Goal: Task Accomplishment & Management: Manage account settings

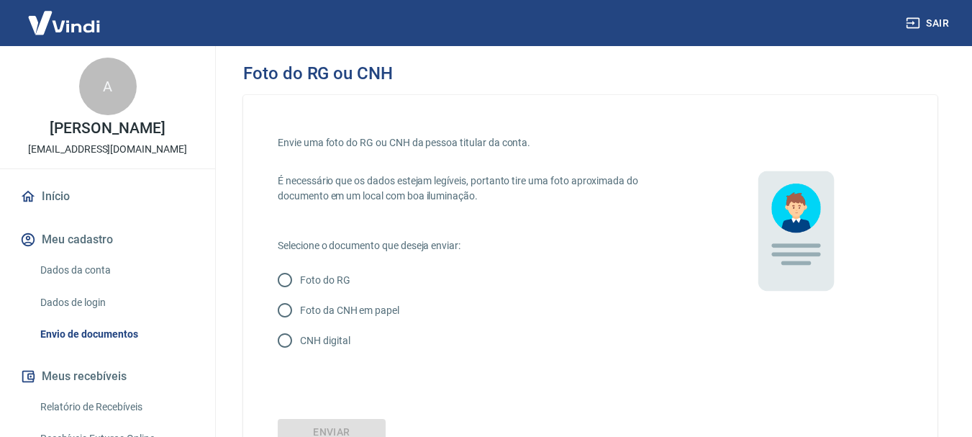
scroll to position [122, 0]
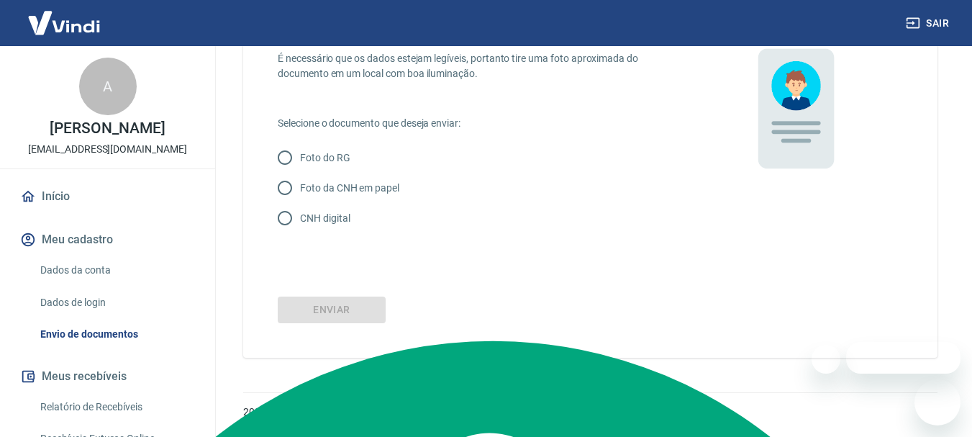
click at [318, 154] on p "Foto do RG" at bounding box center [325, 157] width 50 height 15
click at [300, 154] on input "Foto do RG" at bounding box center [285, 157] width 30 height 30
radio input "true"
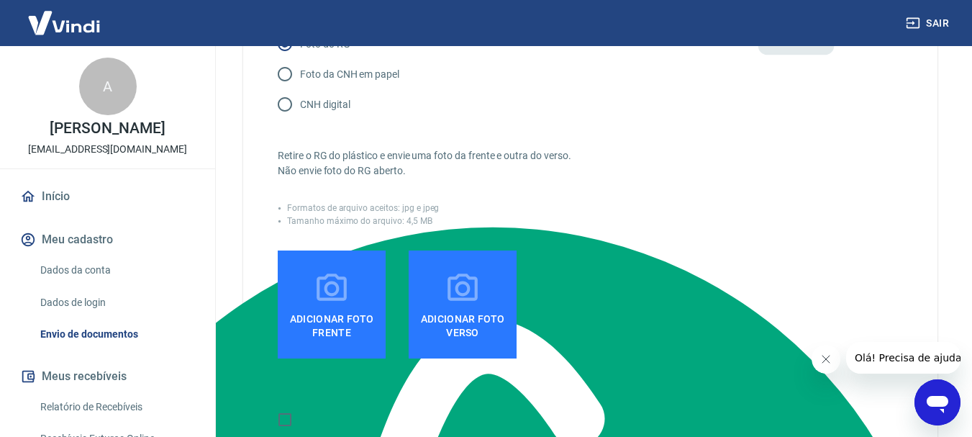
scroll to position [266, 0]
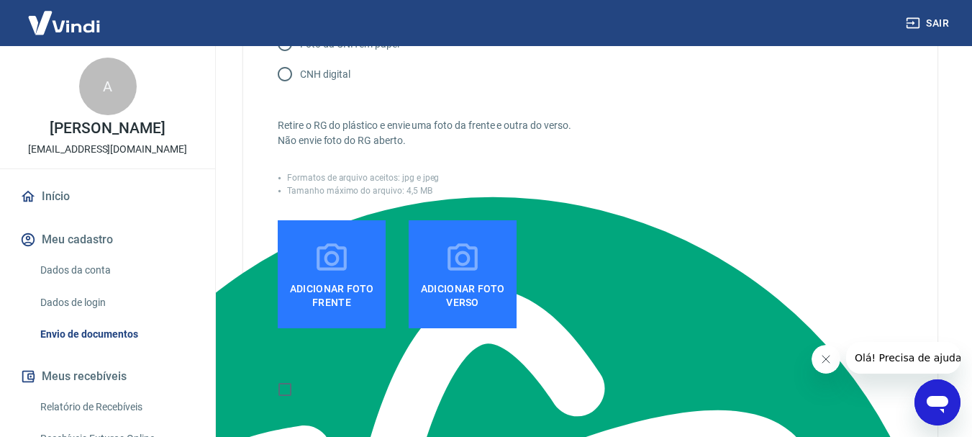
click at [310, 273] on label "Adicionar foto frente" at bounding box center [332, 274] width 108 height 108
click at [0, 0] on input "Adicionar foto frente" at bounding box center [0, 0] width 0 height 0
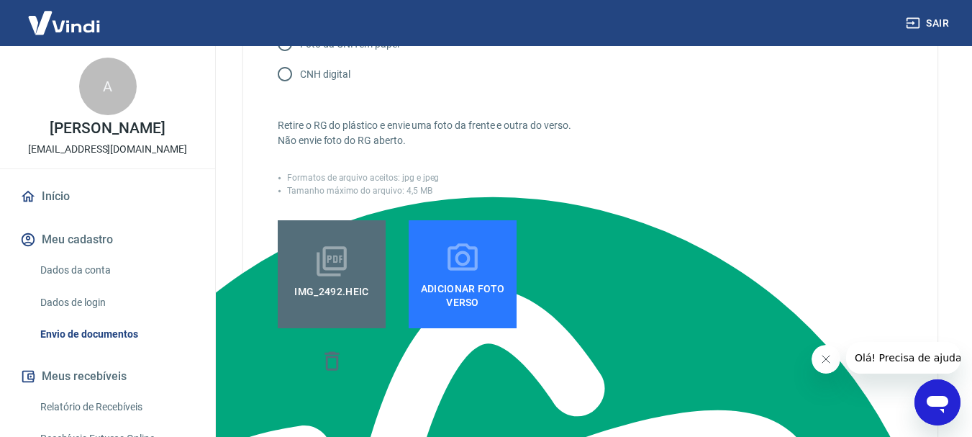
click at [454, 285] on span "Adicionar foto verso" at bounding box center [462, 292] width 96 height 32
click at [0, 0] on input "Adicionar foto verso" at bounding box center [0, 0] width 0 height 0
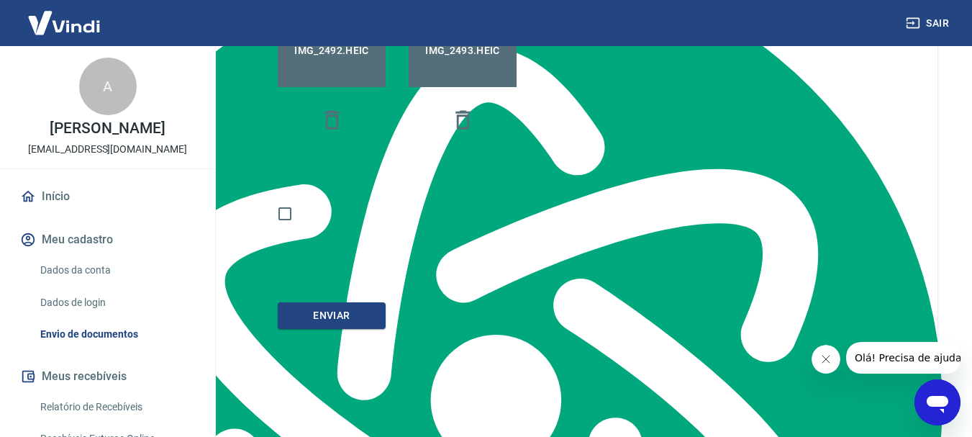
scroll to position [513, 0]
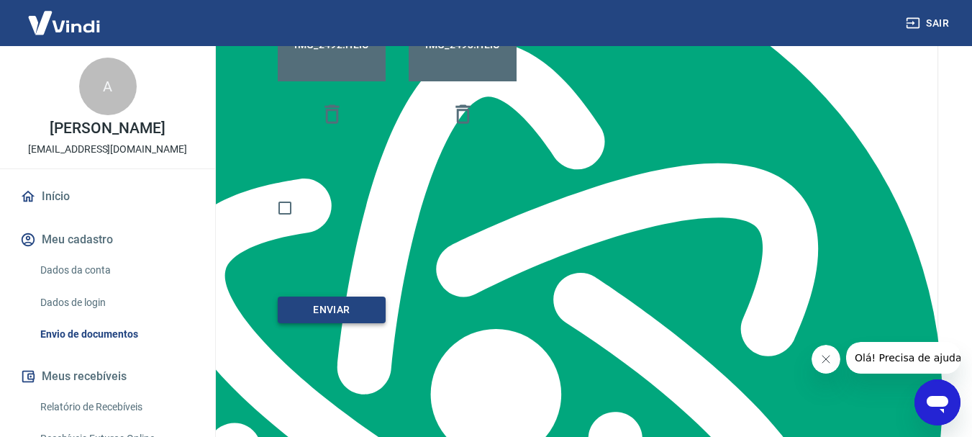
click at [332, 315] on button "Enviar" at bounding box center [332, 309] width 108 height 27
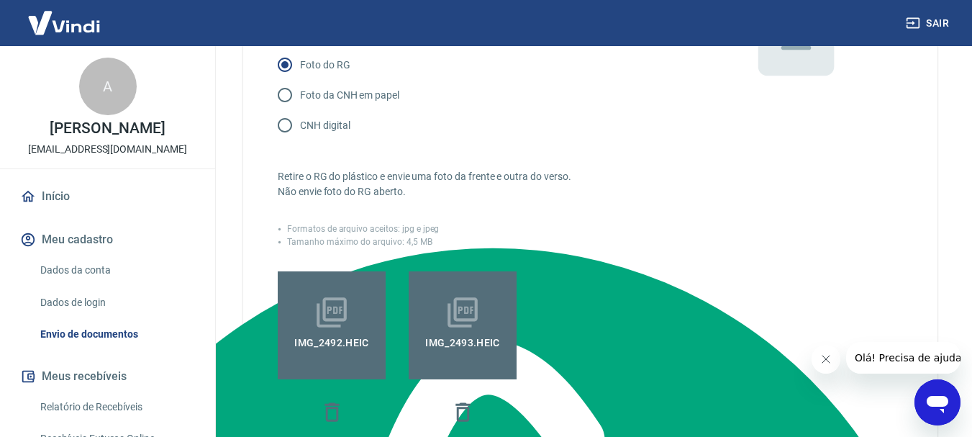
scroll to position [216, 0]
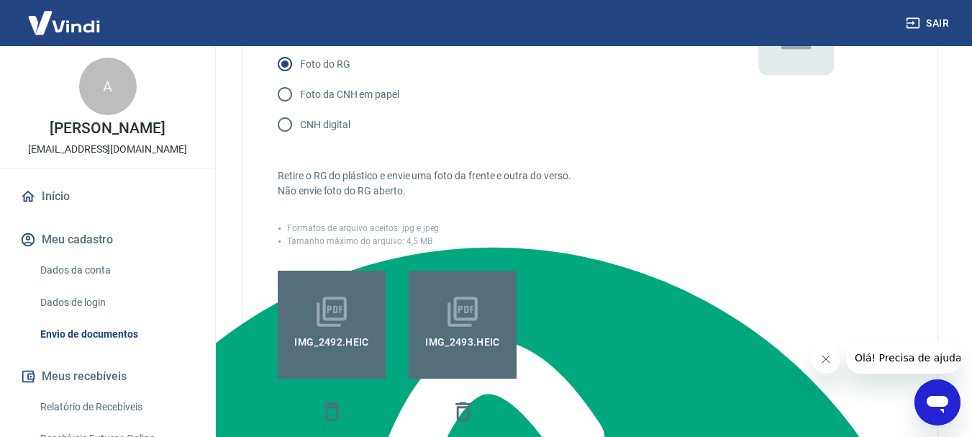
click at [336, 323] on icon at bounding box center [332, 311] width 36 height 36
click at [0, 0] on input "IMG_2492.HEIC" at bounding box center [0, 0] width 0 height 0
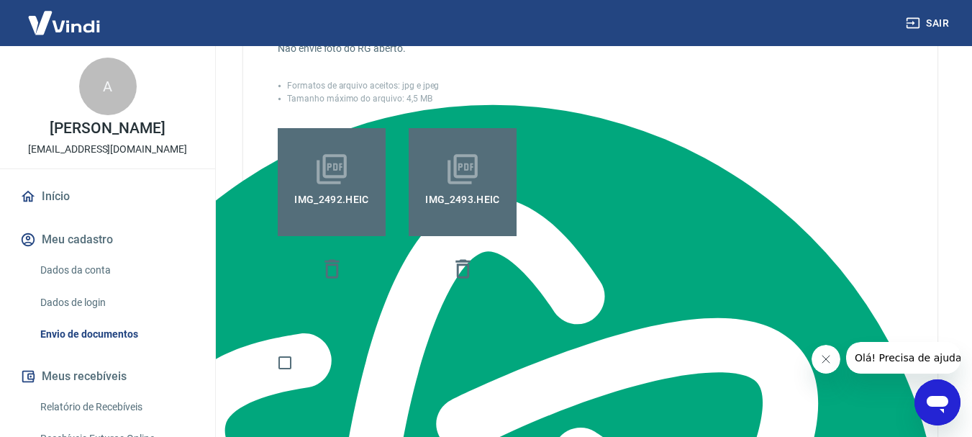
scroll to position [359, 0]
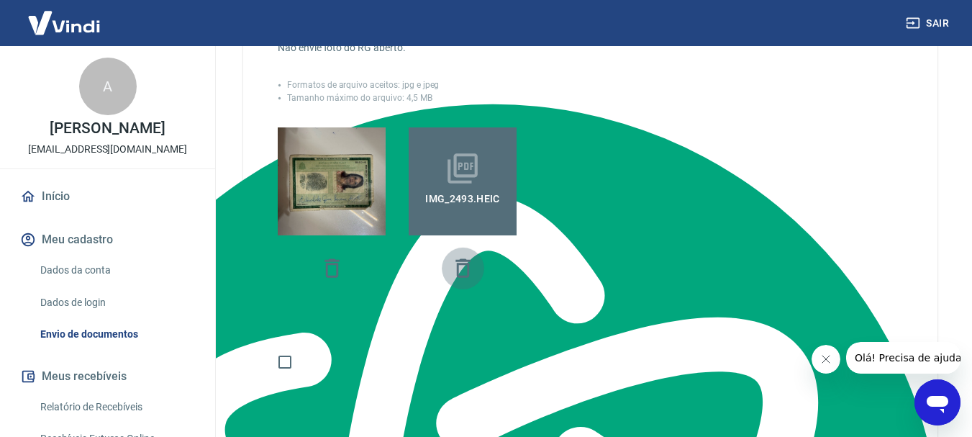
click at [465, 264] on icon "button" at bounding box center [462, 267] width 14 height 19
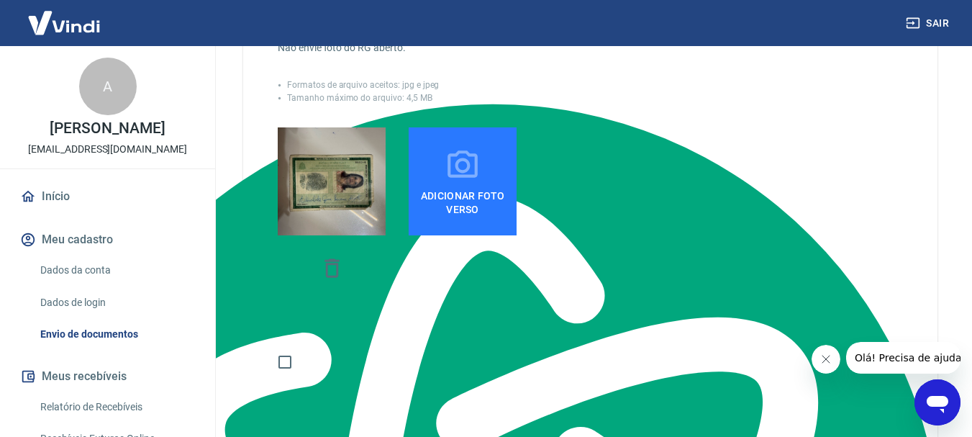
click at [462, 167] on icon at bounding box center [462, 165] width 36 height 36
click at [0, 0] on input "Adicionar foto verso" at bounding box center [0, 0] width 0 height 0
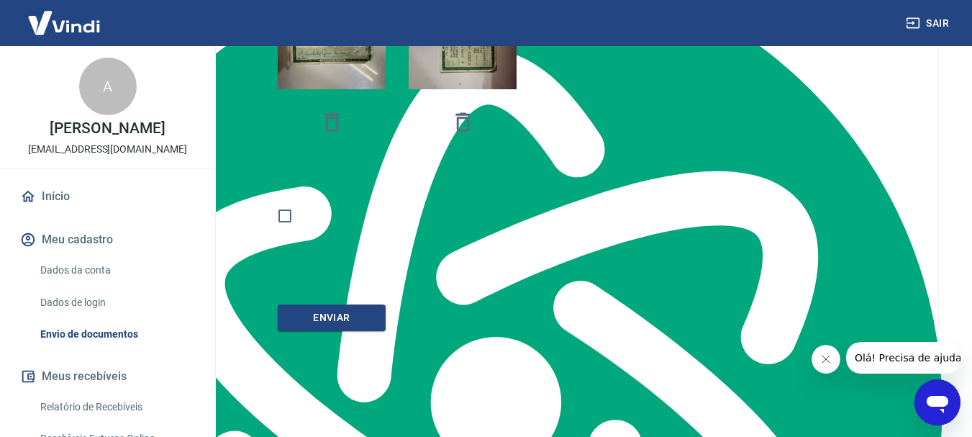
scroll to position [513, 0]
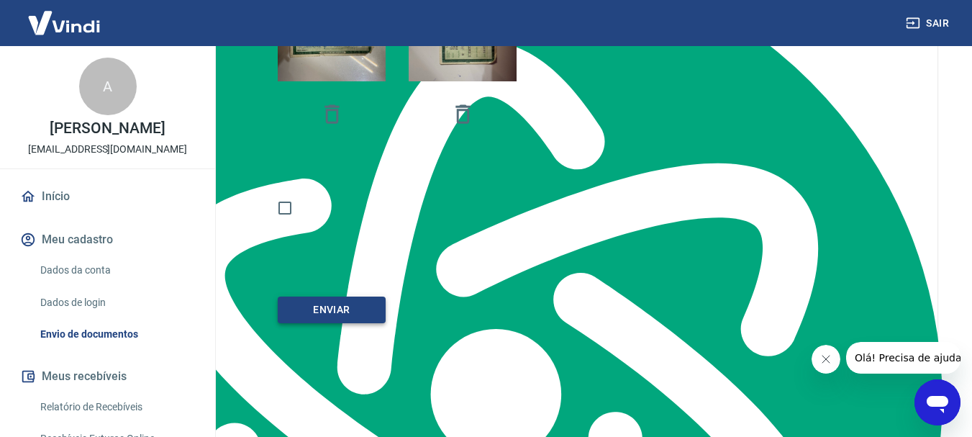
click at [363, 306] on button "Enviar" at bounding box center [332, 309] width 108 height 27
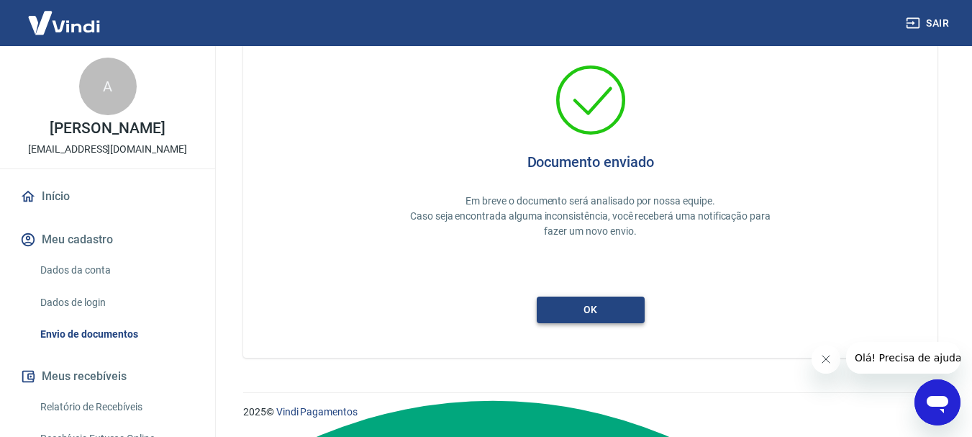
click at [593, 306] on button "ok" at bounding box center [590, 309] width 108 height 27
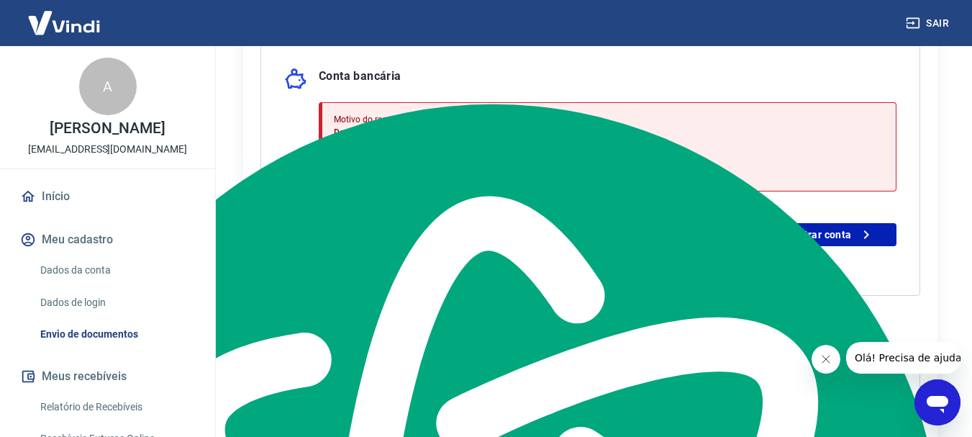
scroll to position [360, 0]
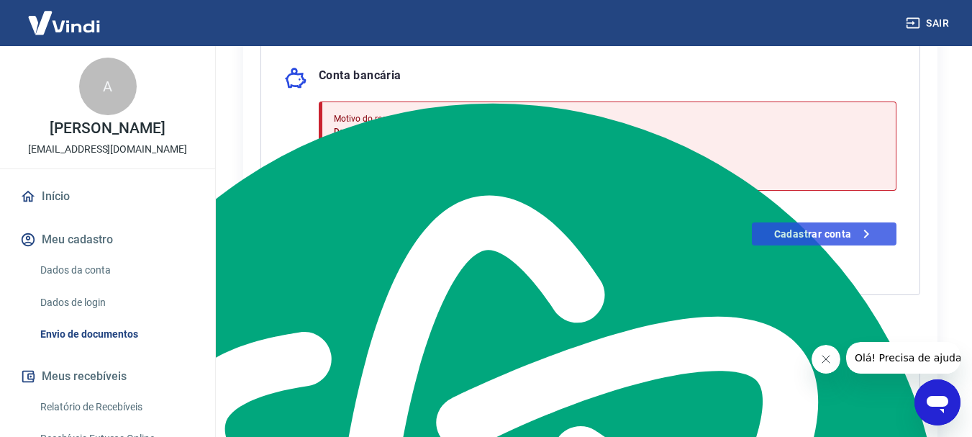
click at [830, 237] on link "Cadastrar conta" at bounding box center [823, 233] width 145 height 23
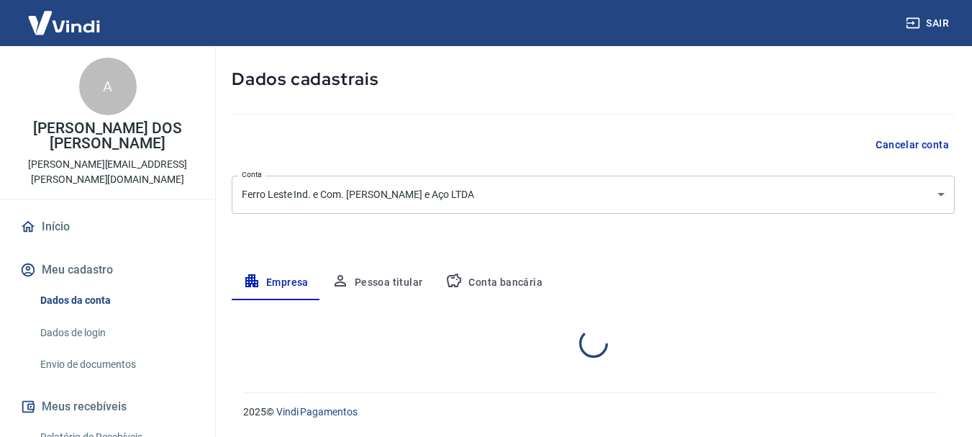
select select "SP"
select select "business"
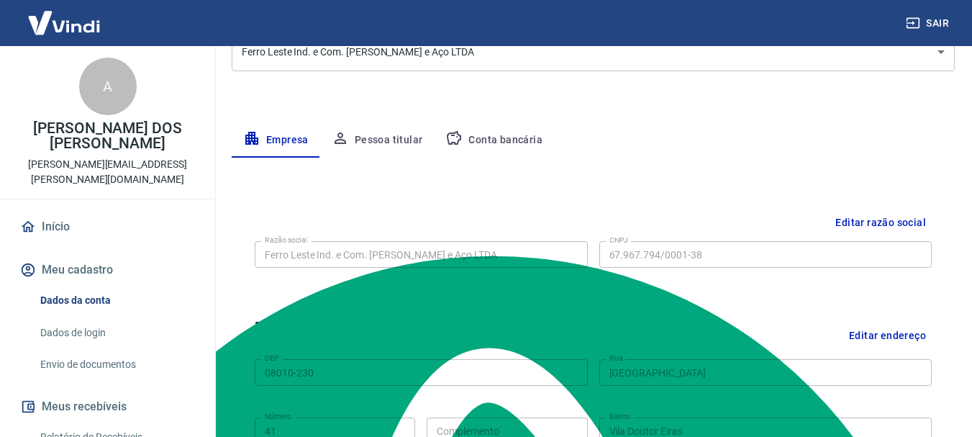
scroll to position [99, 0]
click at [378, 134] on button "Pessoa titular" at bounding box center [377, 140] width 114 height 35
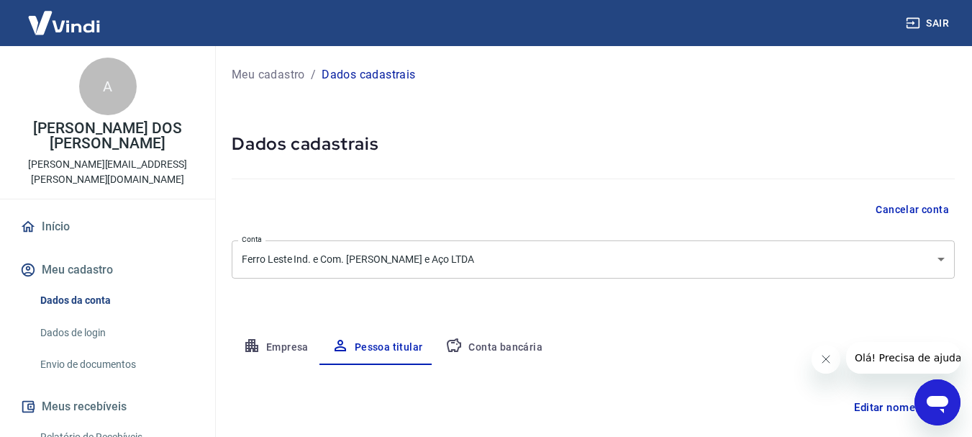
scroll to position [140, 0]
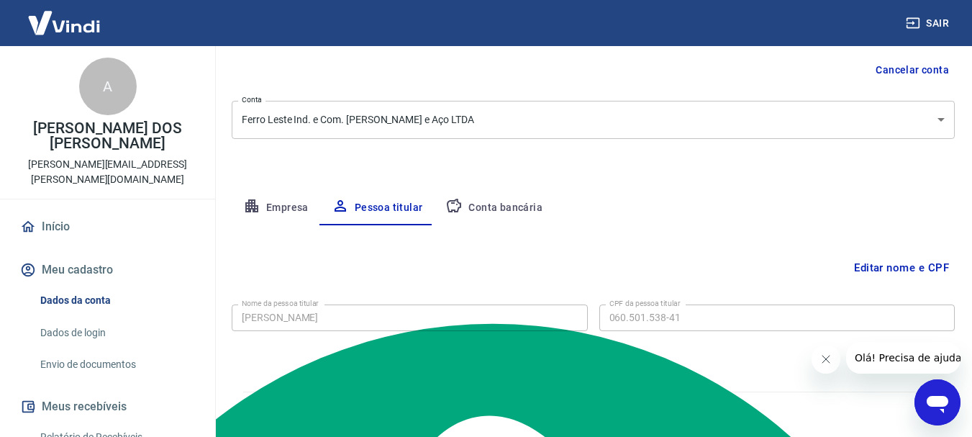
click at [519, 212] on button "Conta bancária" at bounding box center [494, 208] width 120 height 35
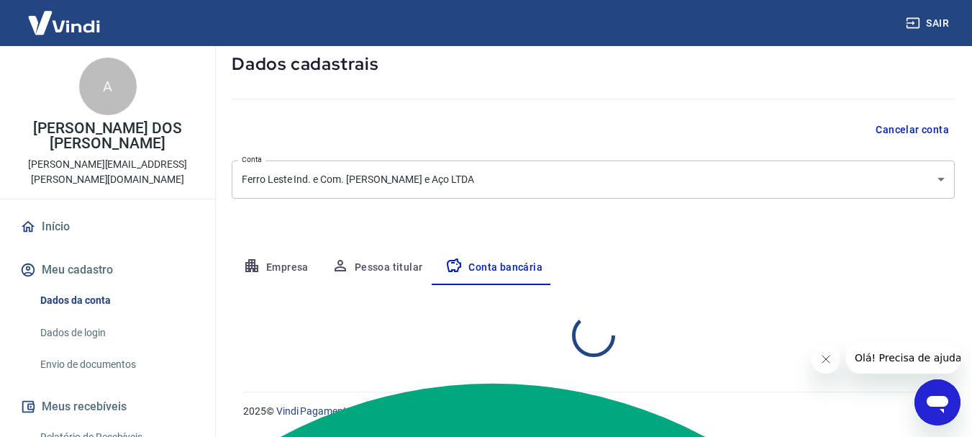
select select "1"
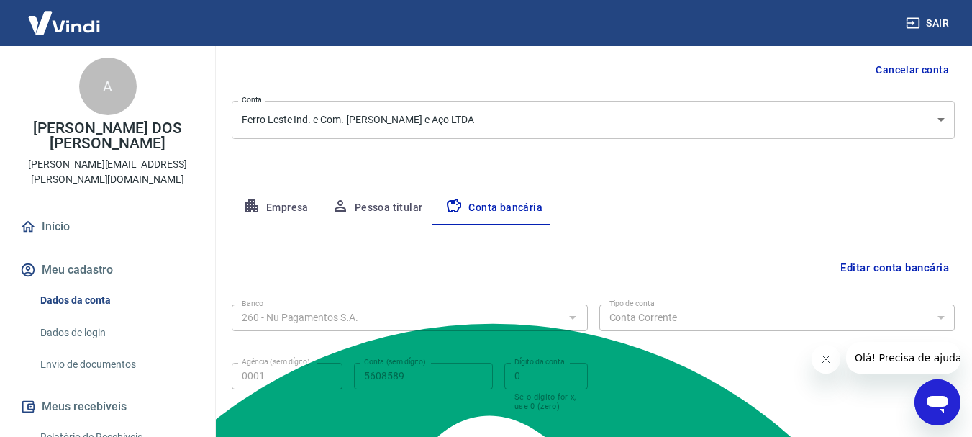
scroll to position [219, 0]
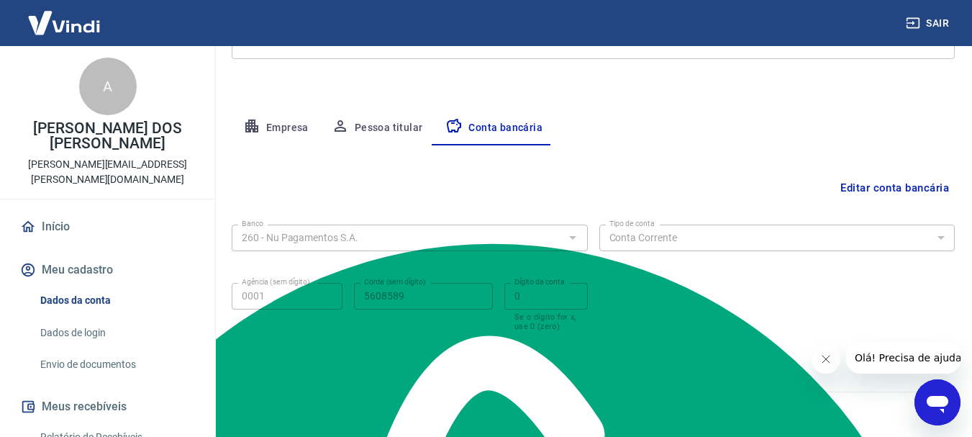
click at [849, 186] on button "Editar conta bancária" at bounding box center [894, 187] width 120 height 27
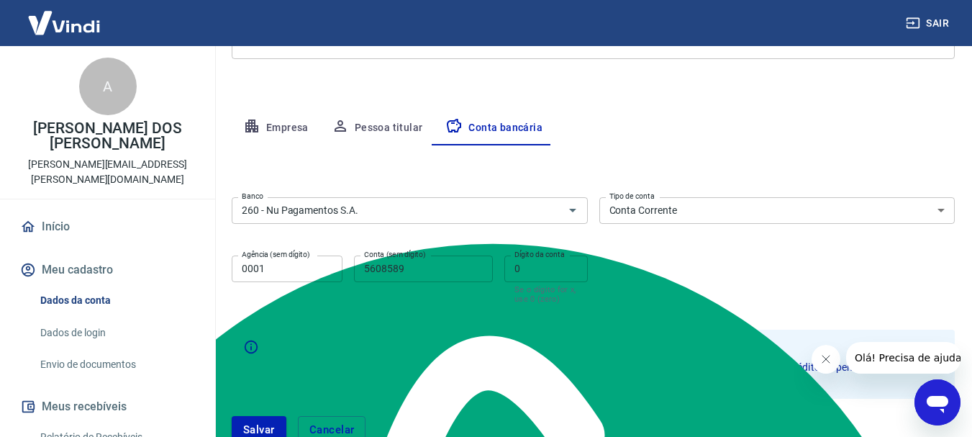
click at [306, 265] on input "0001" at bounding box center [287, 268] width 111 height 27
click at [424, 268] on input "5608589" at bounding box center [423, 268] width 139 height 27
click at [570, 265] on input "0" at bounding box center [545, 268] width 83 height 27
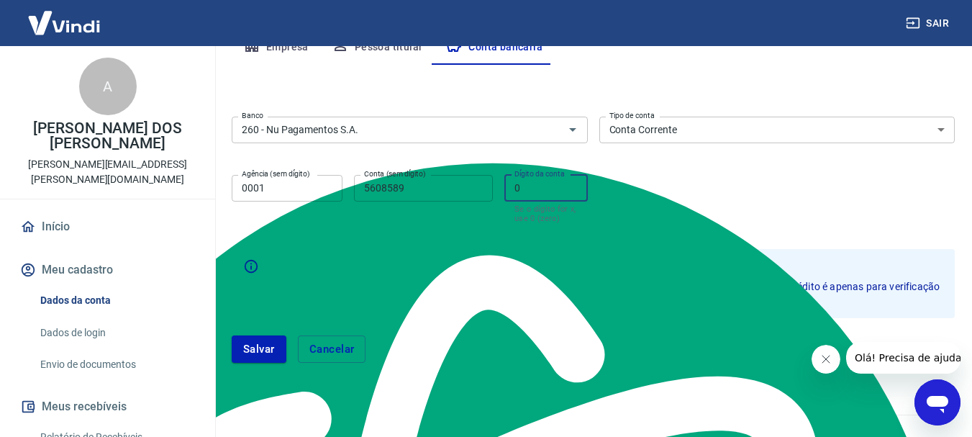
scroll to position [323, 0]
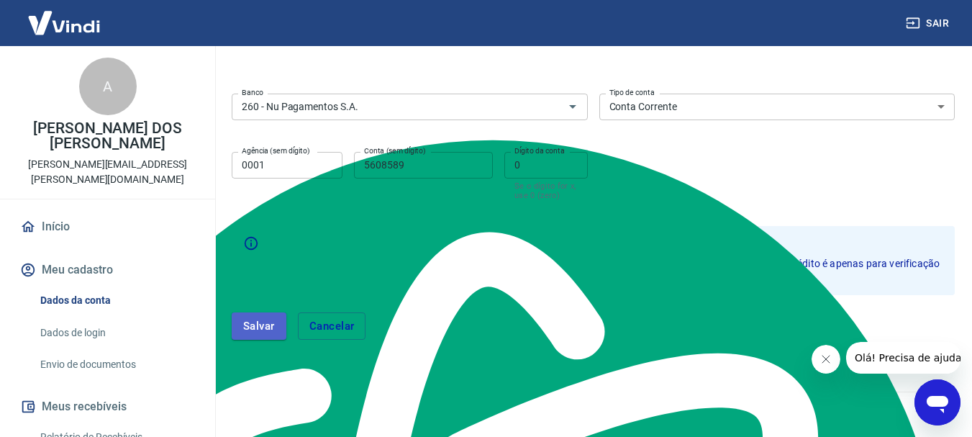
drag, startPoint x: 267, startPoint y: 326, endPoint x: 708, endPoint y: 256, distance: 447.0
click at [266, 326] on button "Salvar" at bounding box center [259, 325] width 55 height 27
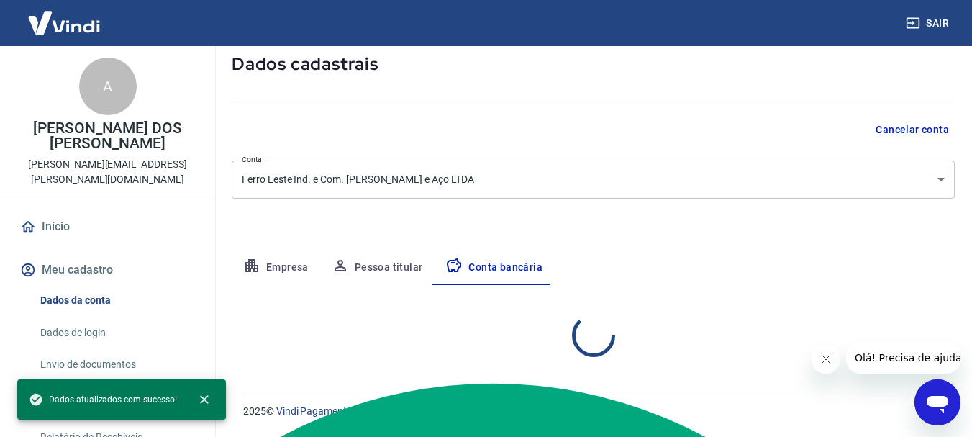
select select "1"
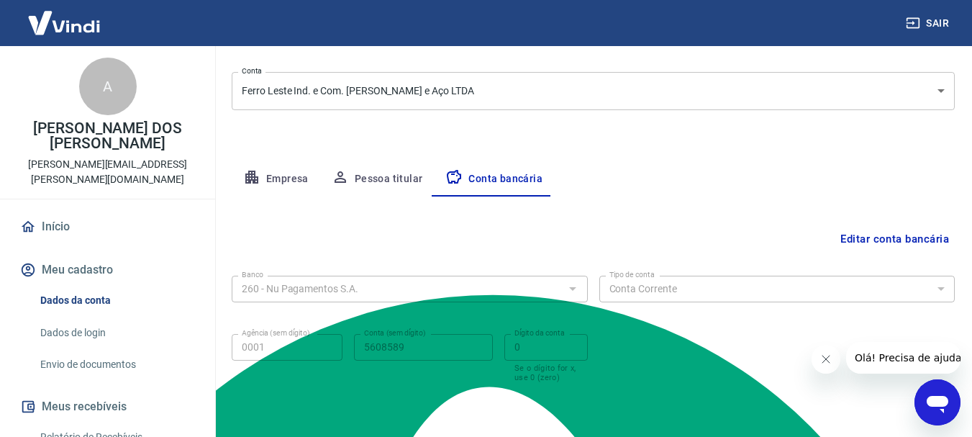
scroll to position [219, 0]
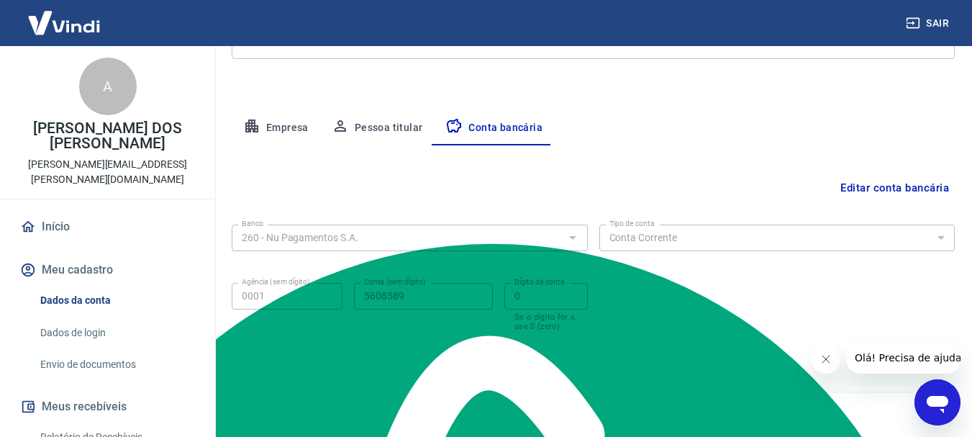
click at [60, 318] on link "Dados de login" at bounding box center [116, 332] width 163 height 29
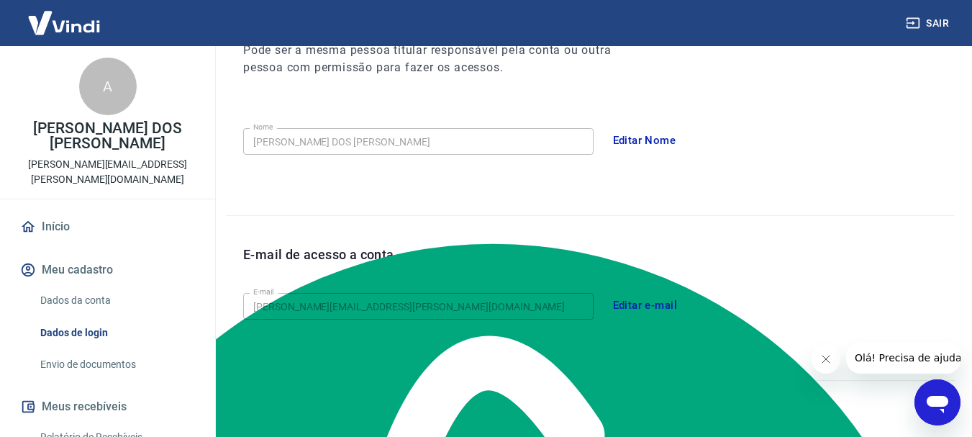
scroll to position [485, 0]
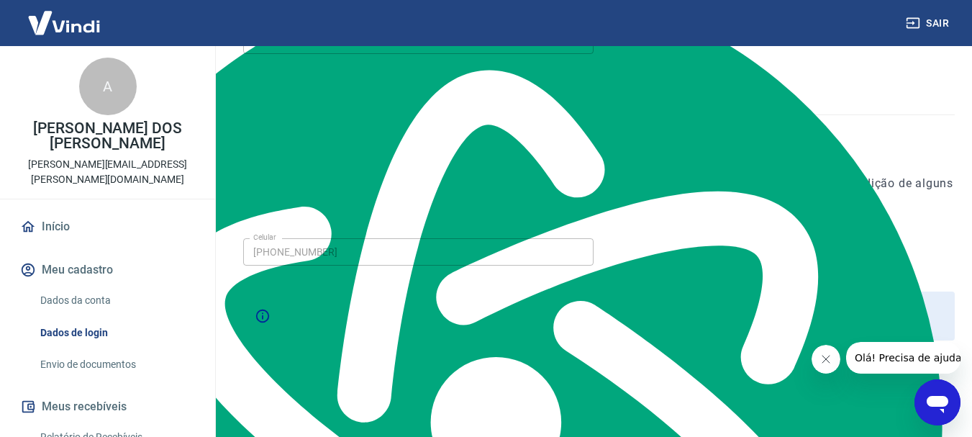
click at [89, 349] on link "Envio de documentos" at bounding box center [116, 363] width 163 height 29
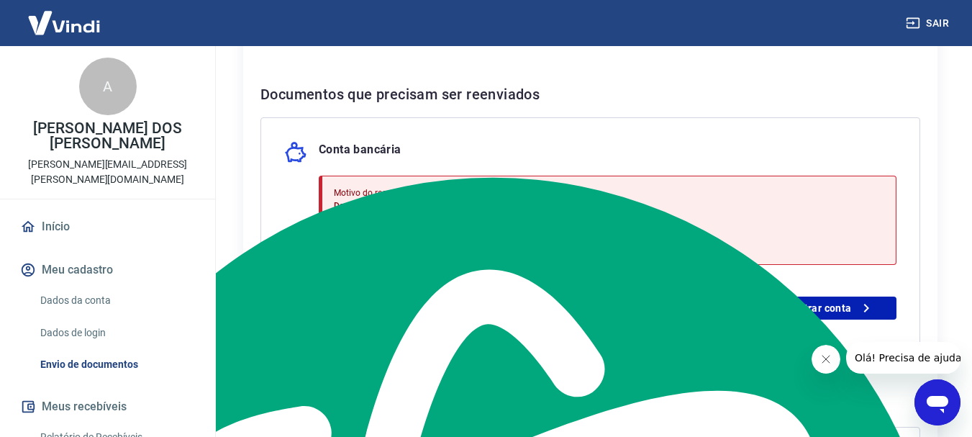
scroll to position [287, 0]
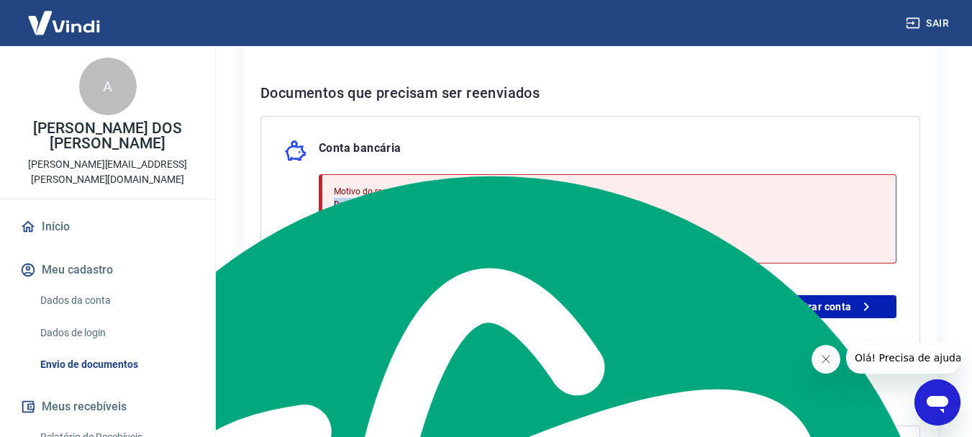
drag, startPoint x: 331, startPoint y: 202, endPoint x: 444, endPoint y: 209, distance: 113.1
type textarea "Dados bancários inválidos"
click at [444, 209] on div "Motivo do reenvio: Dados bancários inválidos Validação de conta bancária por pi…" at bounding box center [607, 218] width 577 height 89
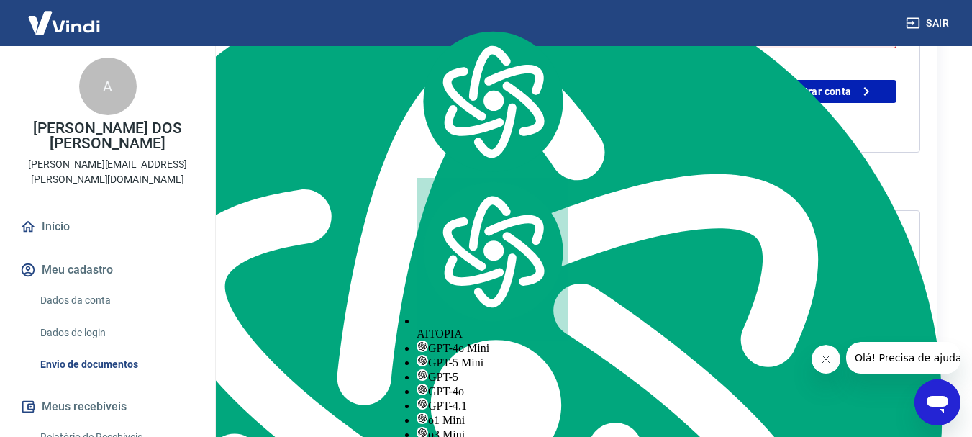
scroll to position [503, 0]
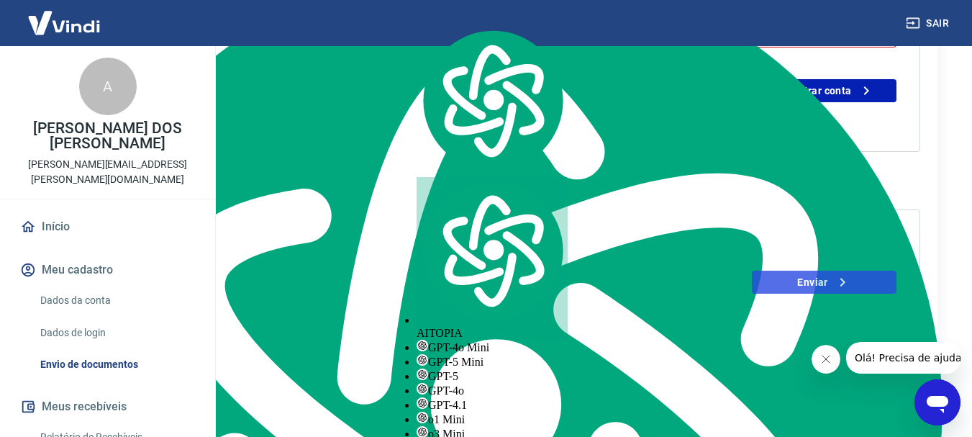
click at [841, 283] on icon at bounding box center [841, 281] width 17 height 17
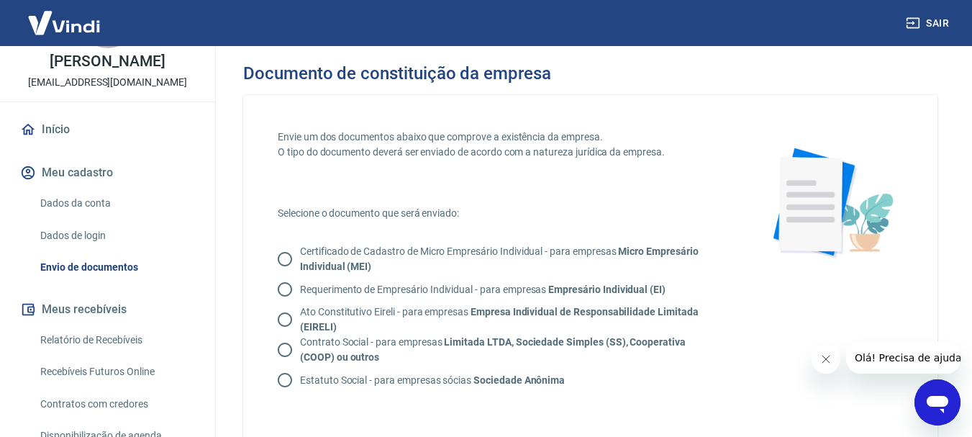
scroll to position [68, 0]
click at [358, 342] on p "Contrato Social - para empresas Limitada LTDA, Sociedade Simples (SS), Cooperat…" at bounding box center [506, 349] width 413 height 30
click at [300, 342] on input "Contrato Social - para empresas Limitada LTDA, Sociedade Simples (SS), Cooperat…" at bounding box center [285, 349] width 30 height 30
radio input "true"
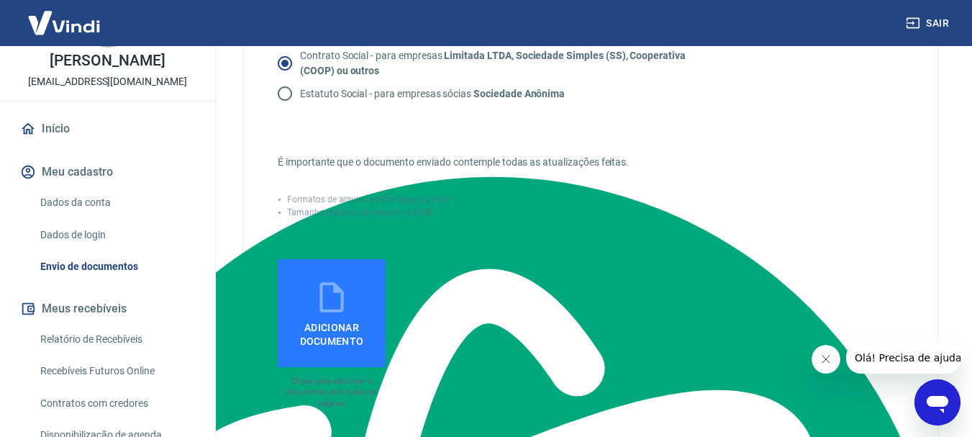
scroll to position [287, 0]
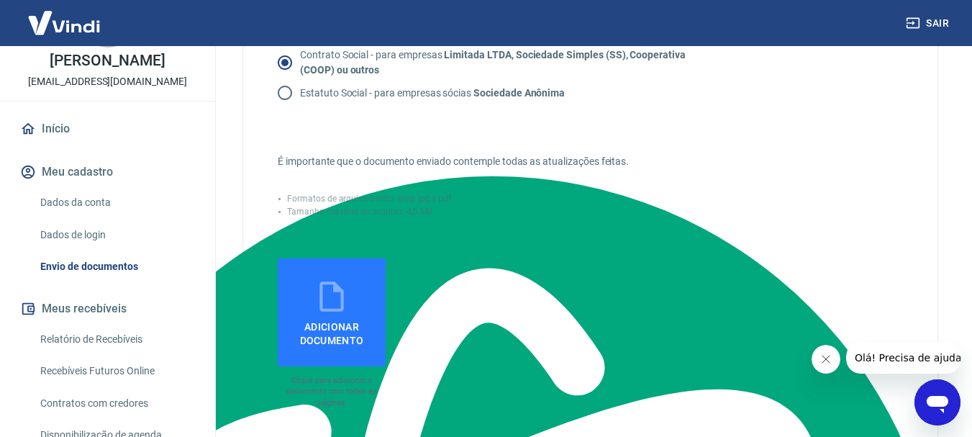
click at [344, 285] on icon at bounding box center [332, 296] width 36 height 36
click at [0, 0] on input "Adicionar documento" at bounding box center [0, 0] width 0 height 0
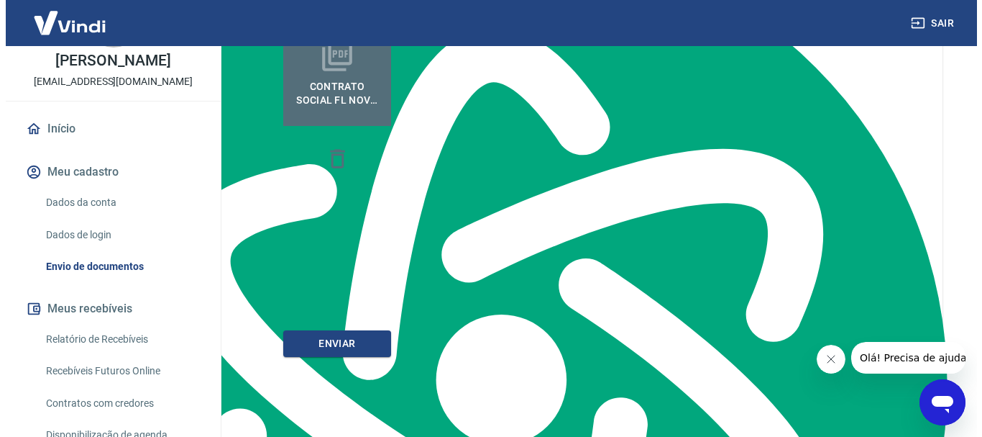
scroll to position [561, 0]
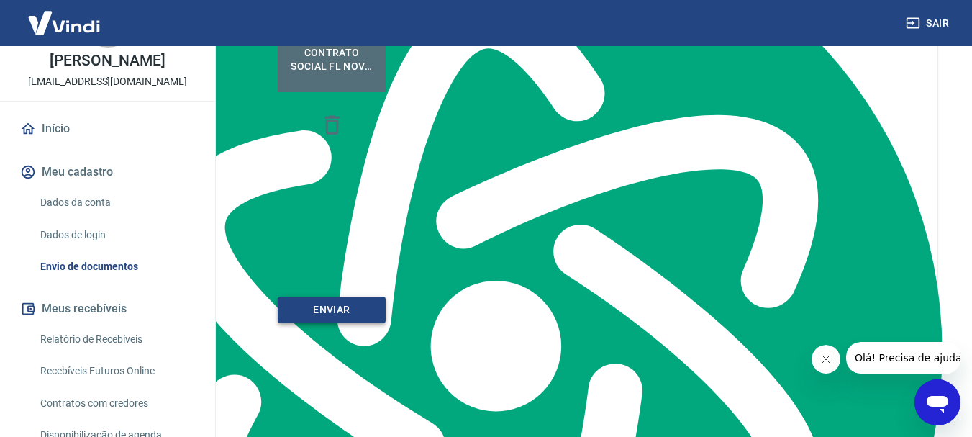
click at [342, 305] on button "ENVIAR" at bounding box center [332, 309] width 108 height 27
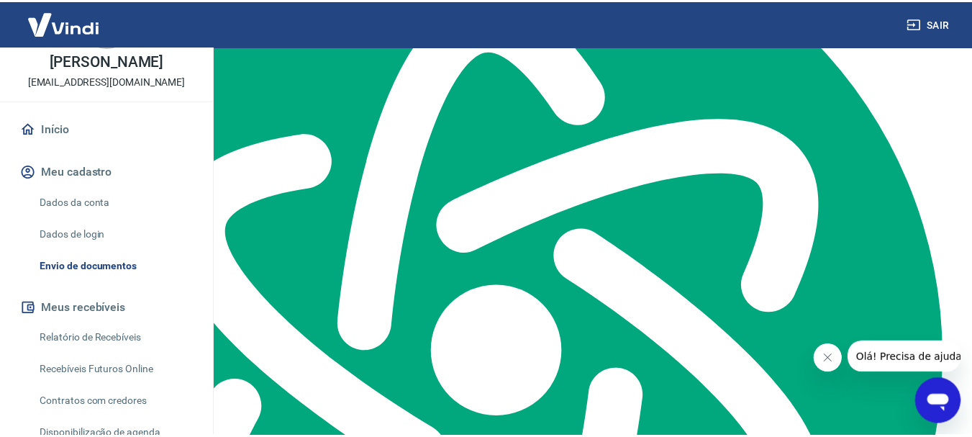
scroll to position [63, 0]
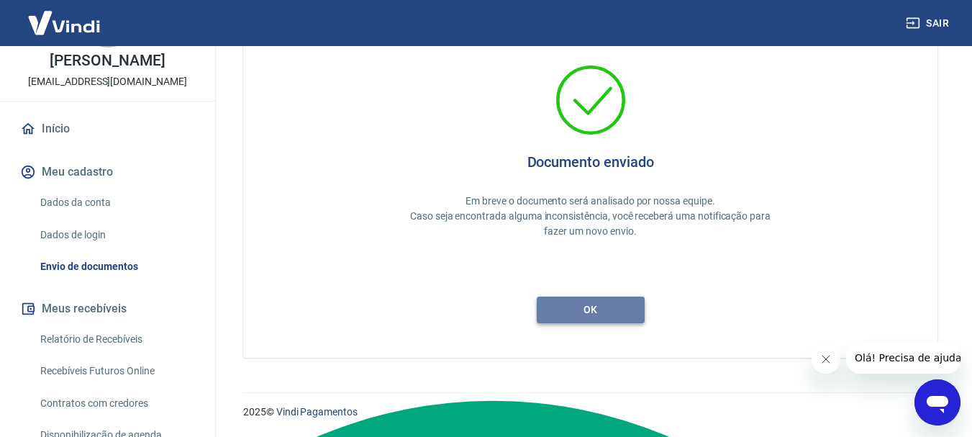
click at [593, 306] on button "ok" at bounding box center [590, 309] width 108 height 27
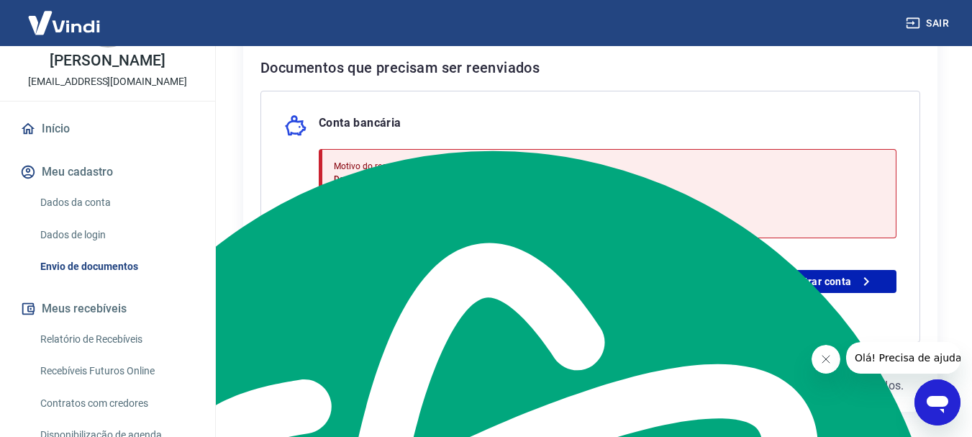
scroll to position [311, 0]
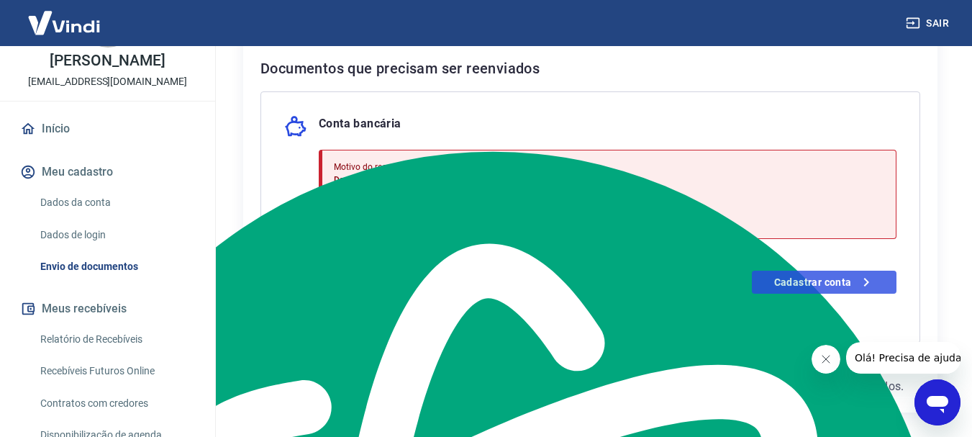
click at [823, 289] on link "Cadastrar conta" at bounding box center [823, 281] width 145 height 23
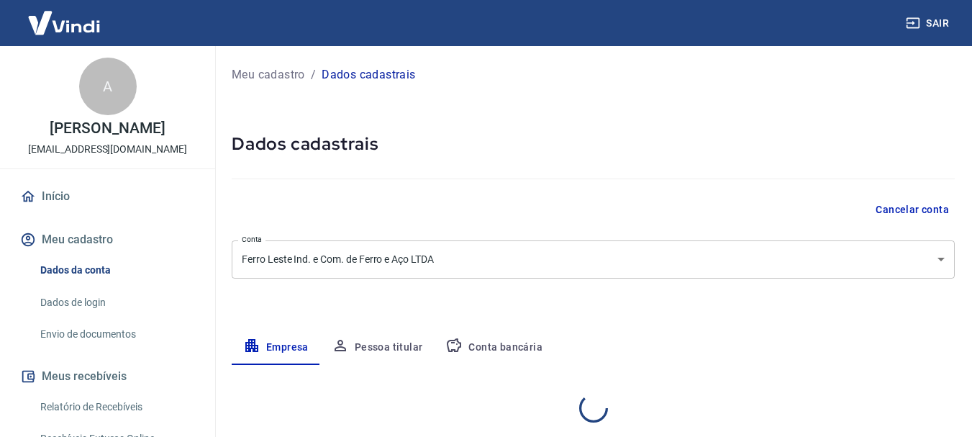
select select "SP"
select select "business"
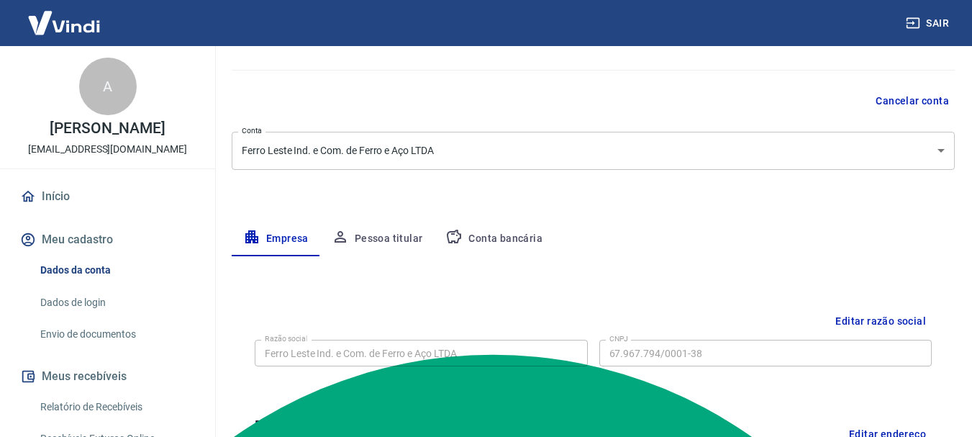
scroll to position [264, 0]
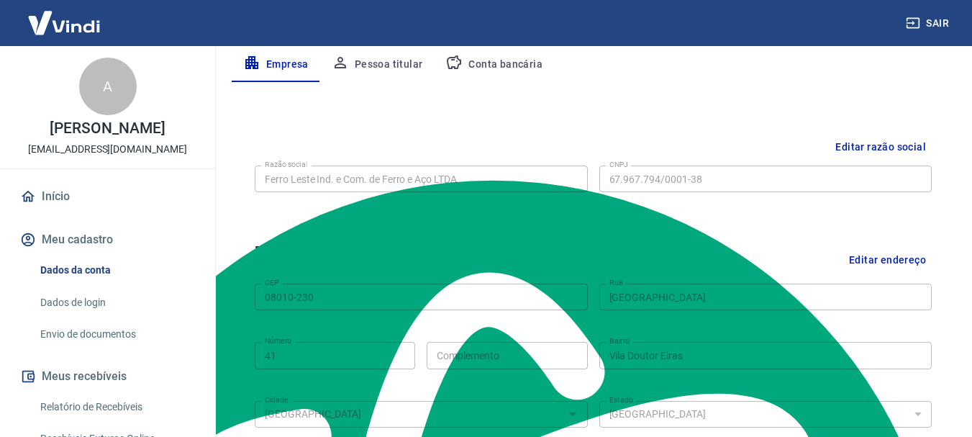
click at [588, 334] on div "CEP 08010-230 CEP Rua Rua da Maçonaria Rua Número 41 Número Complemento Complem…" at bounding box center [593, 354] width 677 height 152
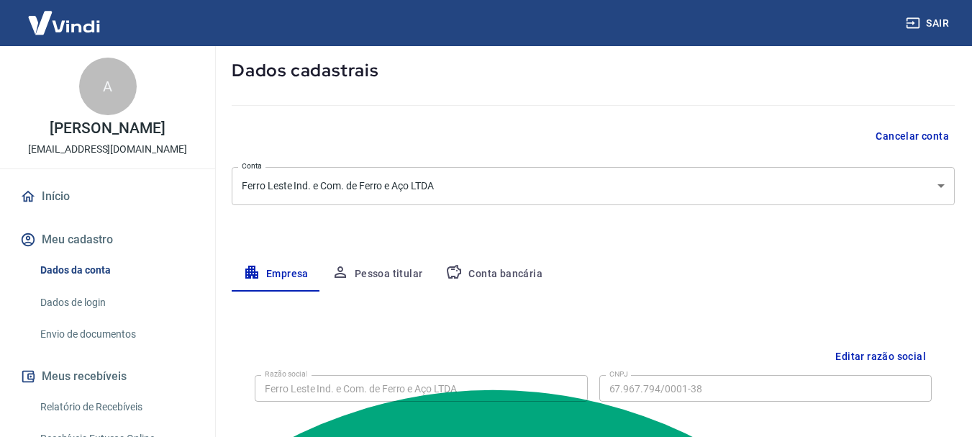
click at [490, 272] on button "Conta bancária" at bounding box center [494, 274] width 120 height 35
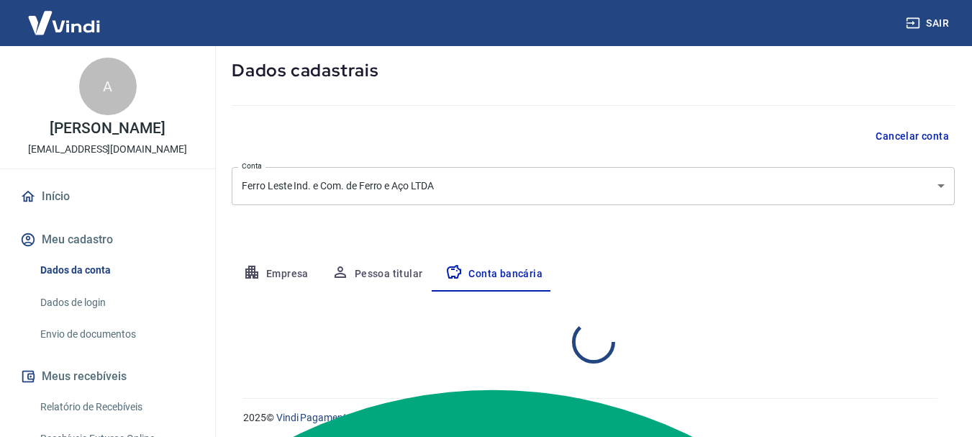
scroll to position [72, 0]
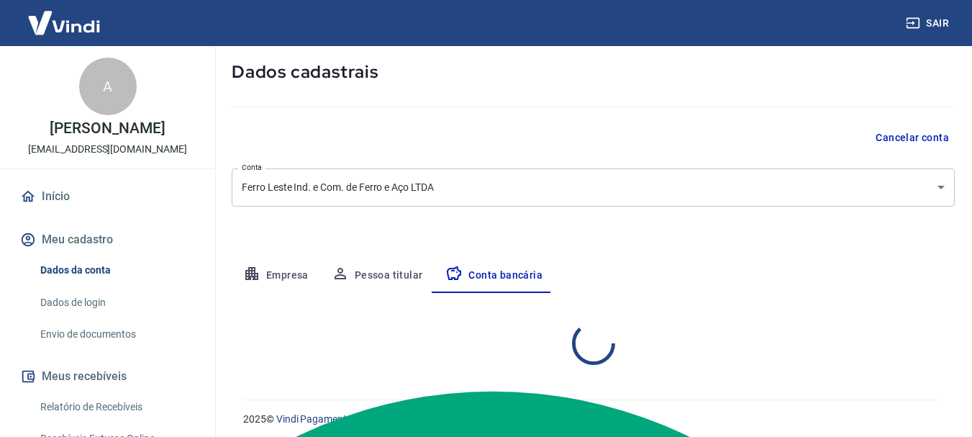
select select "1"
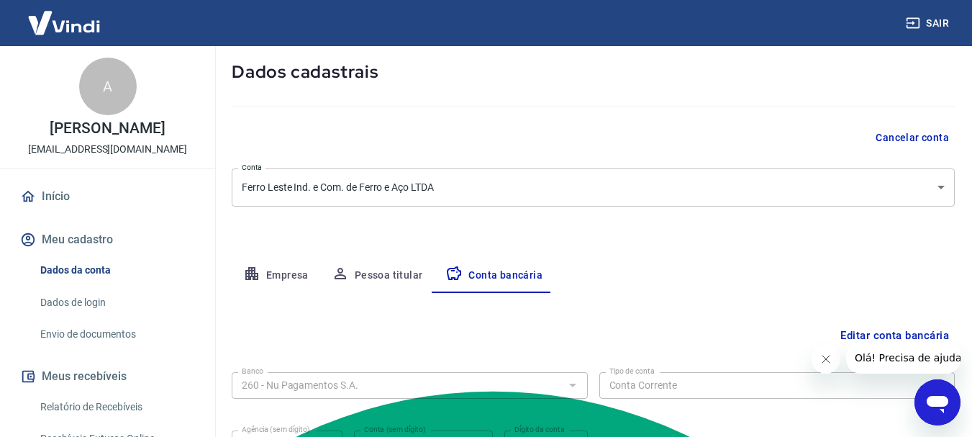
scroll to position [219, 0]
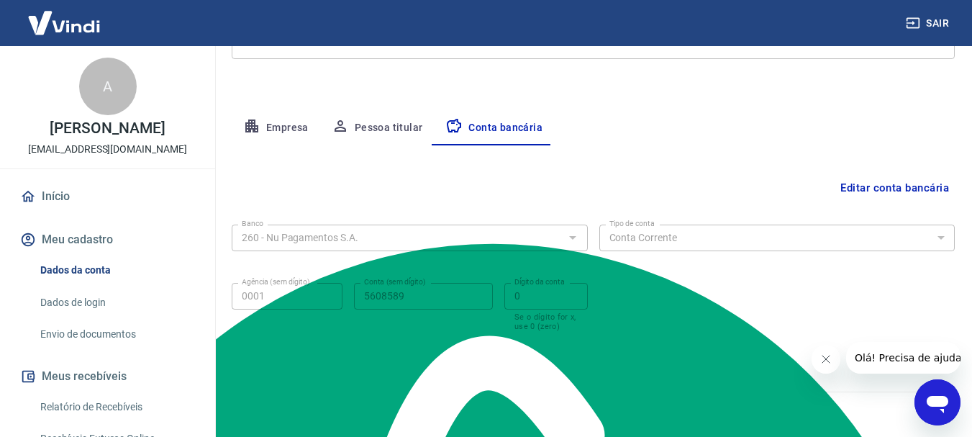
click at [911, 183] on button "Editar conta bancária" at bounding box center [894, 187] width 120 height 27
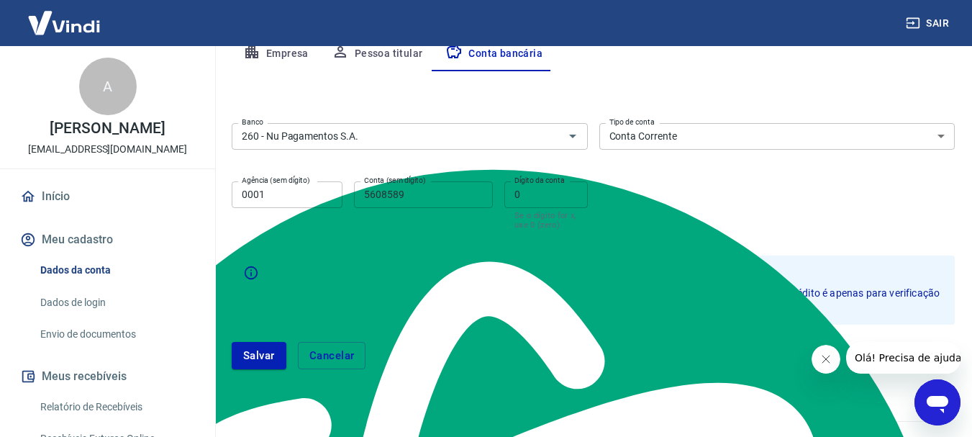
scroll to position [323, 0]
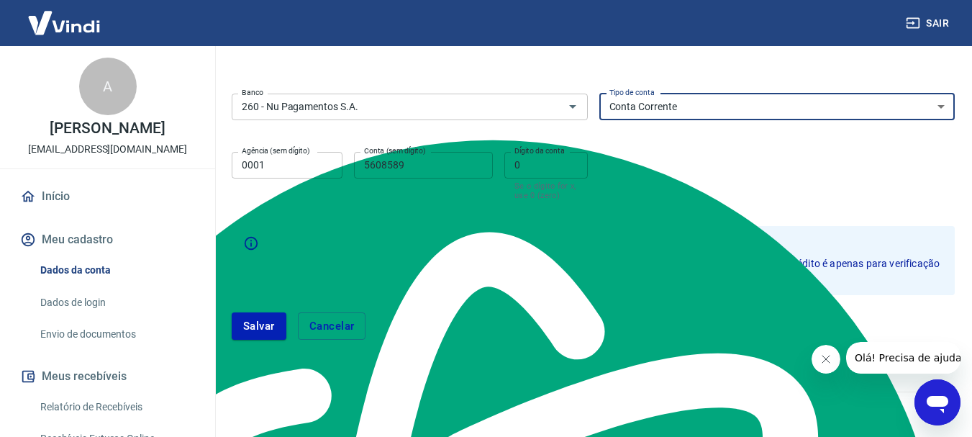
click at [680, 115] on select "Conta Corrente Conta Poupança" at bounding box center [777, 106] width 356 height 27
click at [599, 93] on select "Conta Corrente Conta Poupança" at bounding box center [777, 106] width 356 height 27
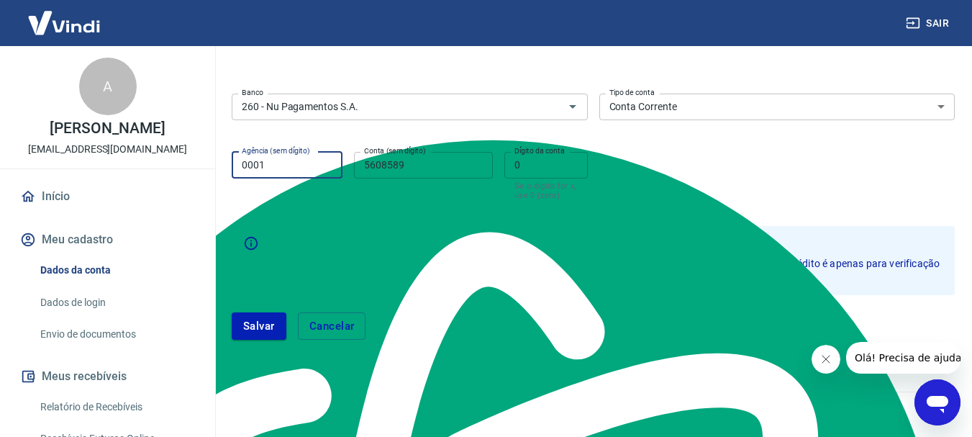
drag, startPoint x: 319, startPoint y: 166, endPoint x: 451, endPoint y: 162, distance: 131.7
click at [319, 167] on input "0001" at bounding box center [287, 165] width 111 height 27
click at [452, 162] on input "5608589" at bounding box center [423, 165] width 139 height 27
click at [564, 161] on input "0" at bounding box center [545, 165] width 83 height 27
click at [283, 324] on button "Salvar" at bounding box center [259, 325] width 55 height 27
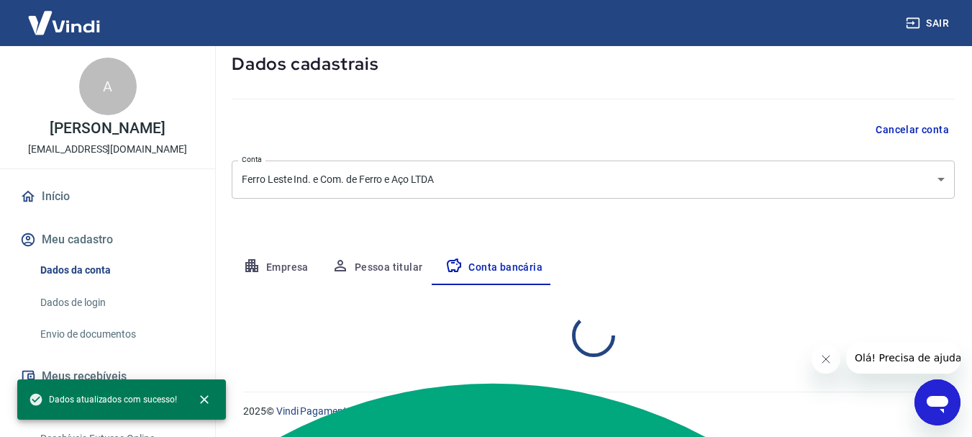
select select "1"
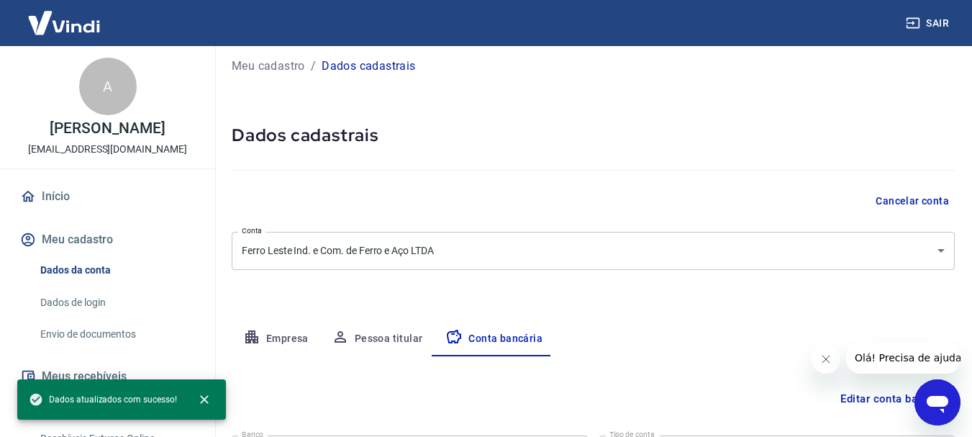
scroll to position [0, 0]
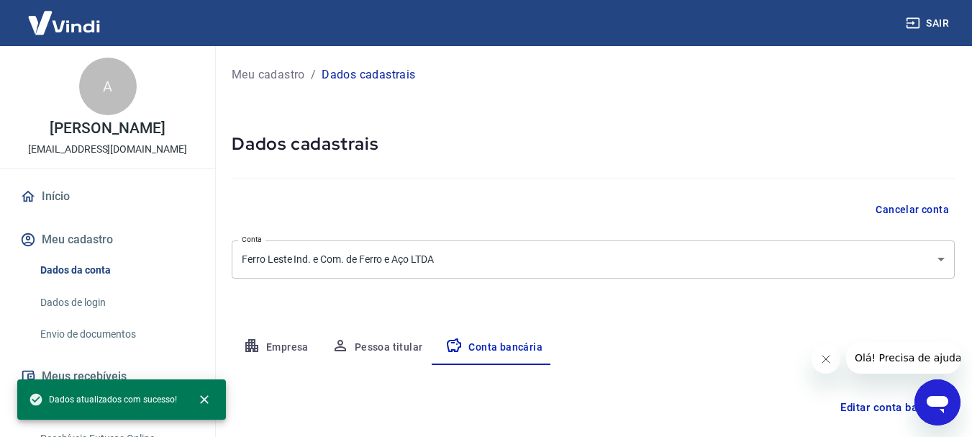
click at [87, 347] on link "Envio de documentos" at bounding box center [116, 333] width 163 height 29
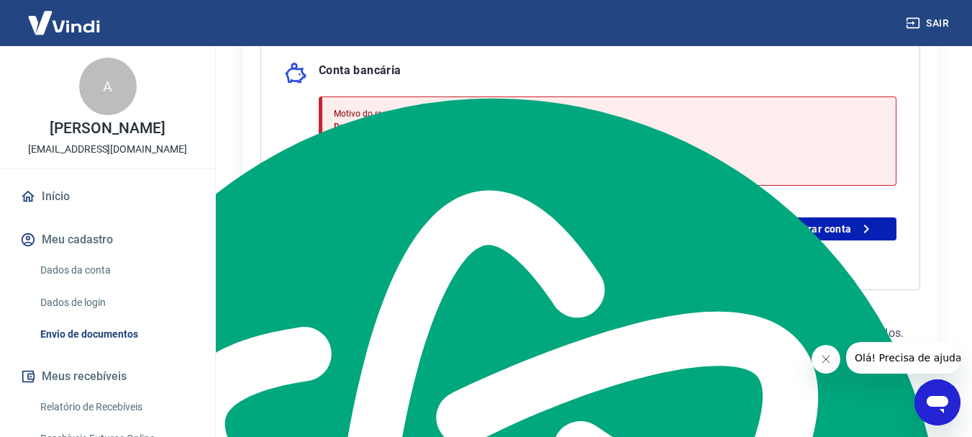
scroll to position [363, 0]
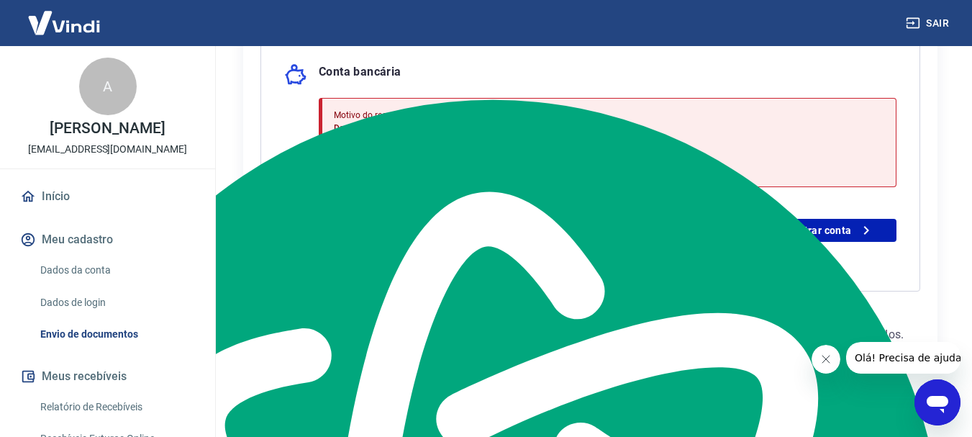
click at [50, 212] on link "Início" at bounding box center [107, 196] width 180 height 32
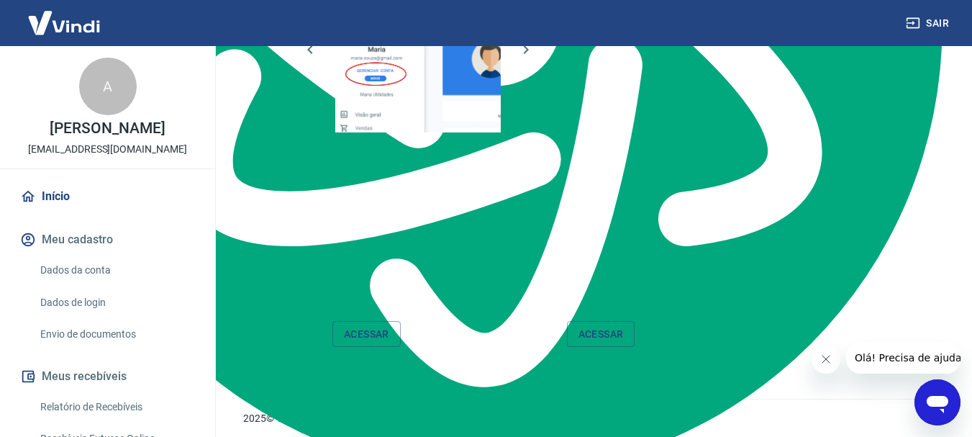
scroll to position [892, 0]
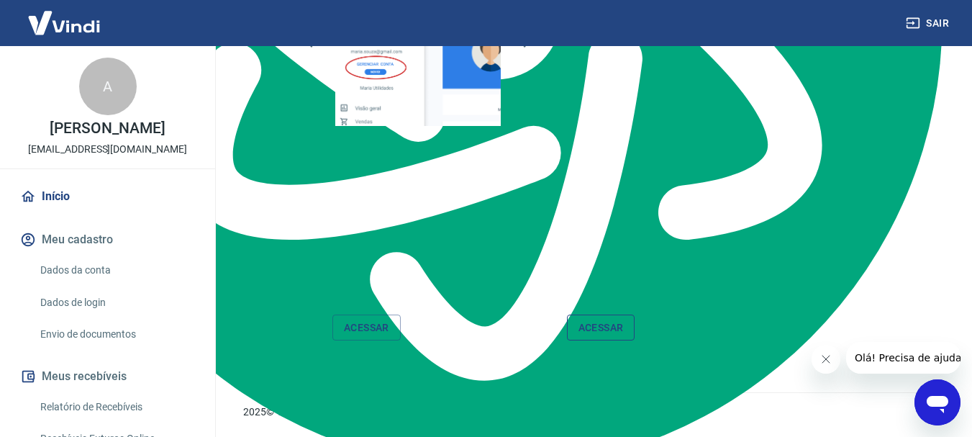
click at [598, 328] on link "Acessar" at bounding box center [601, 327] width 68 height 27
click at [76, 348] on link "Envio de documentos" at bounding box center [116, 333] width 163 height 29
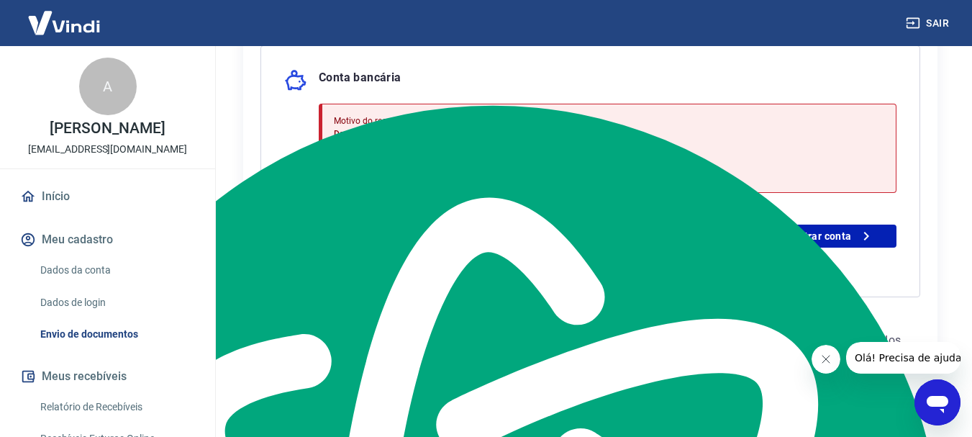
scroll to position [359, 0]
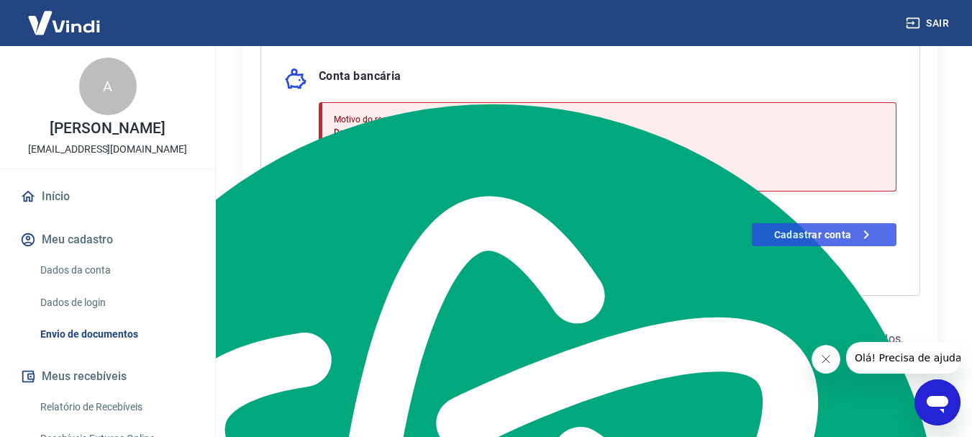
click at [764, 237] on link "Cadastrar conta" at bounding box center [823, 234] width 145 height 23
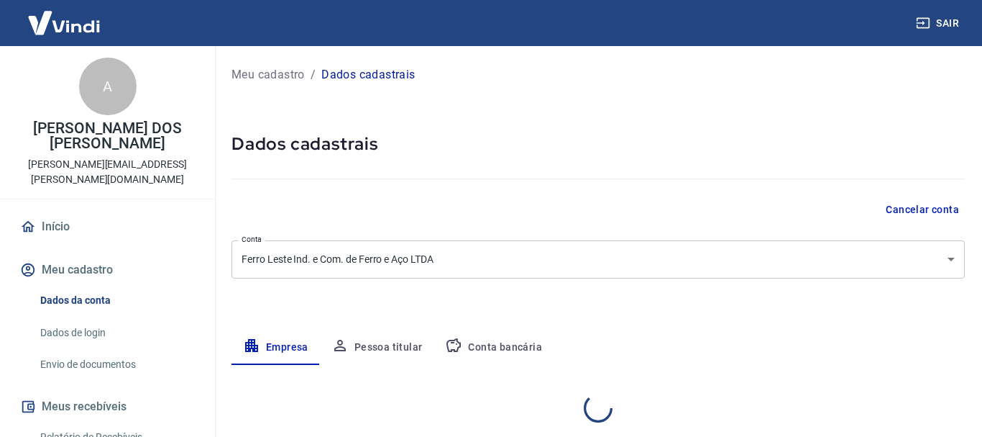
select select "SP"
select select "business"
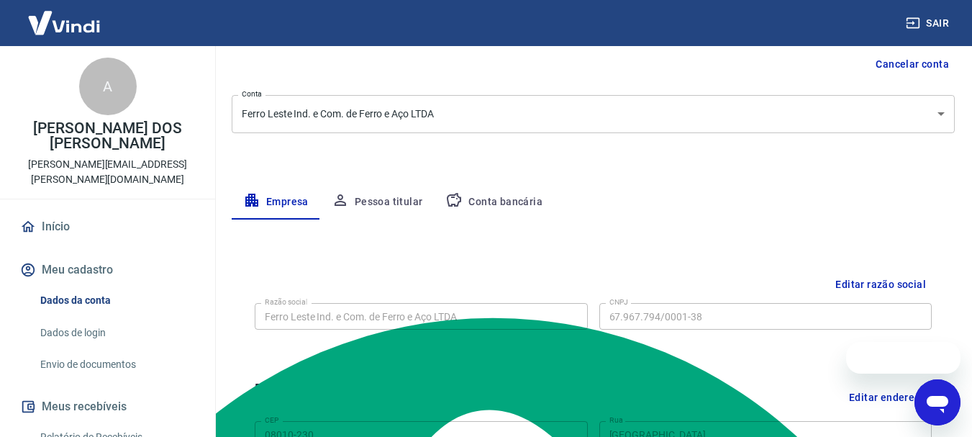
click at [520, 201] on button "Conta bancária" at bounding box center [494, 202] width 120 height 35
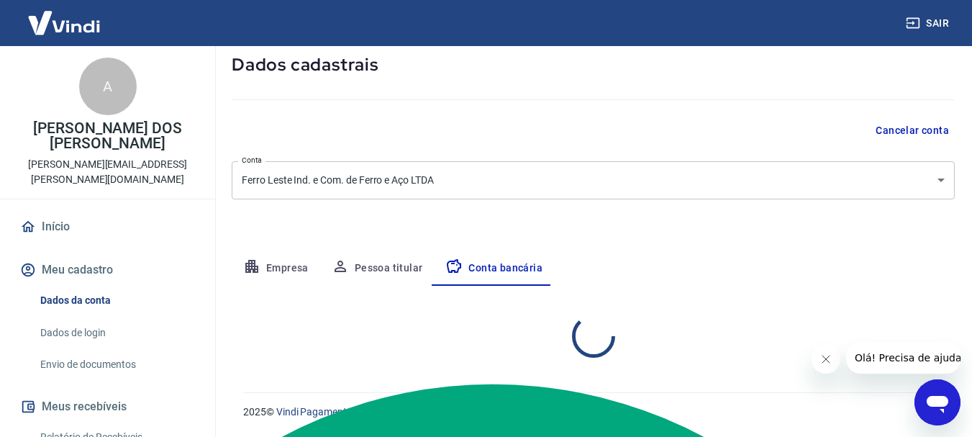
select select "1"
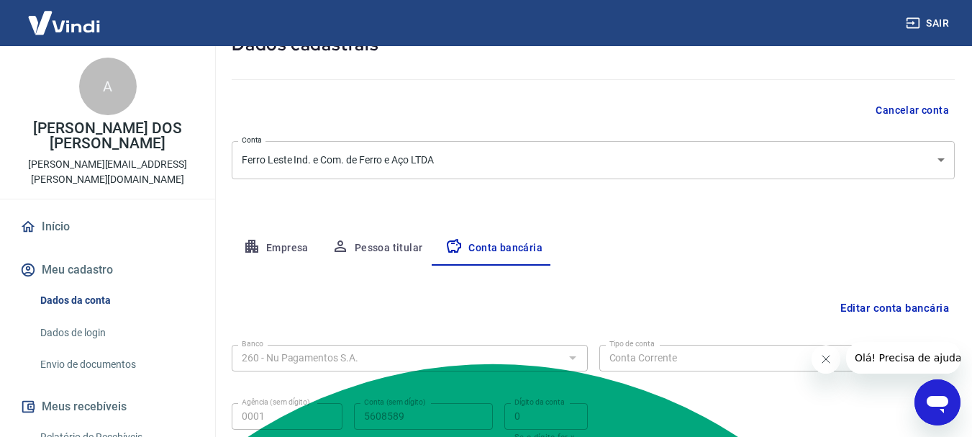
scroll to position [219, 0]
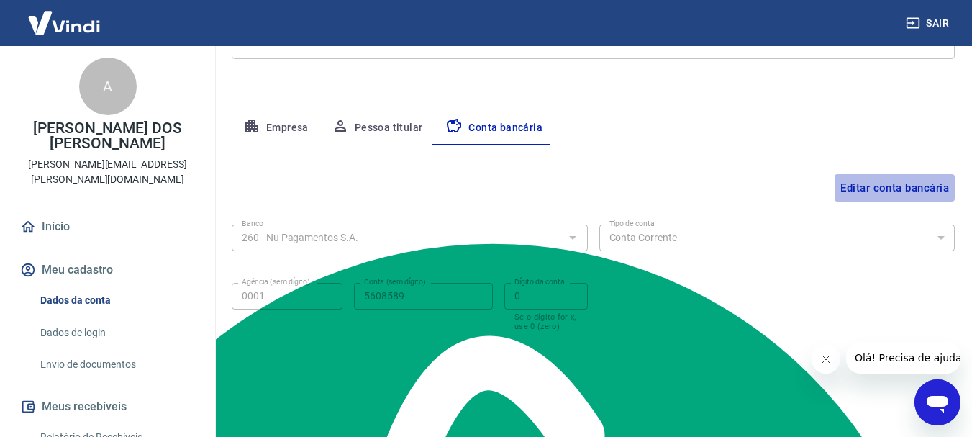
click at [874, 182] on button "Editar conta bancária" at bounding box center [894, 187] width 120 height 27
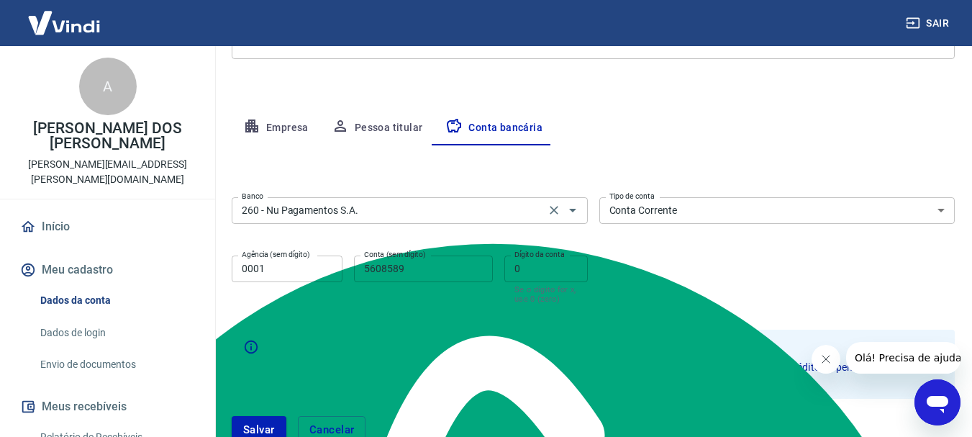
click at [431, 206] on input "260 - Nu Pagamentos S.A." at bounding box center [388, 210] width 305 height 18
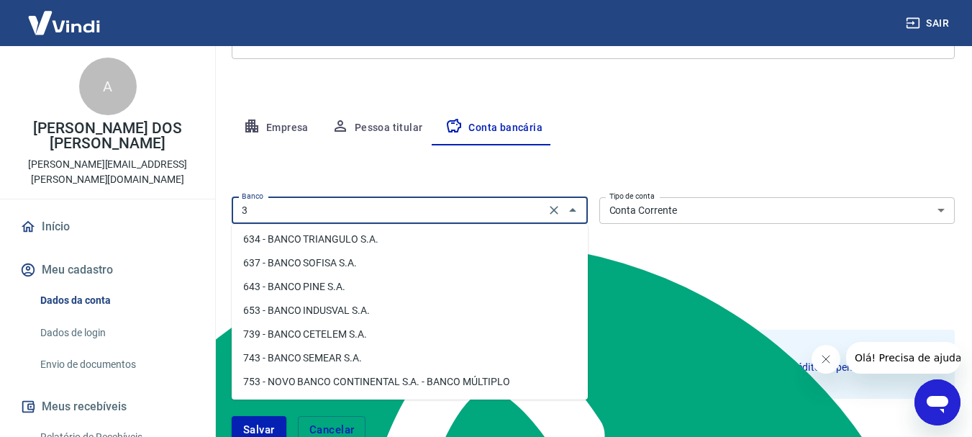
scroll to position [0, 0]
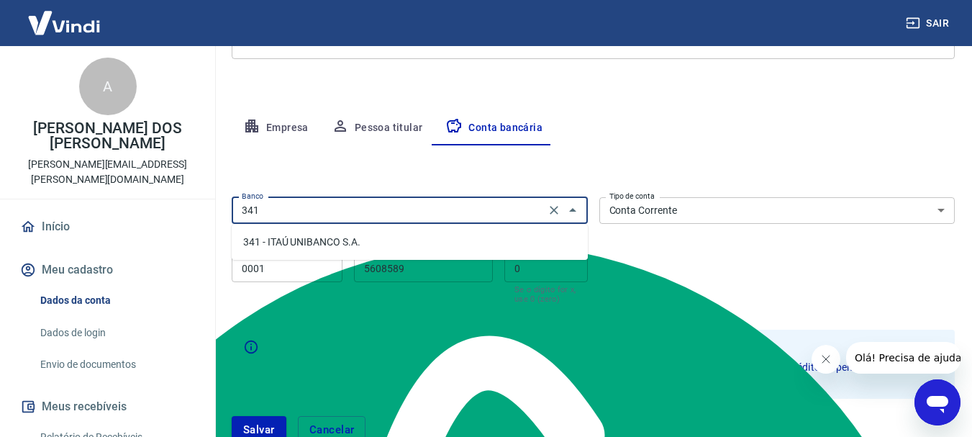
click at [379, 246] on li "341 - ITAÚ UNIBANCO S.A." at bounding box center [410, 242] width 356 height 24
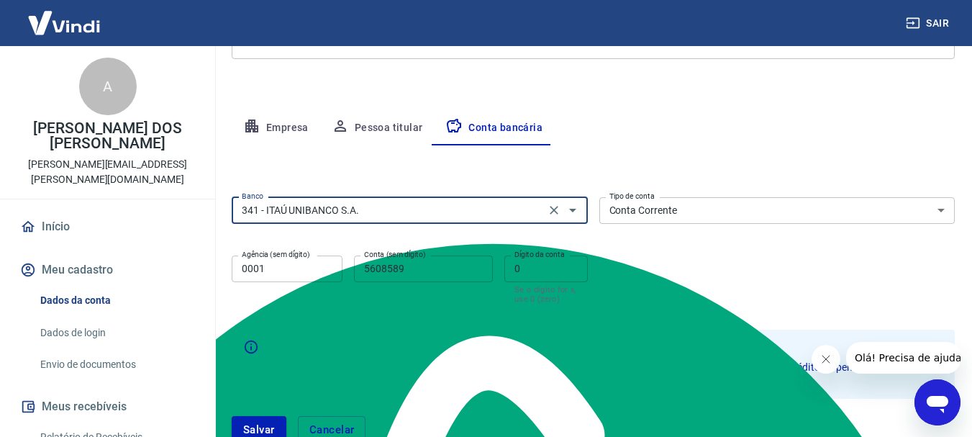
type input "341 - ITAÚ UNIBANCO S.A."
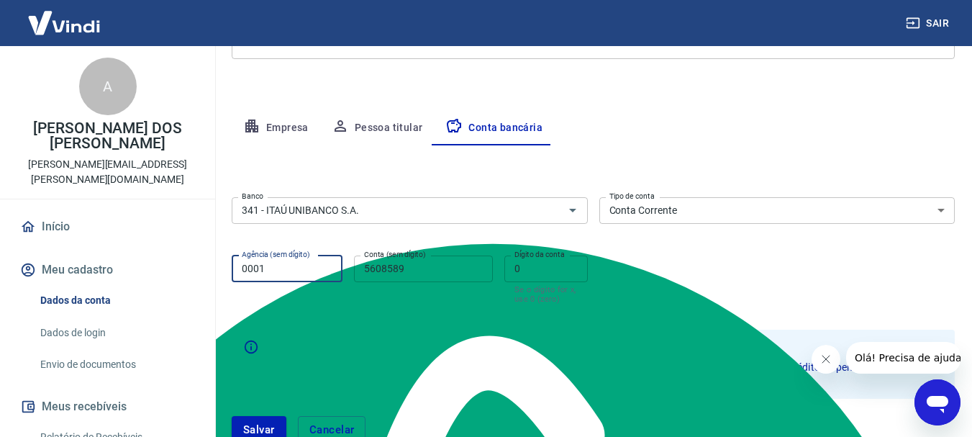
click at [282, 280] on input "0001" at bounding box center [287, 268] width 111 height 27
type input "0"
drag, startPoint x: 429, startPoint y: 273, endPoint x: 278, endPoint y: 260, distance: 151.5
click at [279, 260] on div "Agência (sem dígito) Agência (sem dígito) Conta (sem dígito) 5608589 Conta (sem…" at bounding box center [410, 278] width 356 height 57
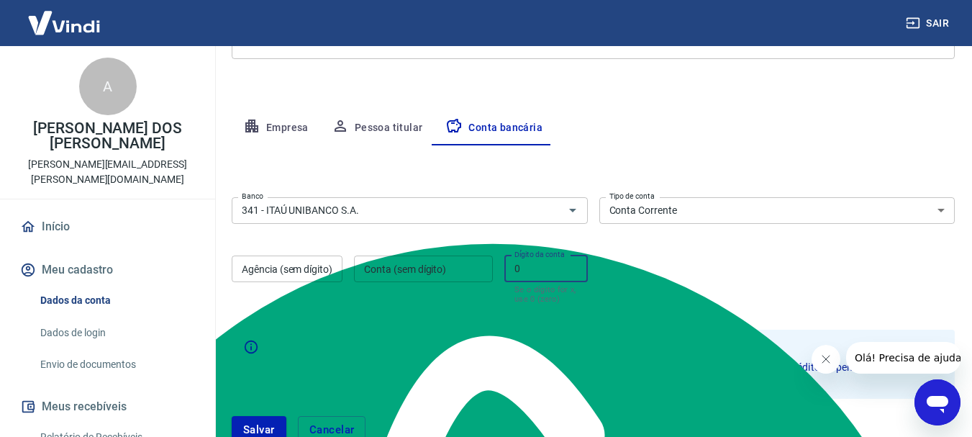
click at [539, 275] on input "0" at bounding box center [545, 268] width 83 height 27
click at [319, 262] on div "Agência (sem dígito) Agência (sem dígito)" at bounding box center [287, 279] width 111 height 48
click at [365, 344] on b "Atenção" at bounding box center [605, 347] width 675 height 17
click at [275, 276] on input "Agência (sem dígito)" at bounding box center [287, 268] width 111 height 27
click at [406, 271] on input "Conta (sem dígito)" at bounding box center [423, 268] width 139 height 27
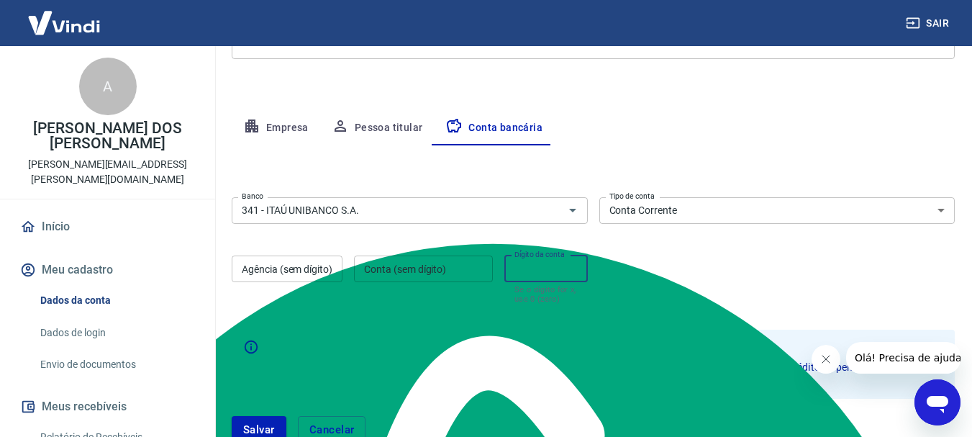
click at [526, 267] on input "Dígito da conta" at bounding box center [545, 268] width 83 height 27
click at [249, 272] on input "Agência (sem dígito)" at bounding box center [287, 268] width 111 height 27
type input "0"
type input "9643"
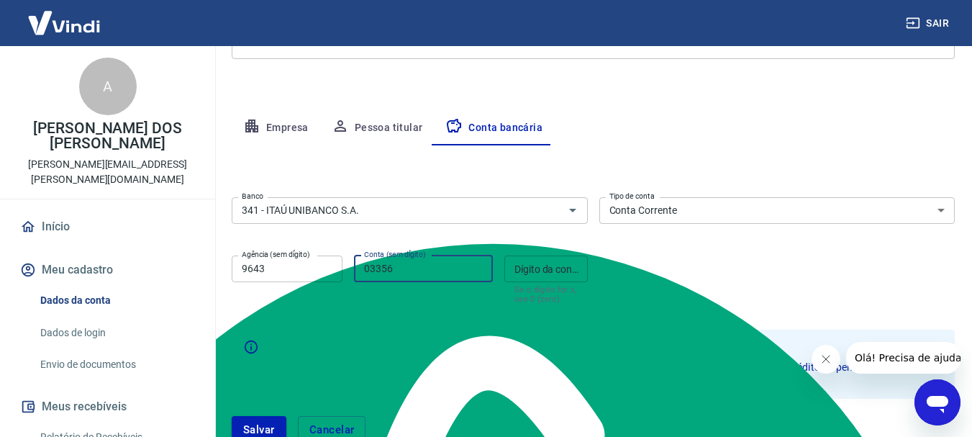
type input "03356"
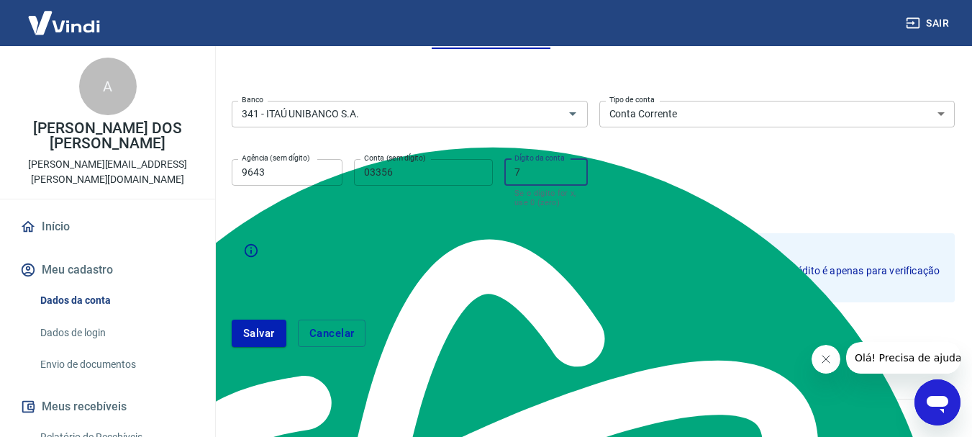
scroll to position [323, 0]
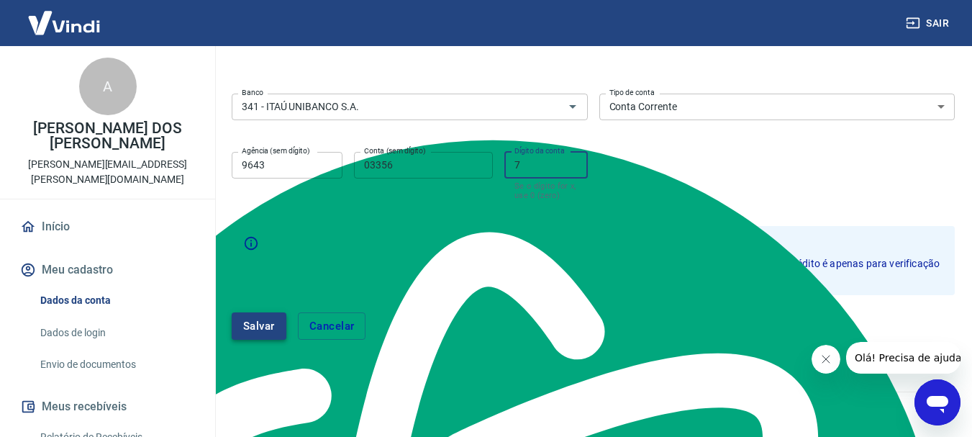
type input "7"
click at [272, 319] on button "Salvar" at bounding box center [259, 325] width 55 height 27
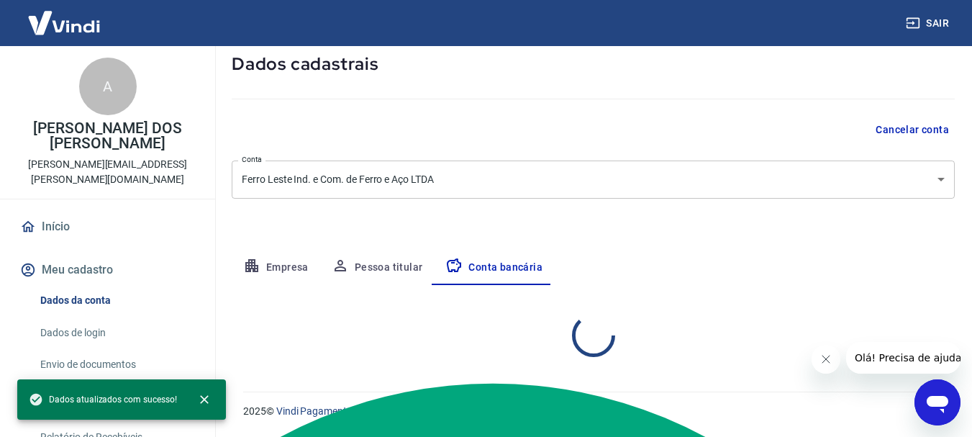
scroll to position [219, 0]
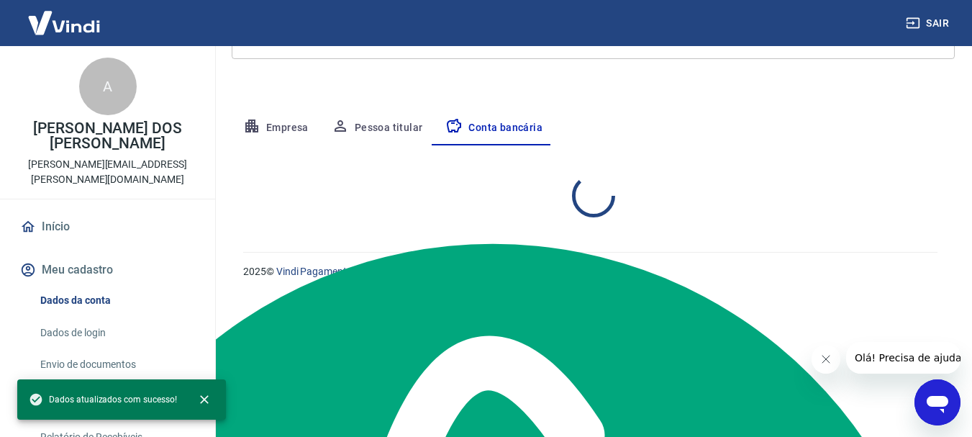
select select "1"
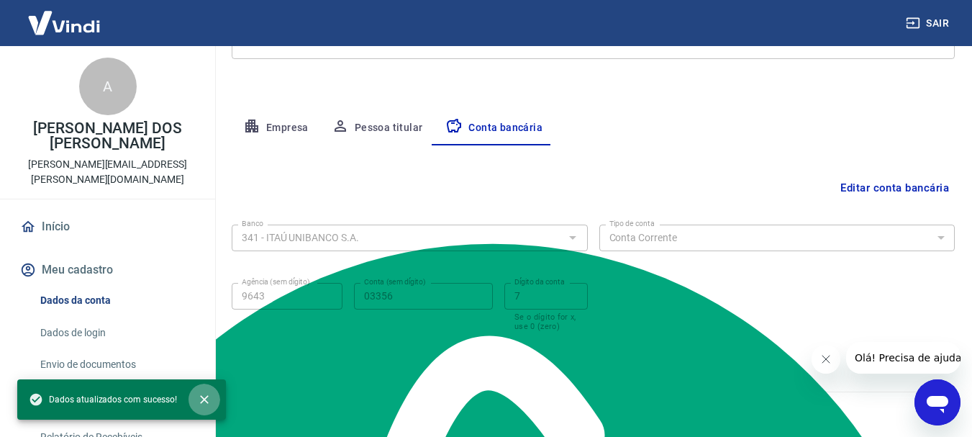
click at [205, 396] on icon "close" at bounding box center [204, 399] width 9 height 9
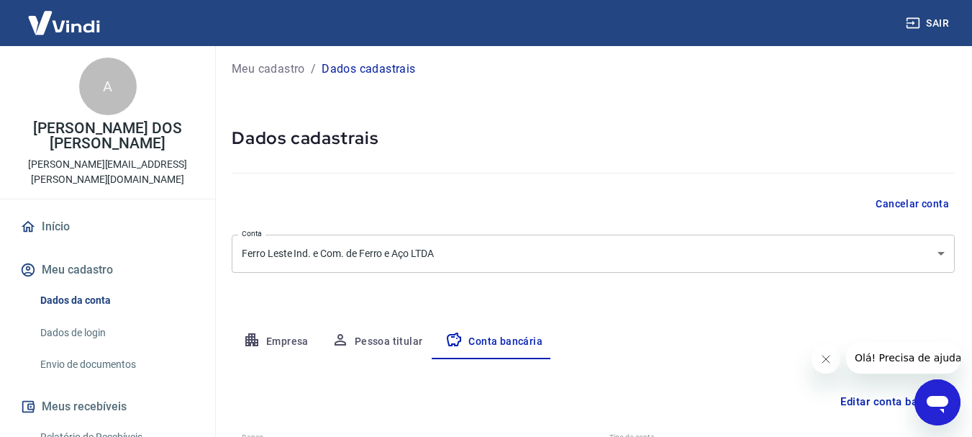
scroll to position [5, 0]
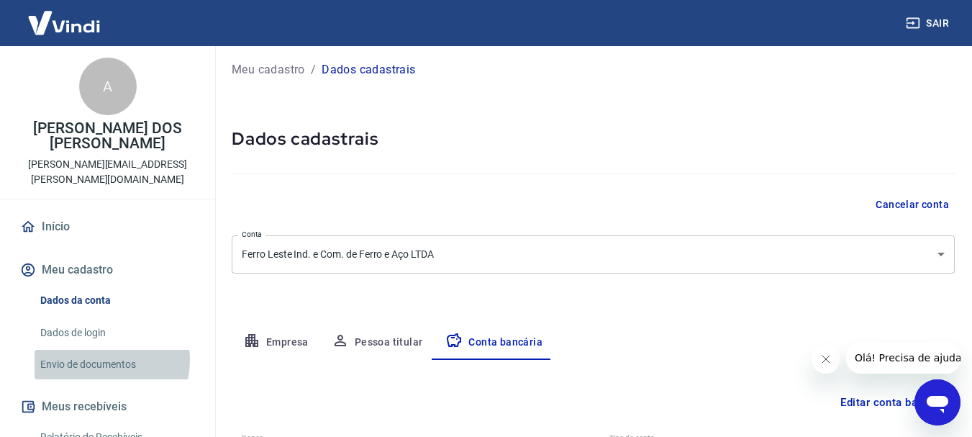
click at [95, 349] on link "Envio de documentos" at bounding box center [116, 363] width 163 height 29
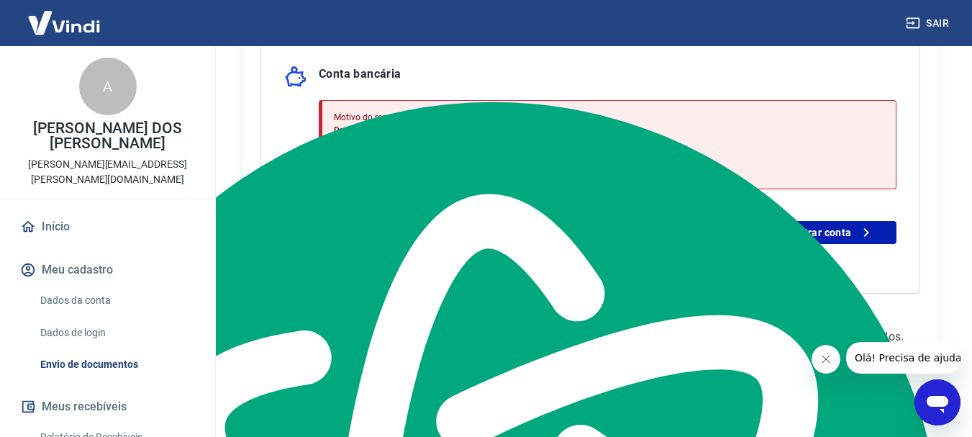
scroll to position [366, 0]
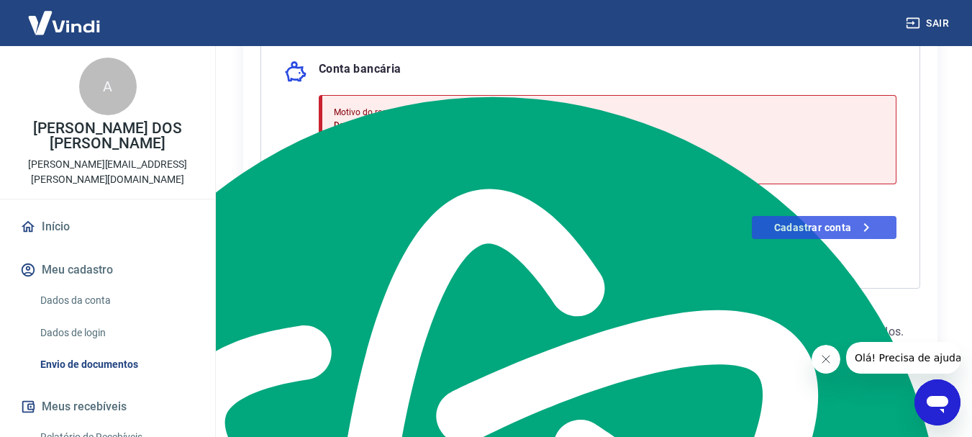
click at [829, 235] on link "Cadastrar conta" at bounding box center [823, 227] width 145 height 23
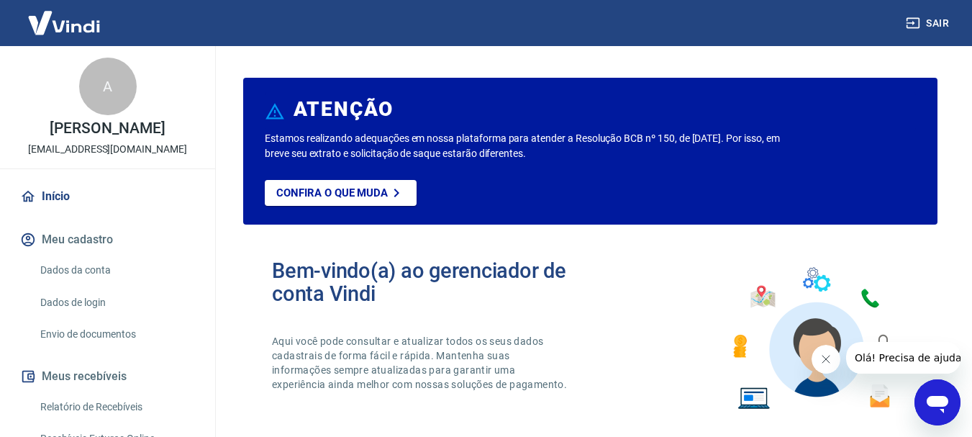
click at [823, 364] on icon "Fechar mensagem da empresa" at bounding box center [825, 359] width 12 height 12
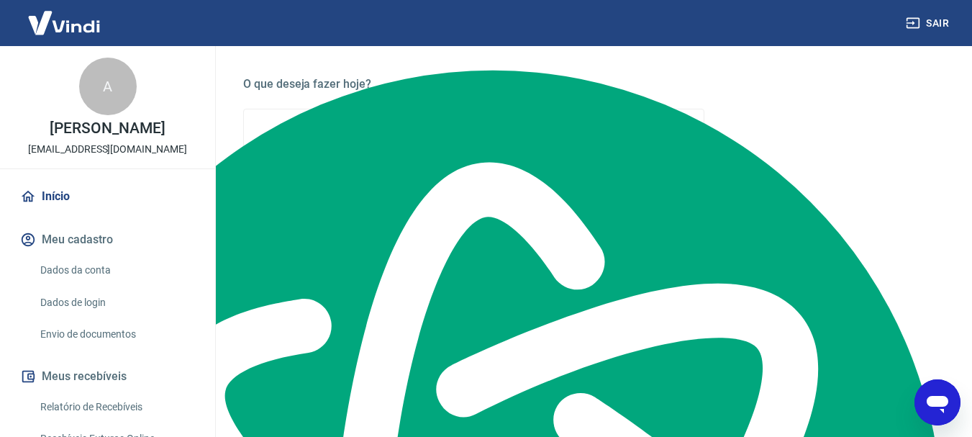
scroll to position [390, 0]
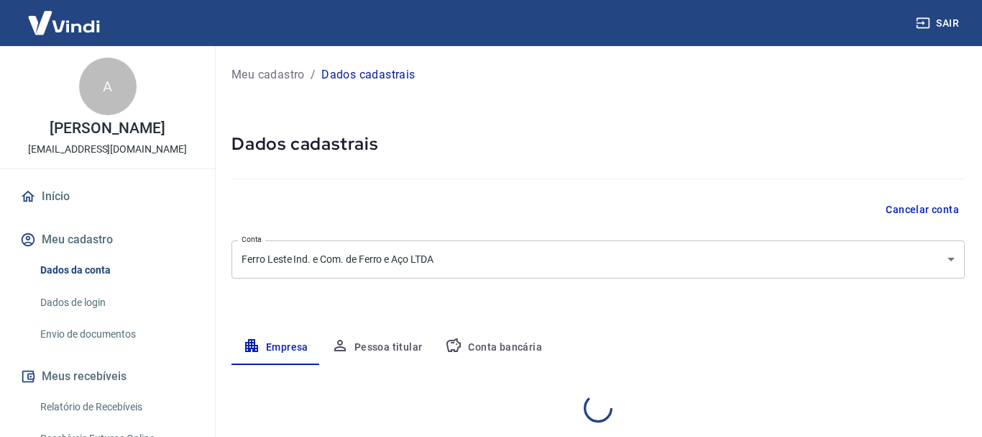
select select "SP"
select select "business"
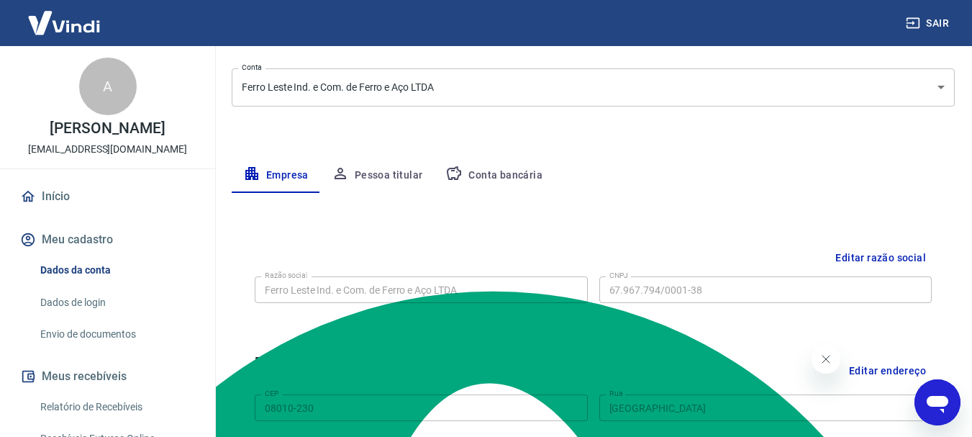
scroll to position [170, 0]
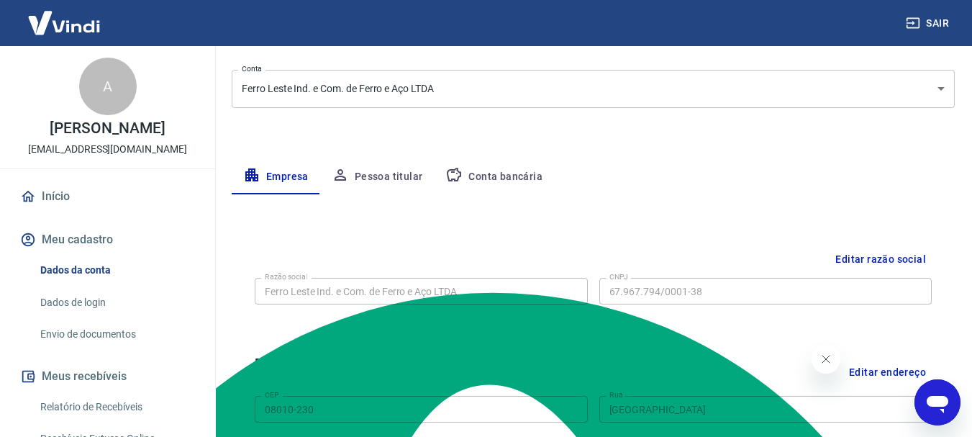
click at [488, 175] on button "Conta bancária" at bounding box center [494, 177] width 120 height 35
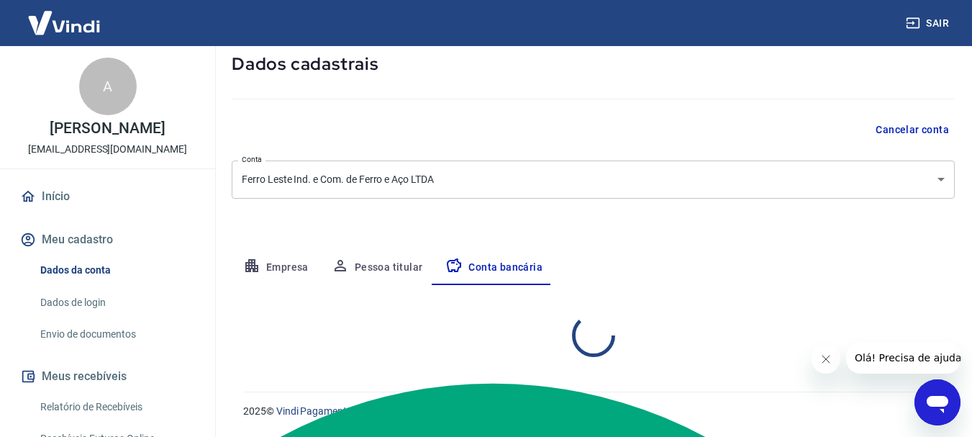
select select "1"
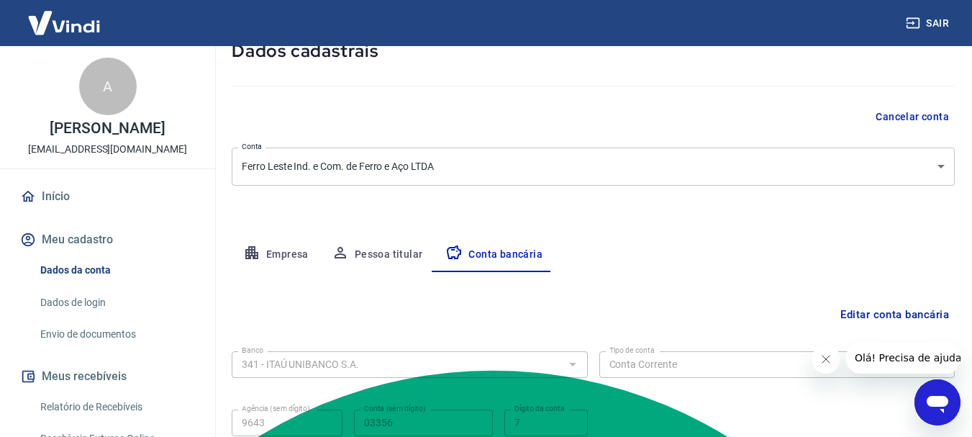
scroll to position [219, 0]
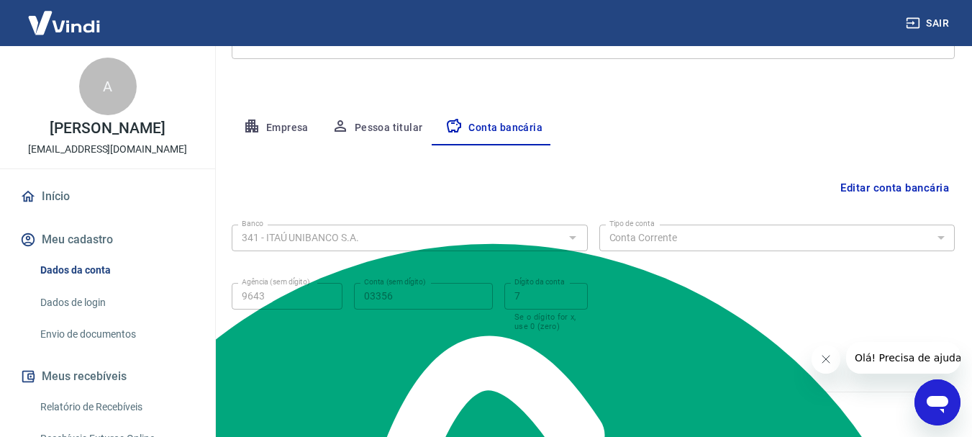
click at [848, 195] on button "Editar conta bancária" at bounding box center [894, 187] width 120 height 27
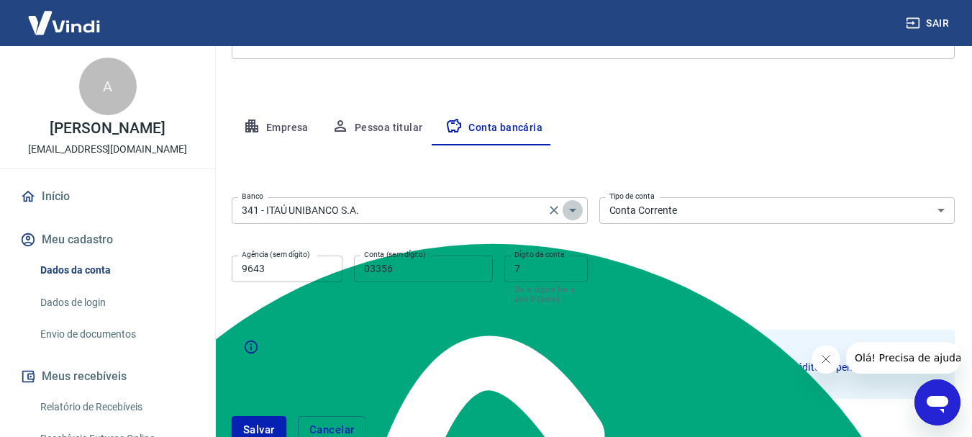
click at [570, 210] on icon "Abrir" at bounding box center [572, 211] width 7 height 4
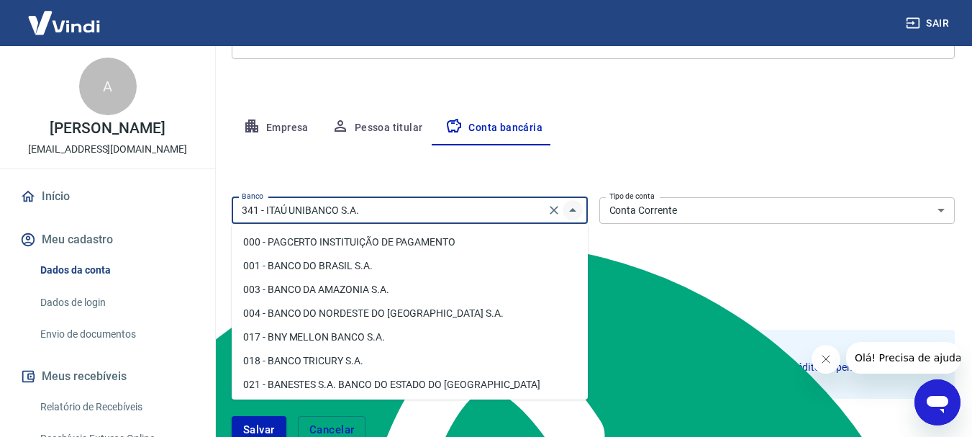
scroll to position [1324, 0]
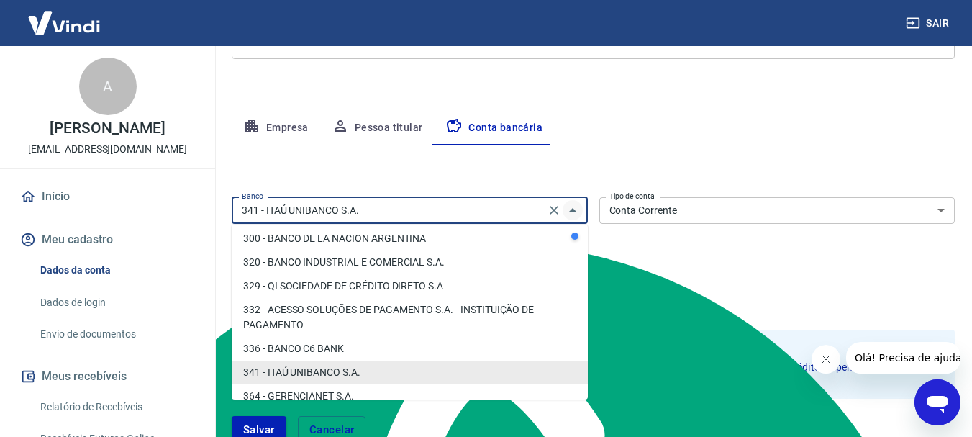
click at [570, 210] on icon "Fechar" at bounding box center [572, 209] width 17 height 17
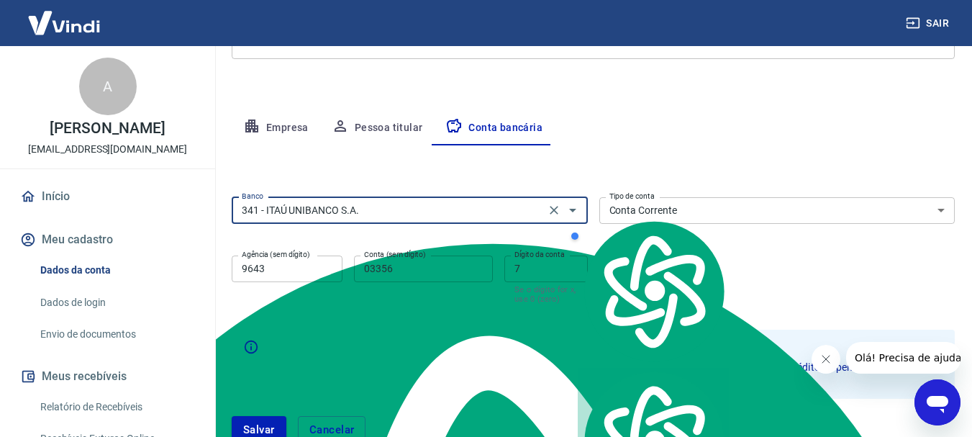
click at [675, 145] on div "Empresa Pessoa titular Conta bancária" at bounding box center [593, 128] width 723 height 35
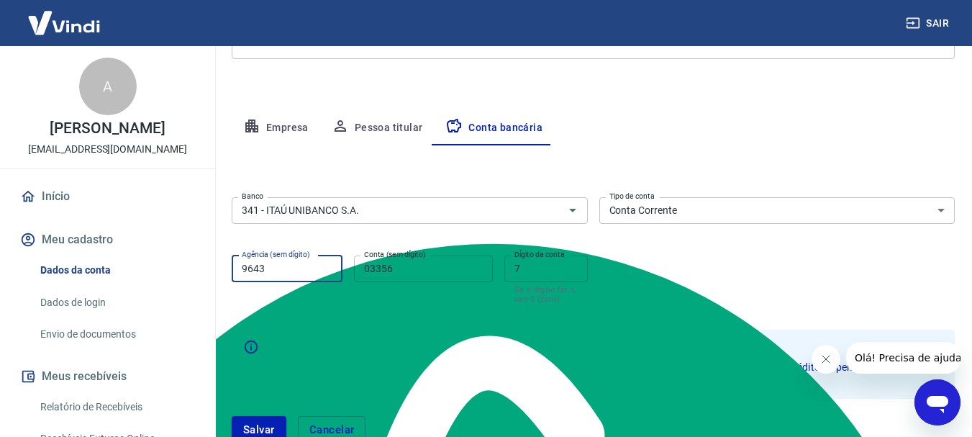
type textarea "43"
drag, startPoint x: 324, startPoint y: 277, endPoint x: 218, endPoint y: 252, distance: 109.4
type input "2875"
drag, startPoint x: 452, startPoint y: 268, endPoint x: 442, endPoint y: 273, distance: 11.3
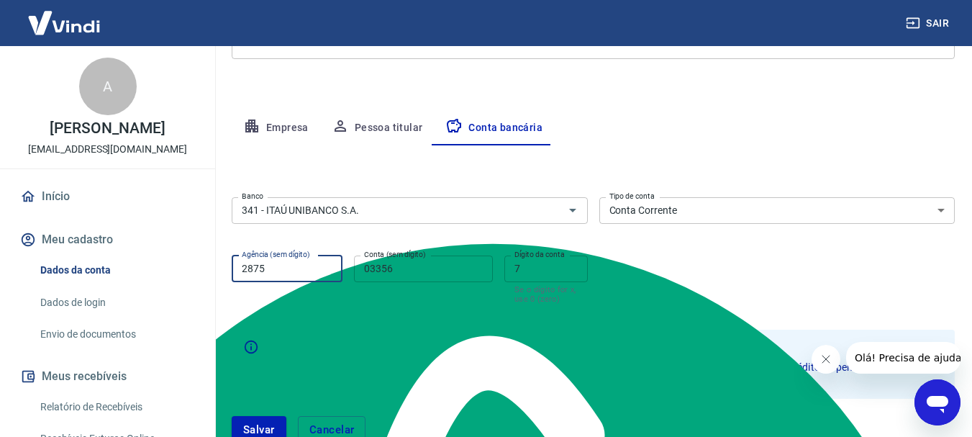
click at [450, 268] on input "03356" at bounding box center [423, 268] width 139 height 27
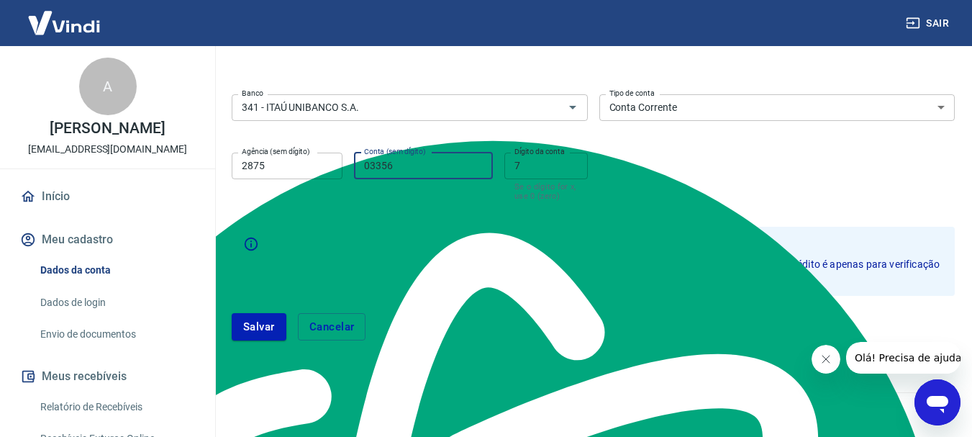
scroll to position [323, 0]
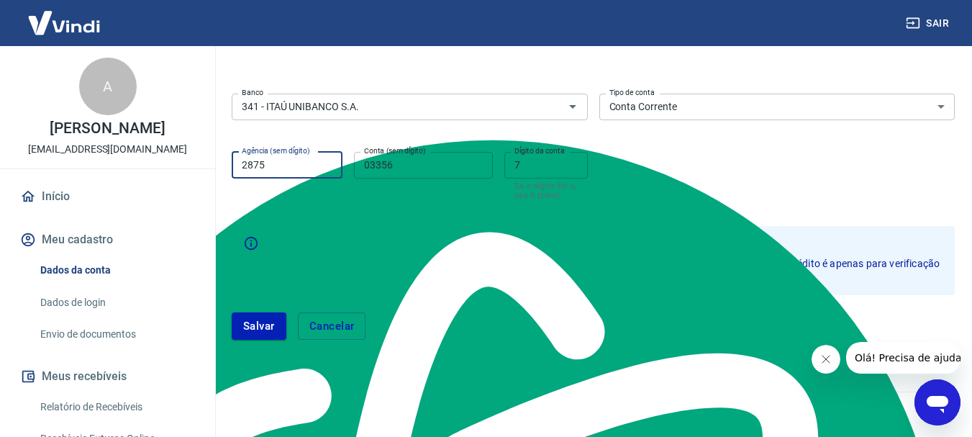
drag, startPoint x: 318, startPoint y: 165, endPoint x: 37, endPoint y: 159, distance: 280.5
type input "3385"
click at [432, 169] on input "03356" at bounding box center [423, 165] width 139 height 27
click at [391, 230] on div "Atenção Ao cadastrar uma nova conta bancária, faremos um crédito de valor simbó…" at bounding box center [605, 260] width 675 height 60
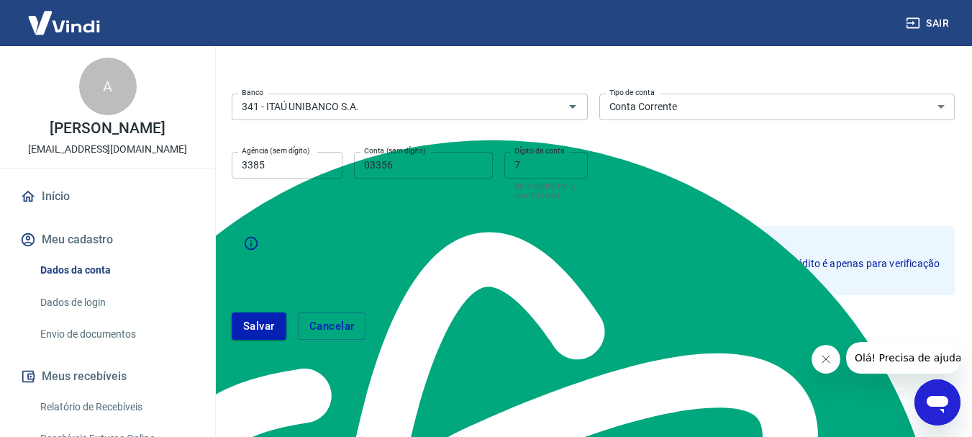
click at [391, 230] on div "Atenção Ao cadastrar uma nova conta bancária, faremos um crédito de valor simbó…" at bounding box center [605, 260] width 675 height 60
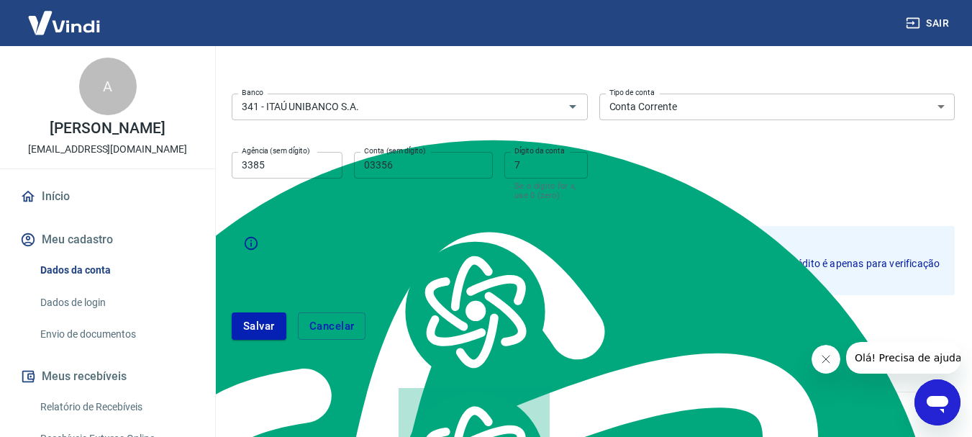
click at [391, 230] on div "Atenção Ao cadastrar uma nova conta bancária, faremos um crédito de valor simbó…" at bounding box center [605, 260] width 675 height 60
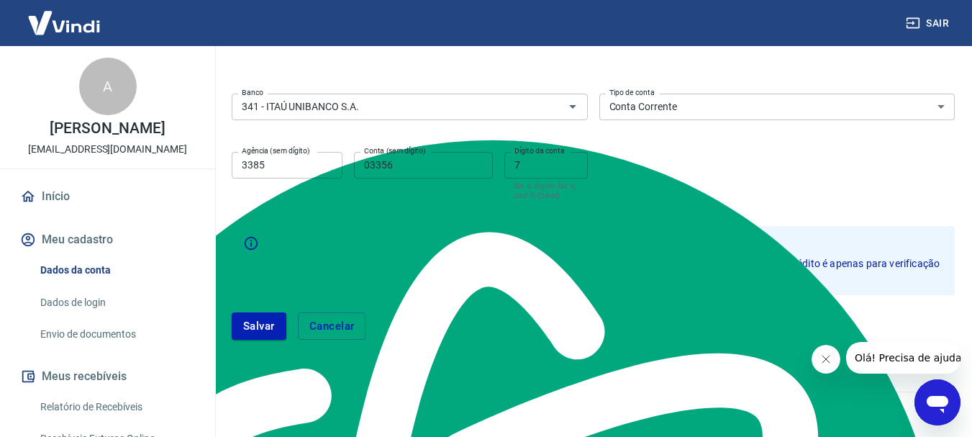
click at [335, 287] on div "Atenção Ao cadastrar uma nova conta bancária, faremos um crédito de valor simbó…" at bounding box center [605, 260] width 675 height 60
type input "7344"
type input "8"
click at [666, 219] on form "Banco 341 - ITAÚ UNIBANCO S.A. Banco Tipo de conta Conta Corrente Conta Poupanç…" at bounding box center [593, 222] width 723 height 269
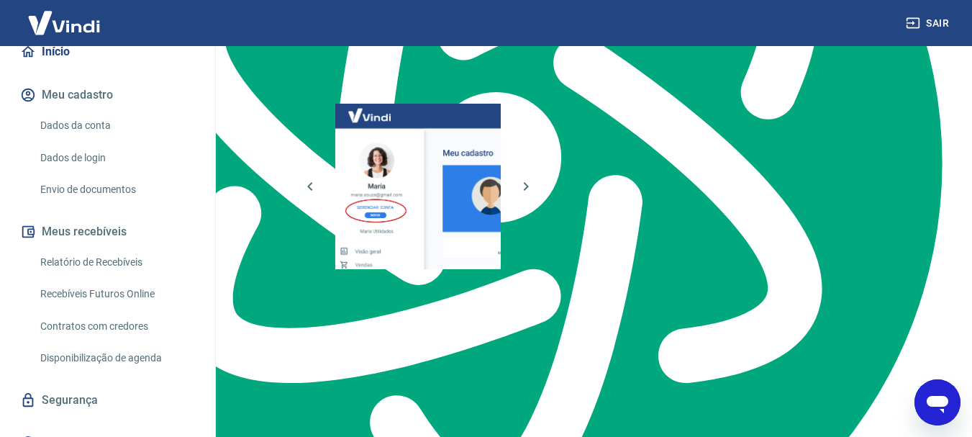
scroll to position [182, 0]
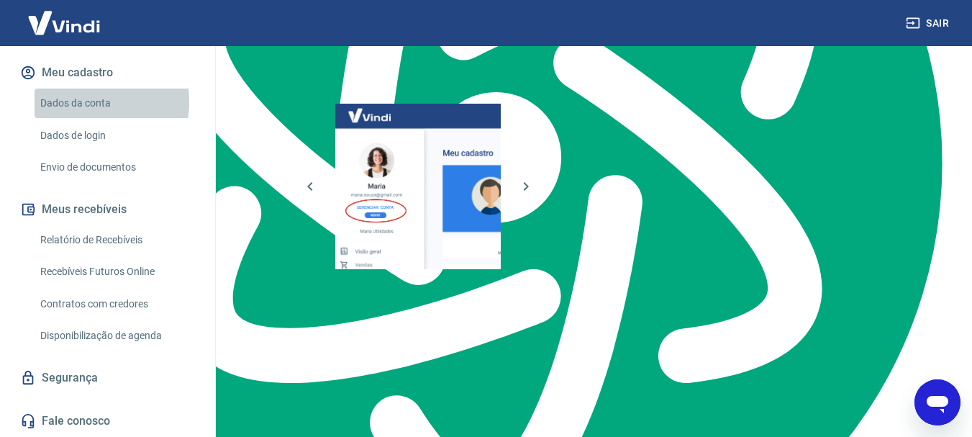
click at [73, 102] on link "Dados da conta" at bounding box center [116, 102] width 163 height 29
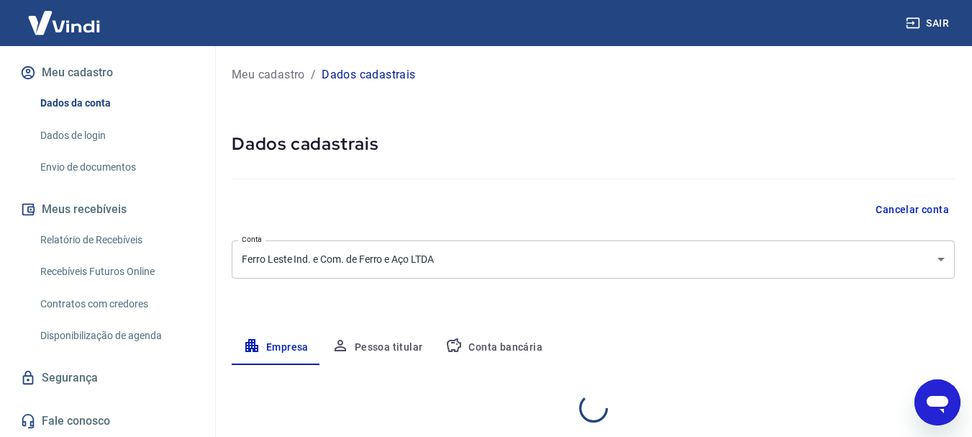
select select "SP"
select select "business"
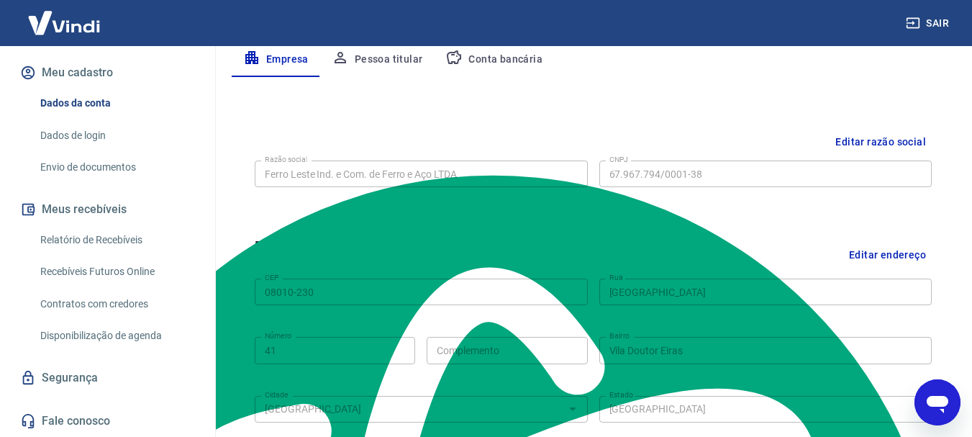
click at [515, 57] on button "Conta bancária" at bounding box center [494, 59] width 120 height 35
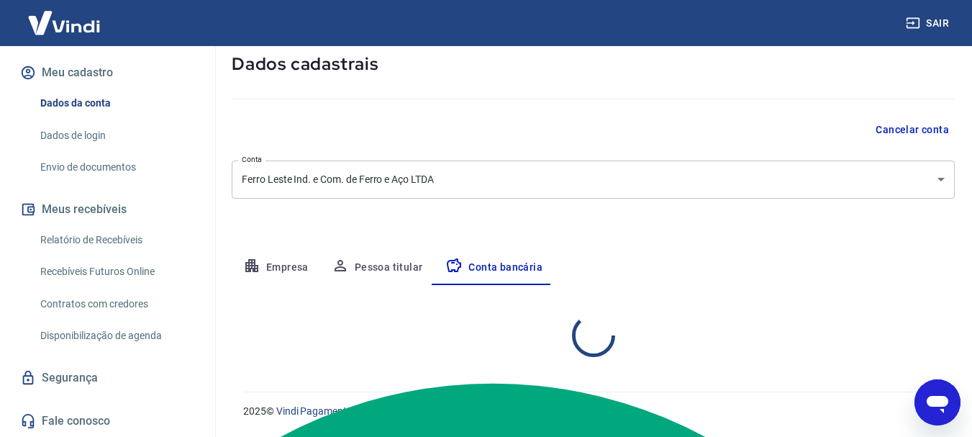
select select "1"
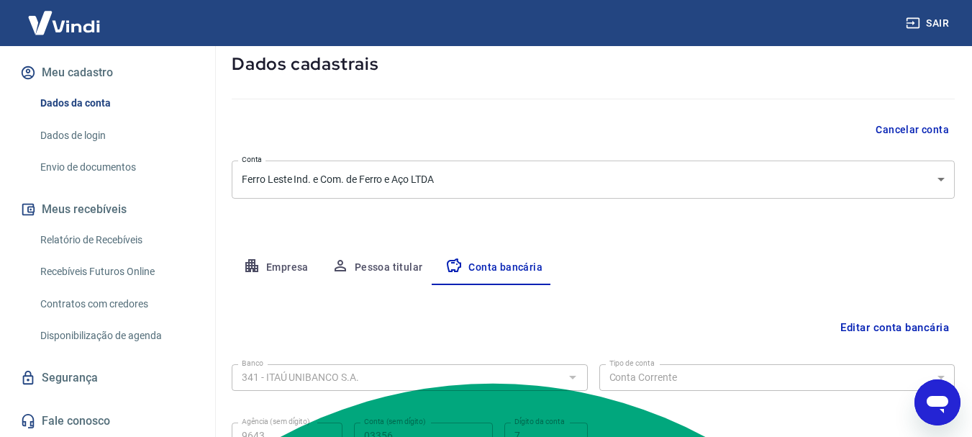
scroll to position [219, 0]
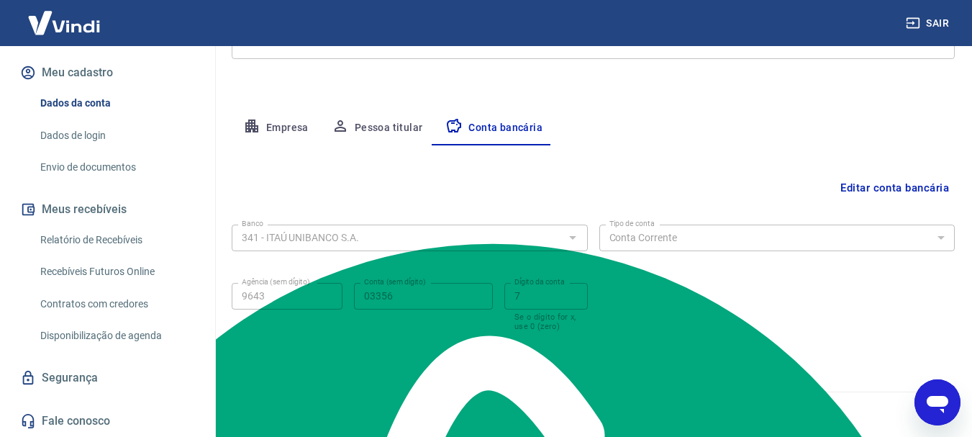
click at [868, 191] on button "Editar conta bancária" at bounding box center [894, 187] width 120 height 27
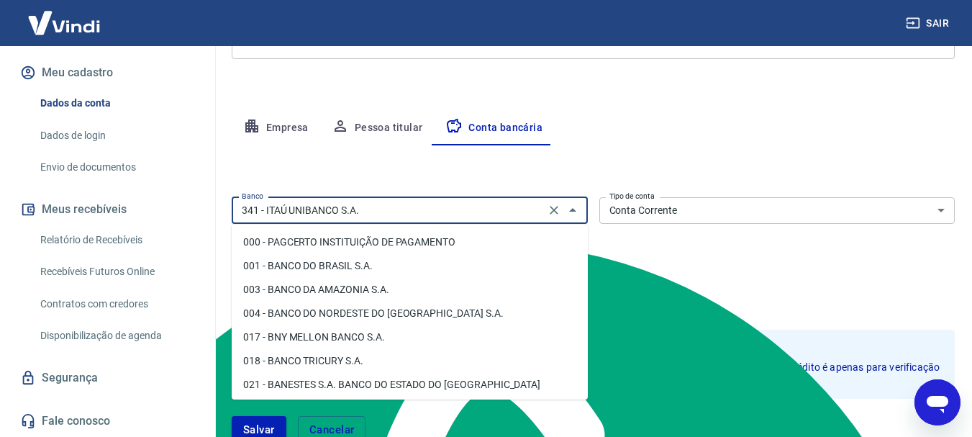
click at [326, 214] on input "341 - ITAÚ UNIBANCO S.A." at bounding box center [388, 210] width 305 height 18
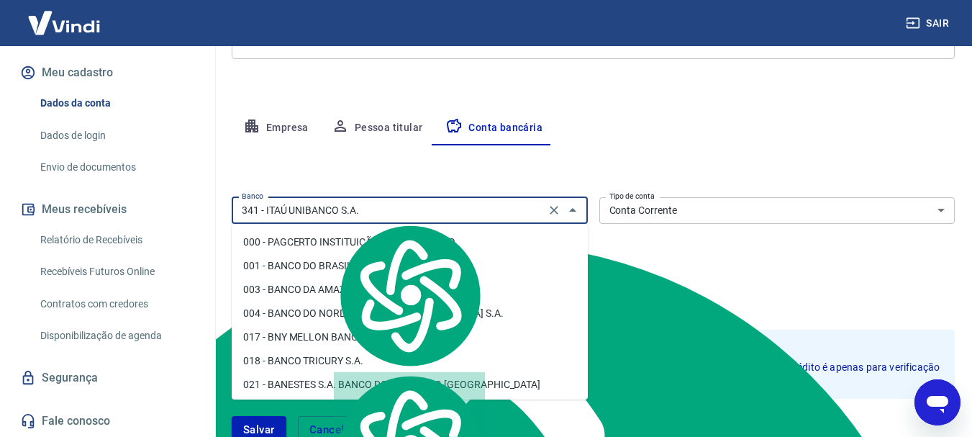
scroll to position [1324, 0]
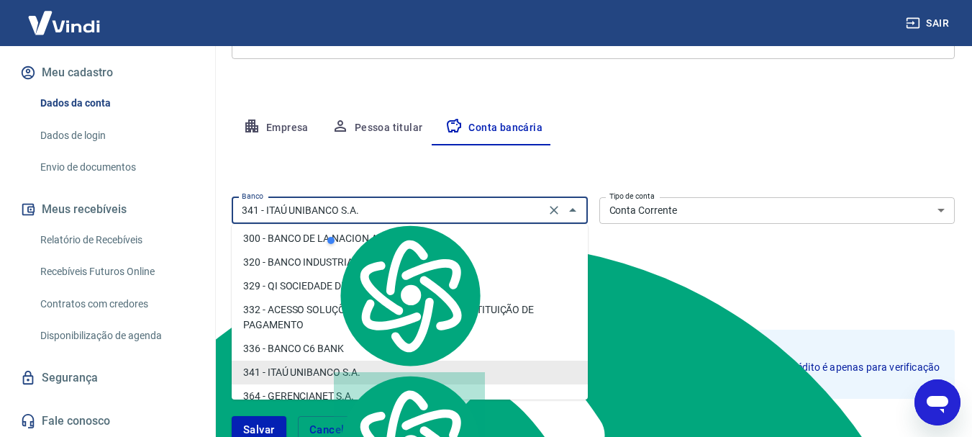
drag, startPoint x: 332, startPoint y: 214, endPoint x: 344, endPoint y: 211, distance: 12.7
click at [333, 214] on input "341 - ITAÚ UNIBANCO S.A." at bounding box center [388, 210] width 305 height 18
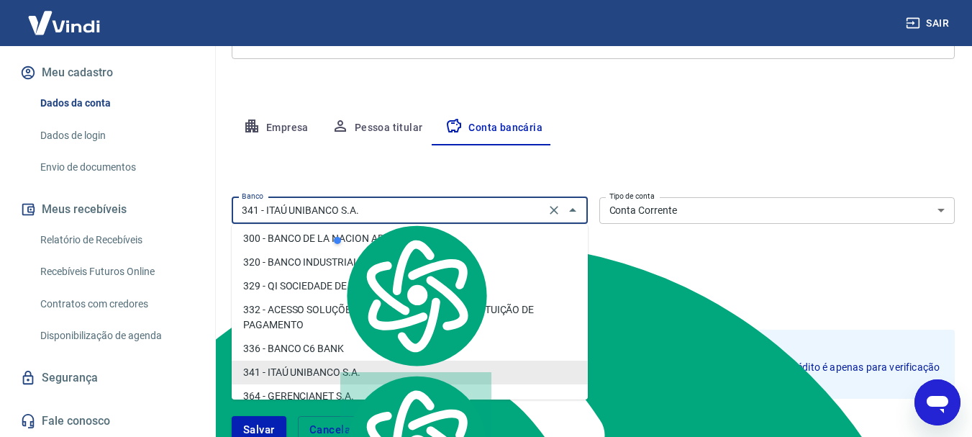
click at [638, 216] on select "Conta Corrente Conta Poupança" at bounding box center [777, 210] width 356 height 27
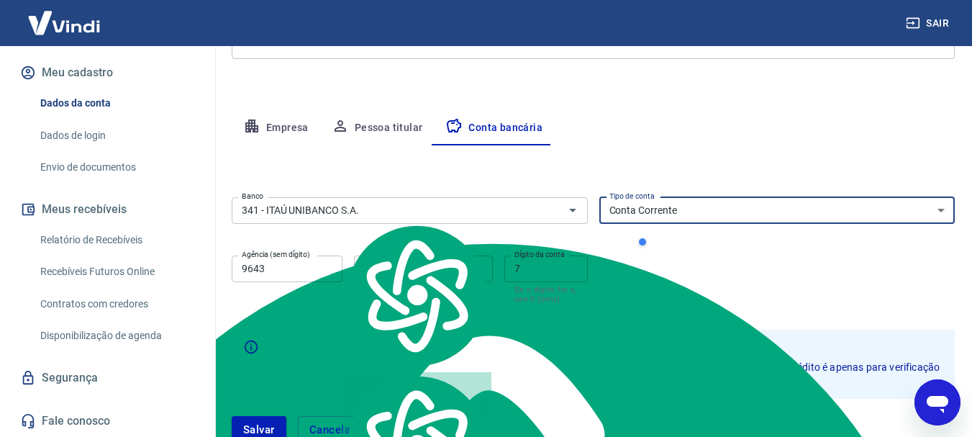
click at [637, 216] on select "Conta Corrente Conta Poupança" at bounding box center [777, 210] width 356 height 27
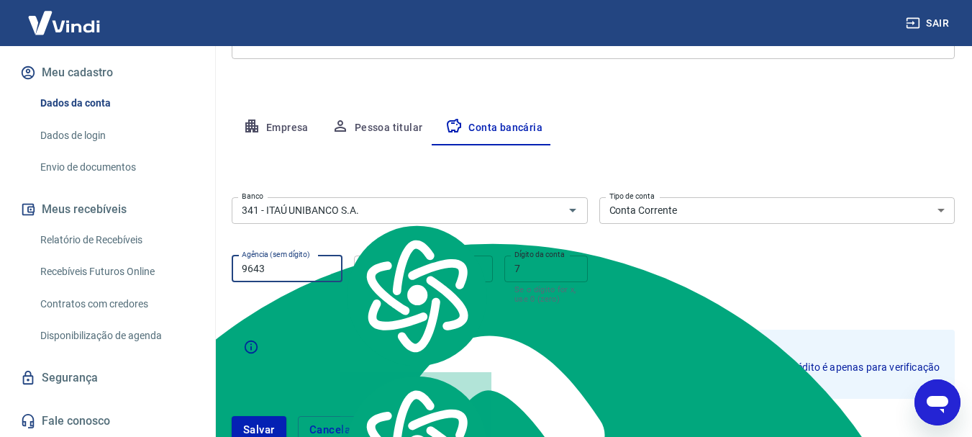
drag, startPoint x: 299, startPoint y: 270, endPoint x: 63, endPoint y: 229, distance: 240.1
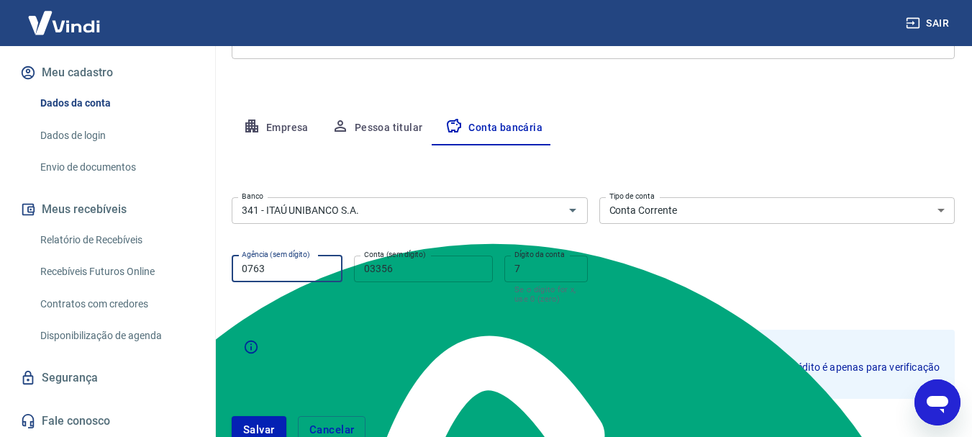
type input "0763"
type input "34718"
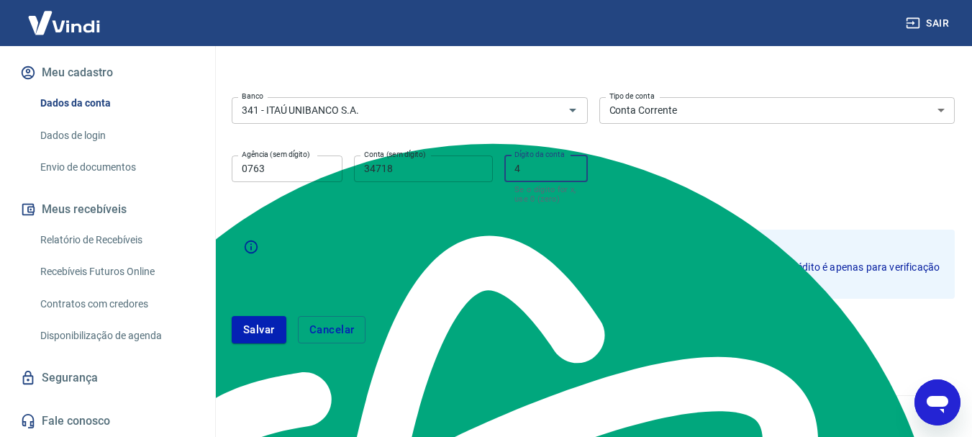
scroll to position [323, 0]
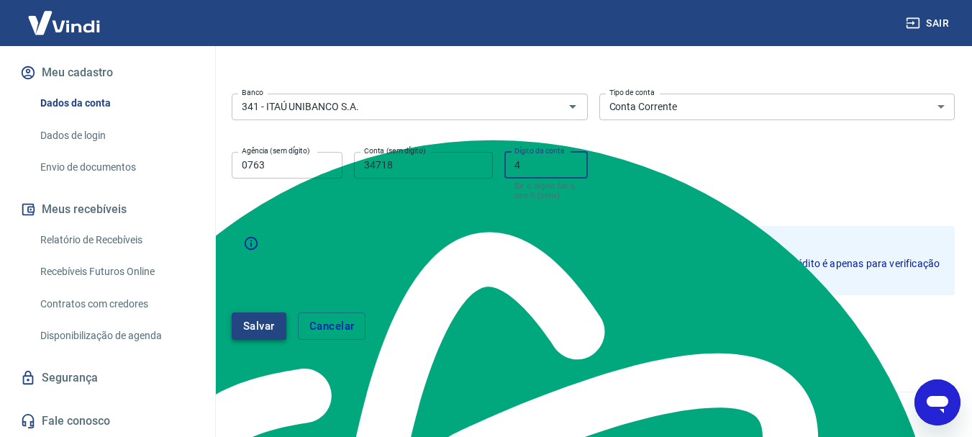
type input "4"
click at [257, 329] on button "Salvar" at bounding box center [259, 325] width 55 height 27
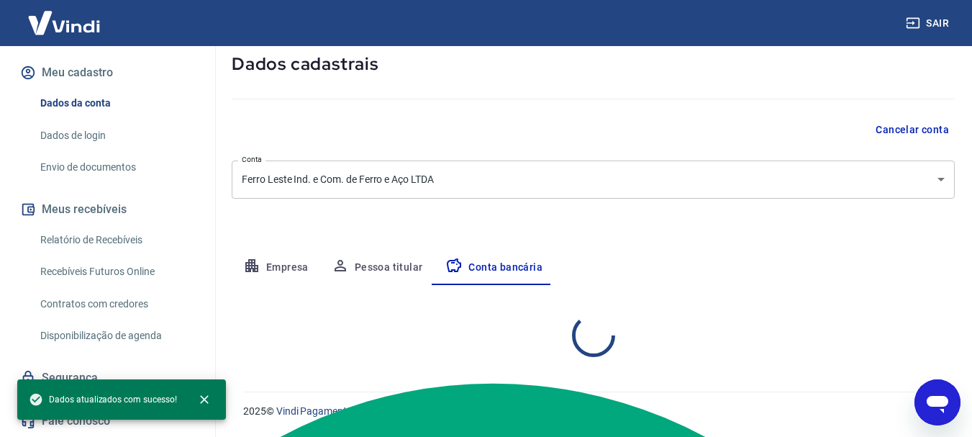
select select "1"
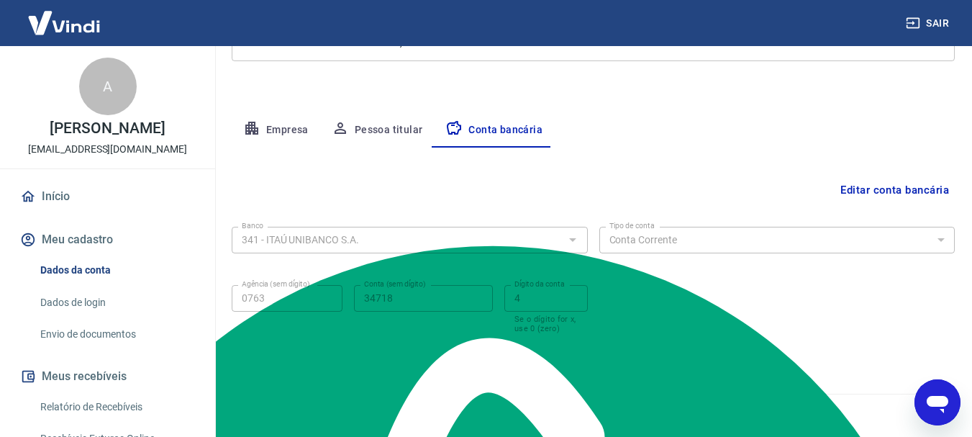
scroll to position [216, 0]
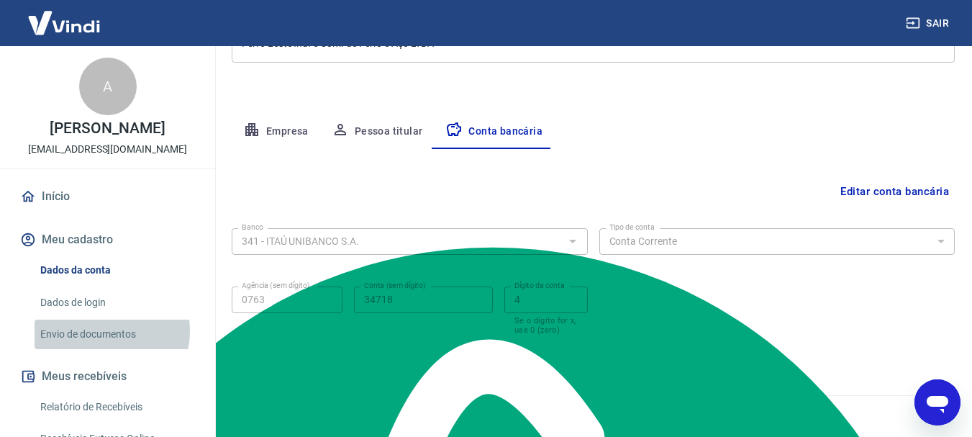
click at [99, 346] on link "Envio de documentos" at bounding box center [116, 333] width 163 height 29
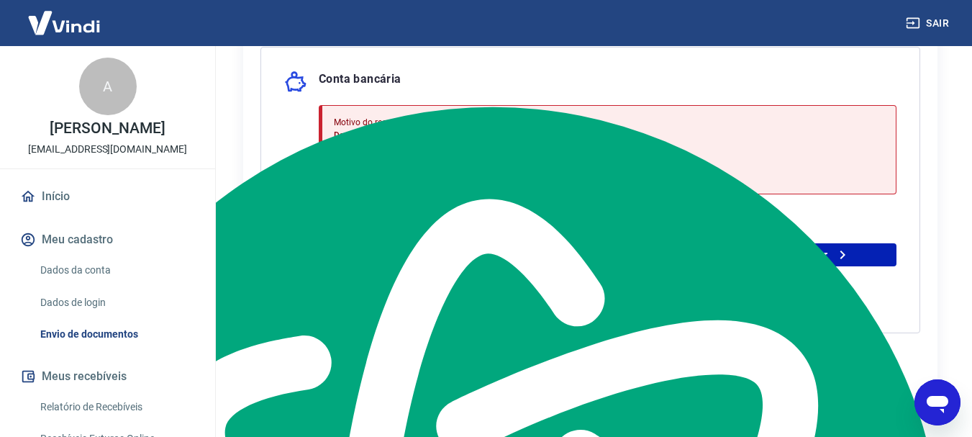
scroll to position [359, 0]
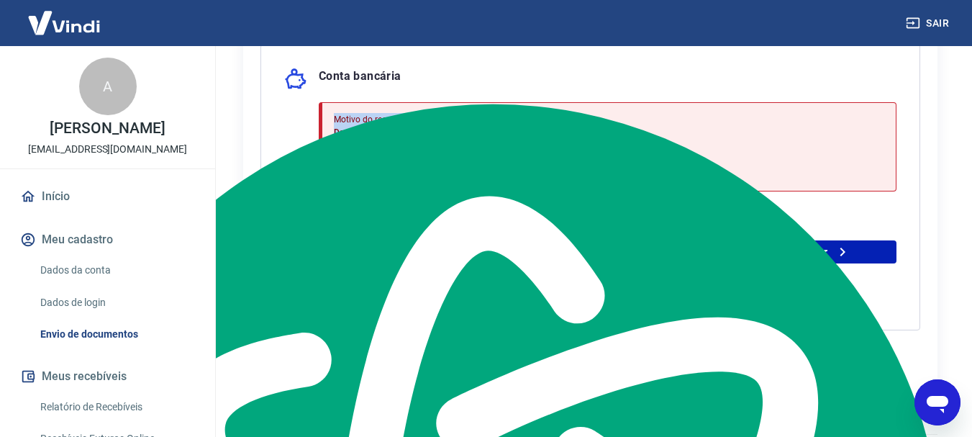
drag, startPoint x: 452, startPoint y: 130, endPoint x: 488, endPoint y: 173, distance: 56.2
type textarea "Motivo do reenvio: Dados bancários inválidos"
click at [327, 99] on div "Conta bancária Motivo do reenvio: Dados bancários inválidos Validação de conta …" at bounding box center [589, 187] width 659 height 286
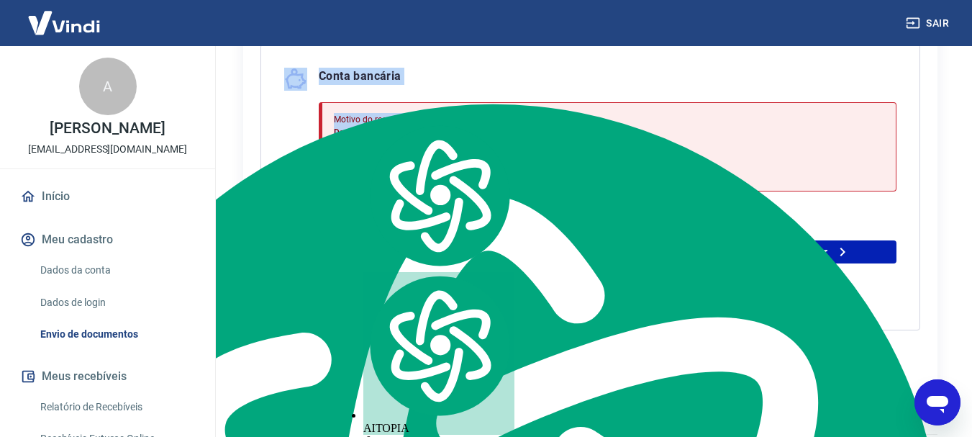
drag, startPoint x: 567, startPoint y: 164, endPoint x: 305, endPoint y: 75, distance: 277.2
click at [301, 82] on div "Conta bancária Motivo do reenvio: Dados bancários inválidos Validação de conta …" at bounding box center [589, 187] width 659 height 286
click at [255, 209] on div "Para utilizar alguns recursos da sua conta [PERSON_NAME], é necessário enviar a…" at bounding box center [590, 72] width 694 height 654
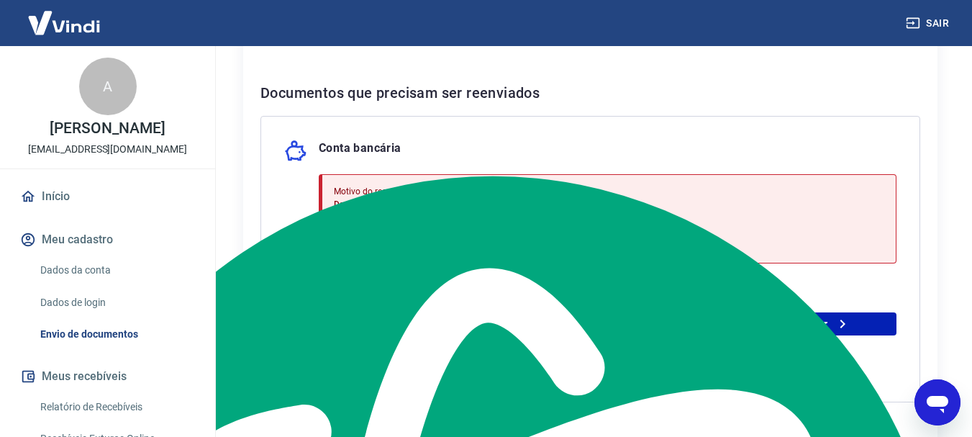
scroll to position [288, 0]
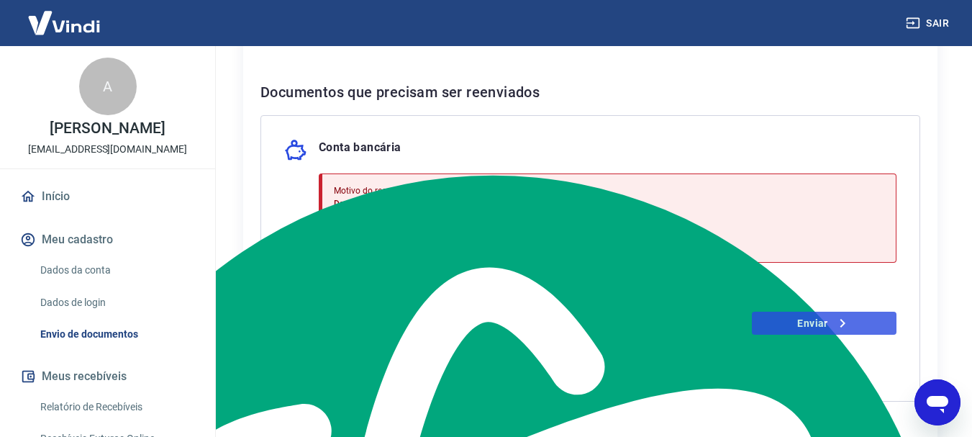
click at [774, 326] on link "Enviar" at bounding box center [823, 322] width 145 height 23
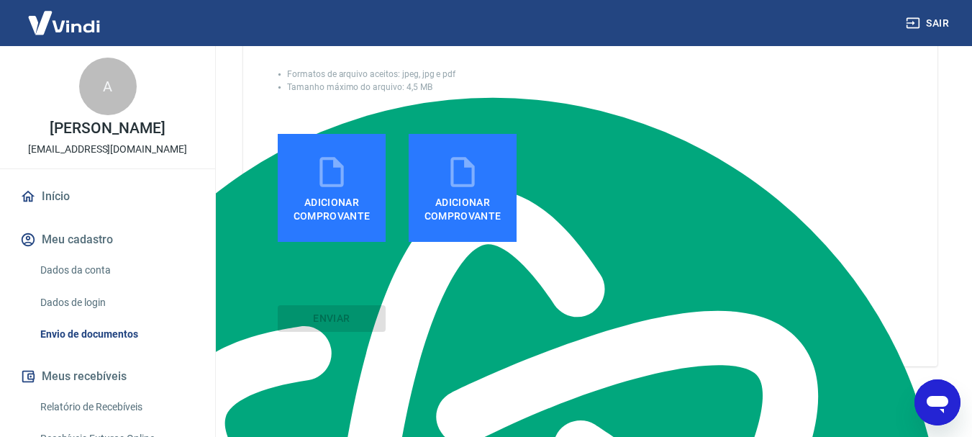
scroll to position [374, 0]
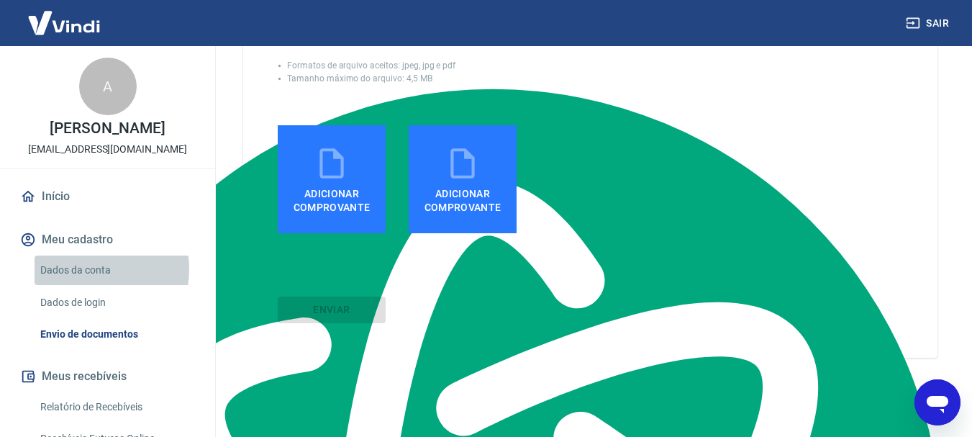
click at [91, 283] on link "Dados da conta" at bounding box center [116, 269] width 163 height 29
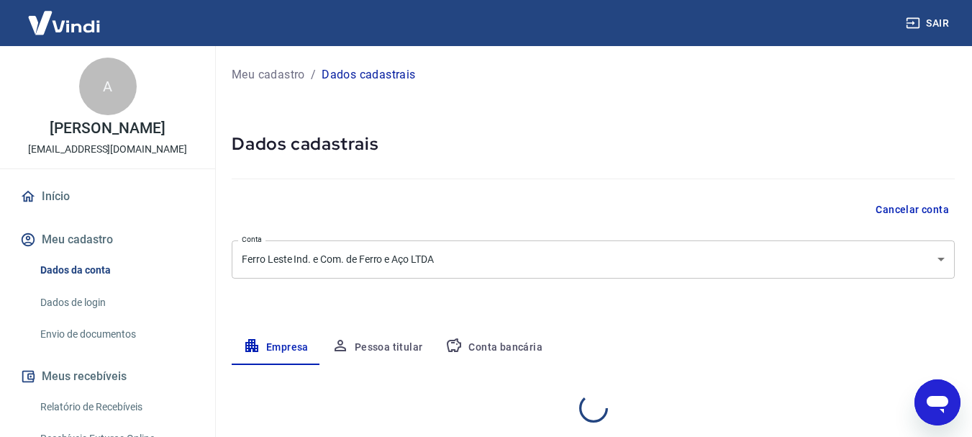
select select "SP"
select select "business"
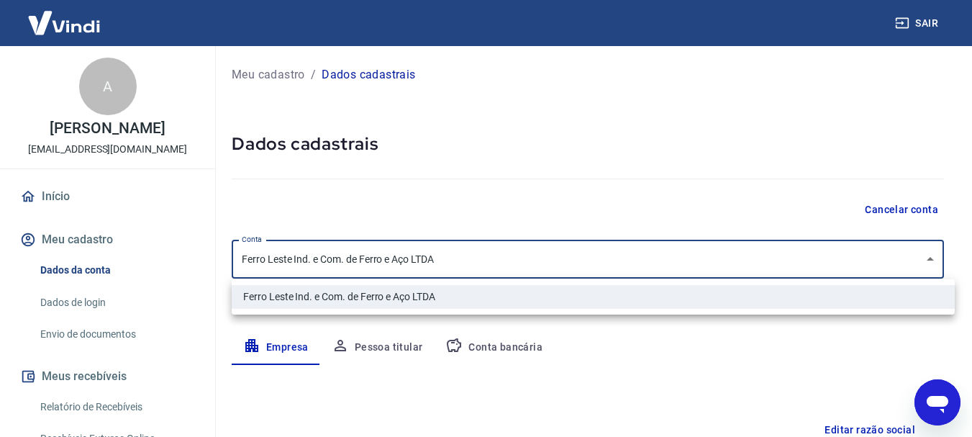
click at [421, 265] on body "Sair A [PERSON_NAME] DOS SANTOS [EMAIL_ADDRESS][DOMAIN_NAME] Início Meu cadastr…" at bounding box center [486, 218] width 972 height 437
click at [454, 263] on div at bounding box center [491, 218] width 982 height 437
drag, startPoint x: 456, startPoint y: 265, endPoint x: 385, endPoint y: 261, distance: 70.6
click at [385, 261] on body "Sair A [PERSON_NAME] DOS SANTOS [EMAIL_ADDRESS][DOMAIN_NAME] Início Meu cadastr…" at bounding box center [491, 218] width 982 height 437
click at [438, 253] on div at bounding box center [491, 218] width 982 height 437
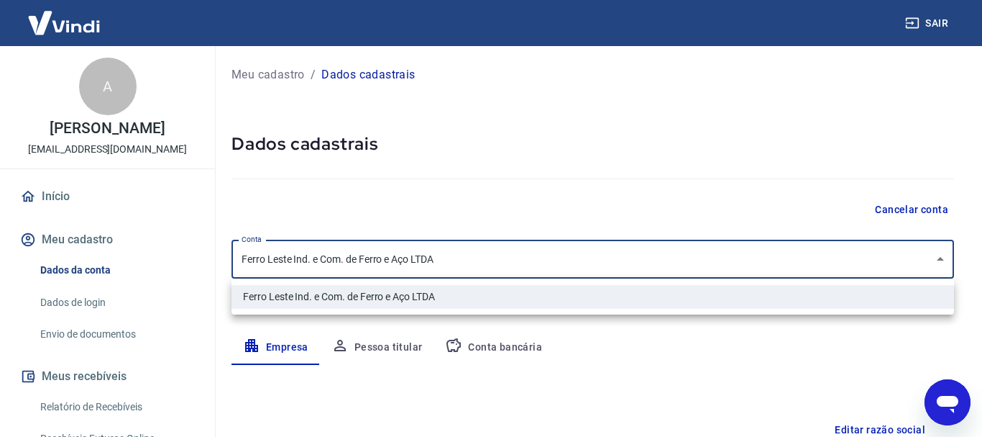
click at [429, 255] on body "Sair A [PERSON_NAME] DOS SANTOS [EMAIL_ADDRESS][DOMAIN_NAME] Início Meu cadastr…" at bounding box center [491, 218] width 982 height 437
click at [429, 257] on div at bounding box center [491, 218] width 982 height 437
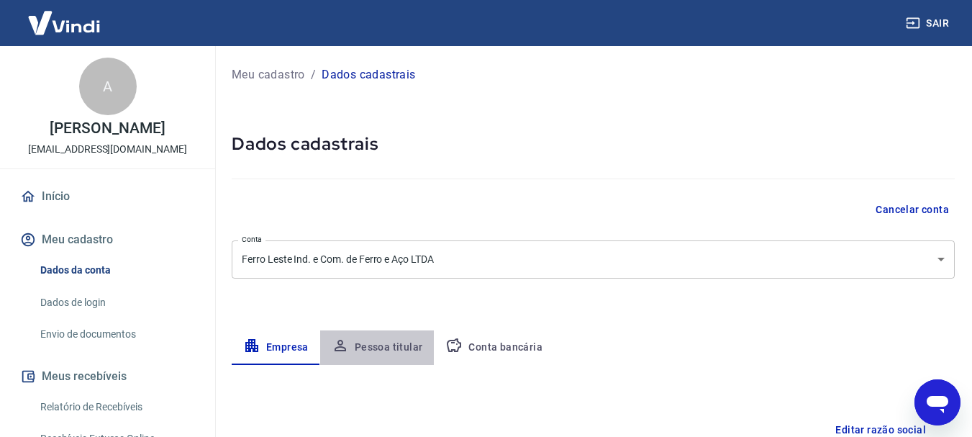
click at [398, 347] on button "Pessoa titular" at bounding box center [377, 347] width 114 height 35
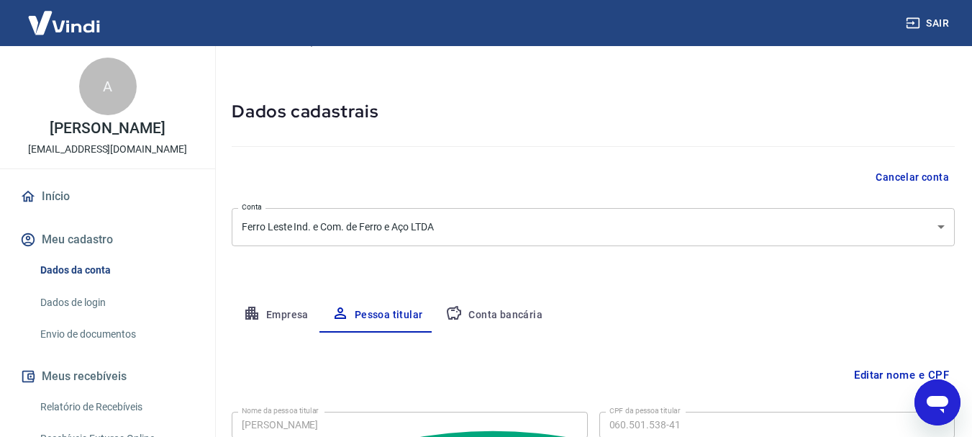
scroll to position [140, 0]
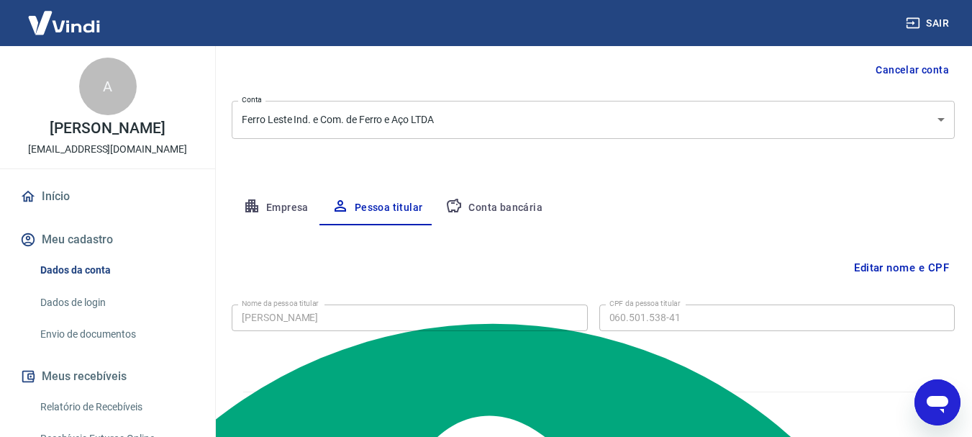
click at [501, 211] on button "Conta bancária" at bounding box center [494, 208] width 120 height 35
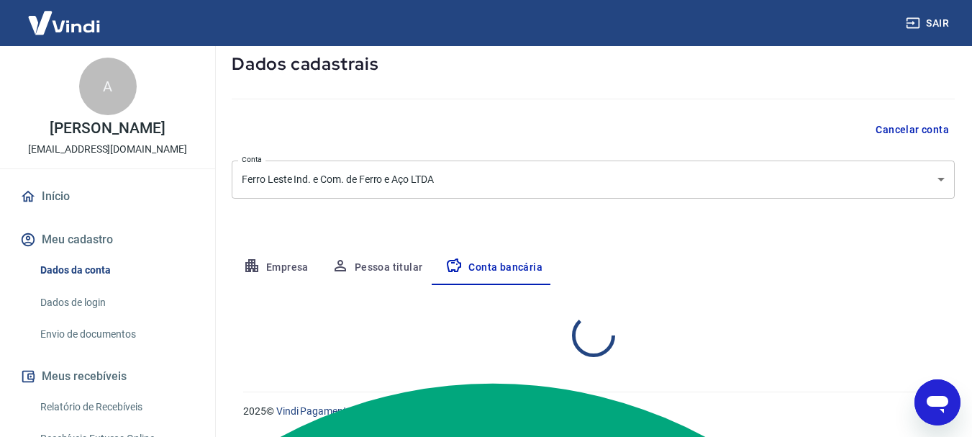
select select "1"
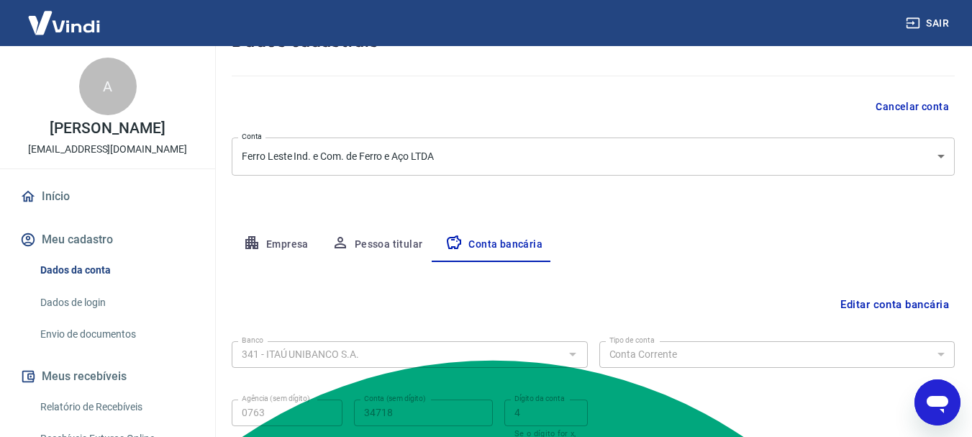
scroll to position [0, 0]
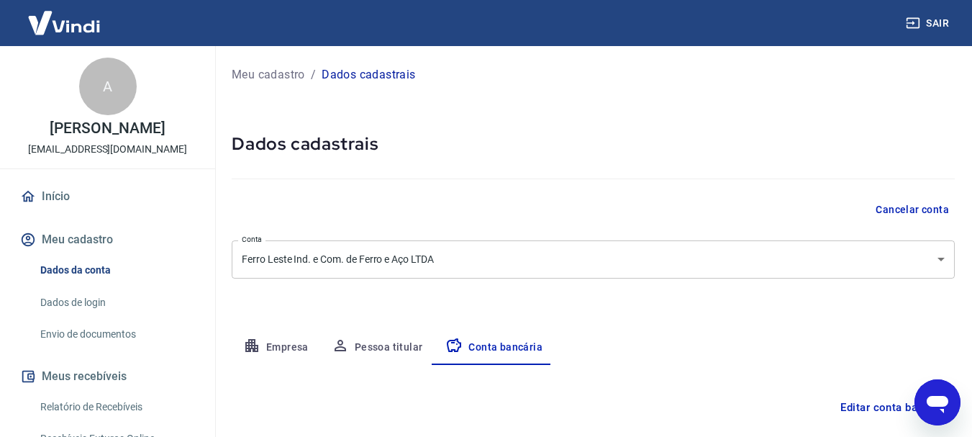
click at [280, 349] on button "Empresa" at bounding box center [276, 347] width 88 height 35
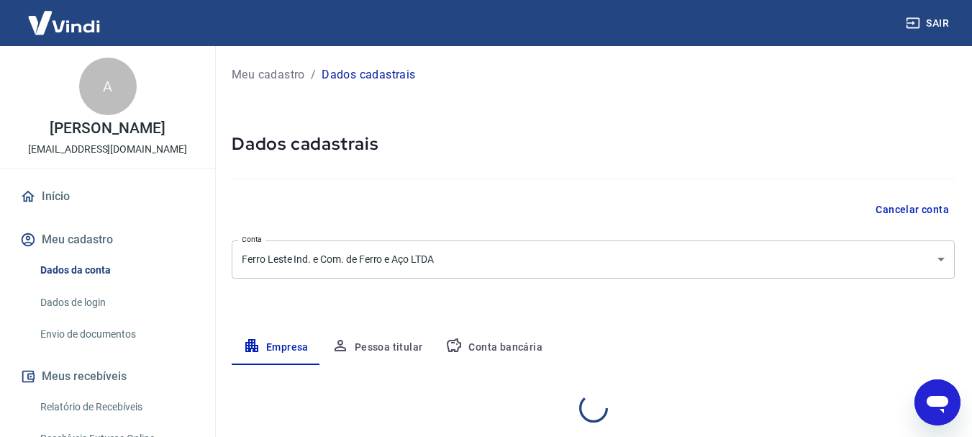
select select "SP"
select select "business"
click at [420, 273] on body "Sair A [PERSON_NAME] DOS SANTOS [EMAIL_ADDRESS][DOMAIN_NAME] Início Meu cadastr…" at bounding box center [486, 218] width 972 height 437
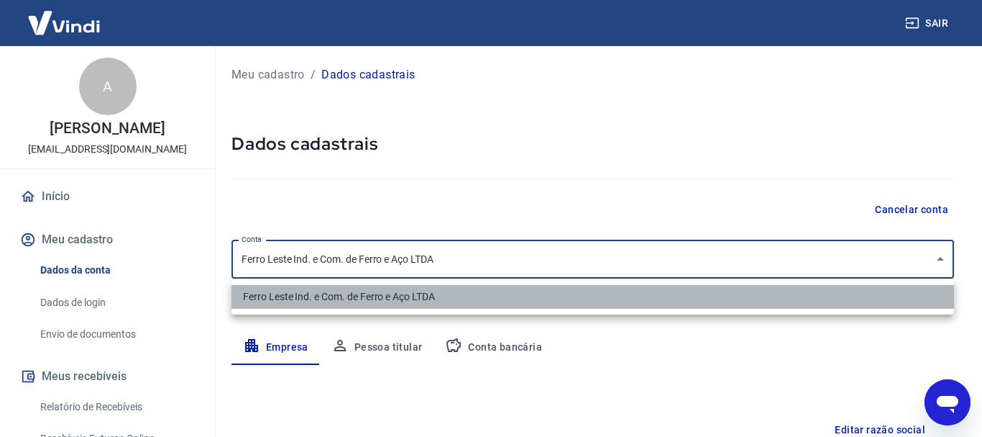
click at [398, 295] on li "Ferro Leste Ind. e Com. de Ferro e Aço LTDA" at bounding box center [593, 297] width 723 height 24
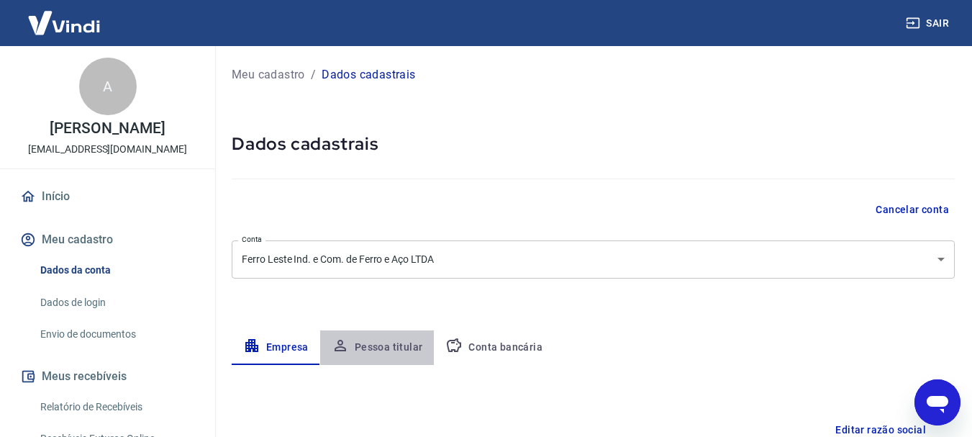
click at [396, 346] on button "Pessoa titular" at bounding box center [377, 347] width 114 height 35
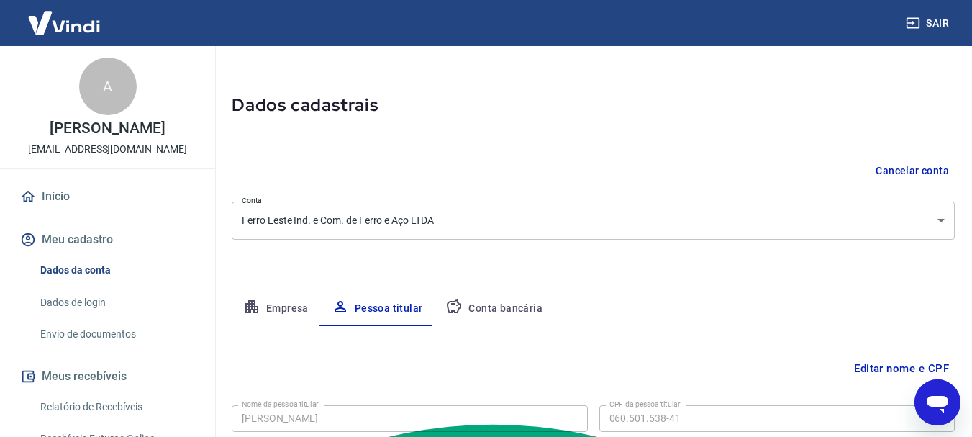
scroll to position [140, 0]
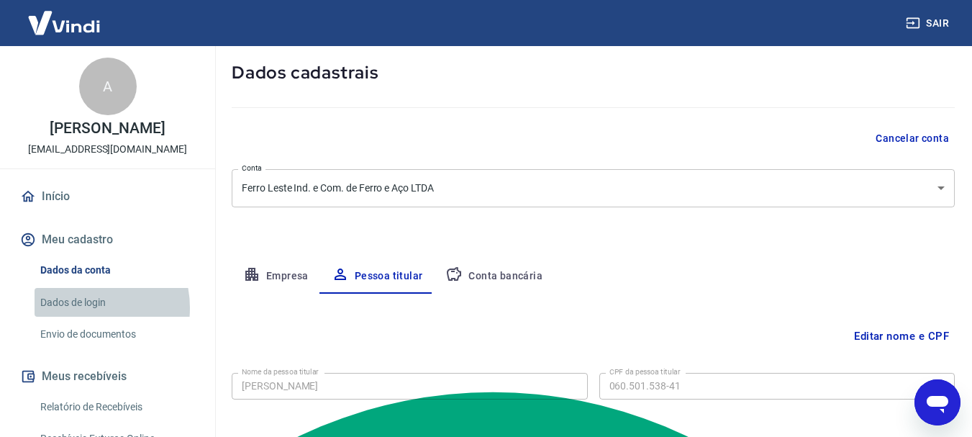
click at [81, 317] on link "Dados de login" at bounding box center [116, 302] width 163 height 29
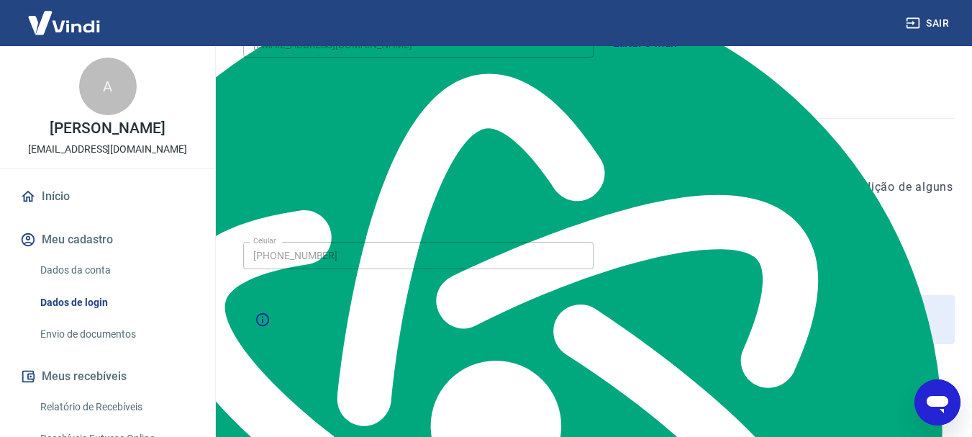
scroll to position [485, 0]
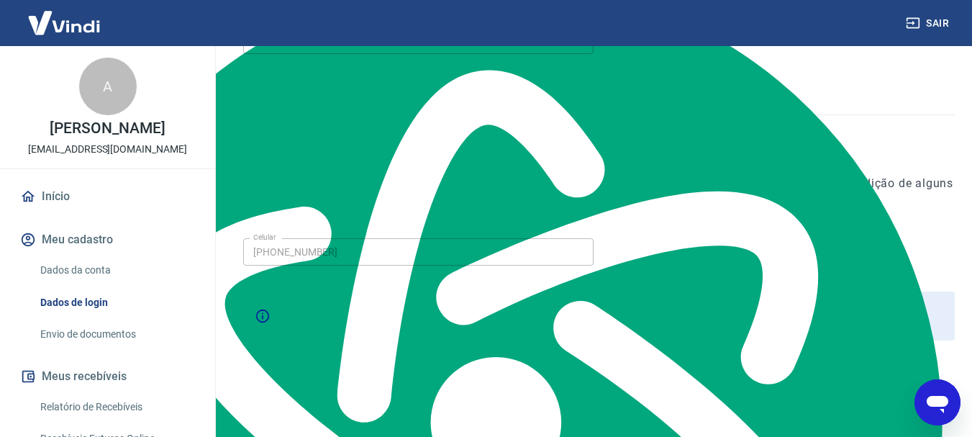
click at [108, 348] on link "Envio de documentos" at bounding box center [116, 333] width 163 height 29
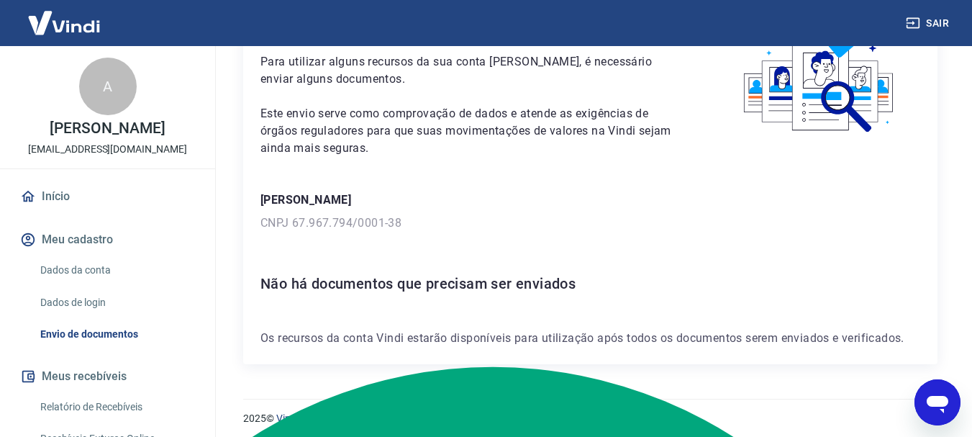
scroll to position [94, 0]
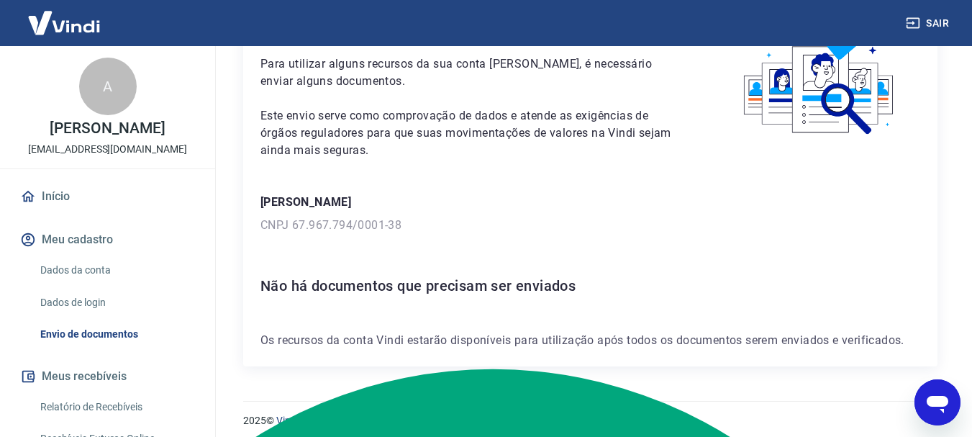
click at [74, 255] on button "Meu cadastro" at bounding box center [107, 240] width 180 height 32
click at [73, 255] on button "Meu cadastro" at bounding box center [107, 240] width 180 height 32
click at [71, 285] on link "Dados da conta" at bounding box center [116, 269] width 163 height 29
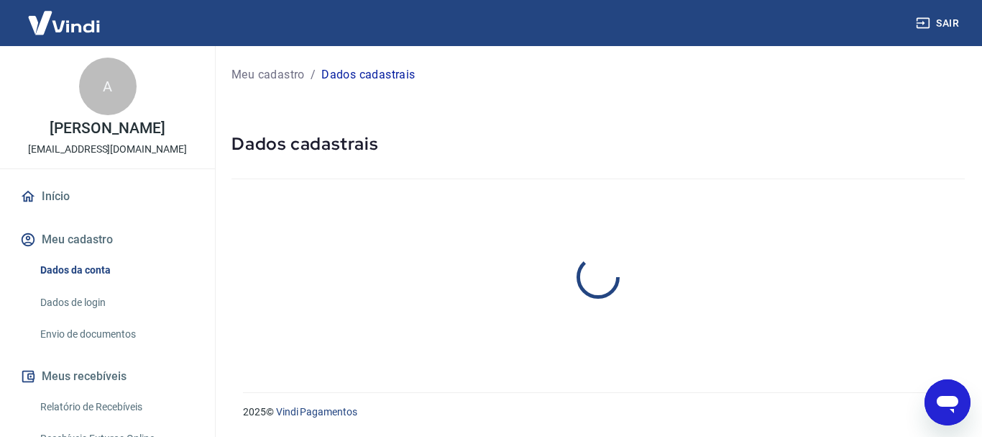
select select "SP"
select select "business"
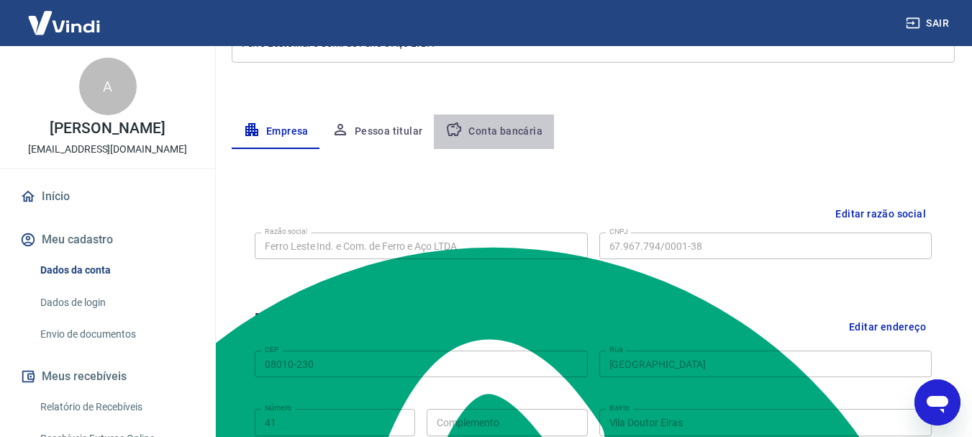
click at [528, 129] on button "Conta bancária" at bounding box center [494, 131] width 120 height 35
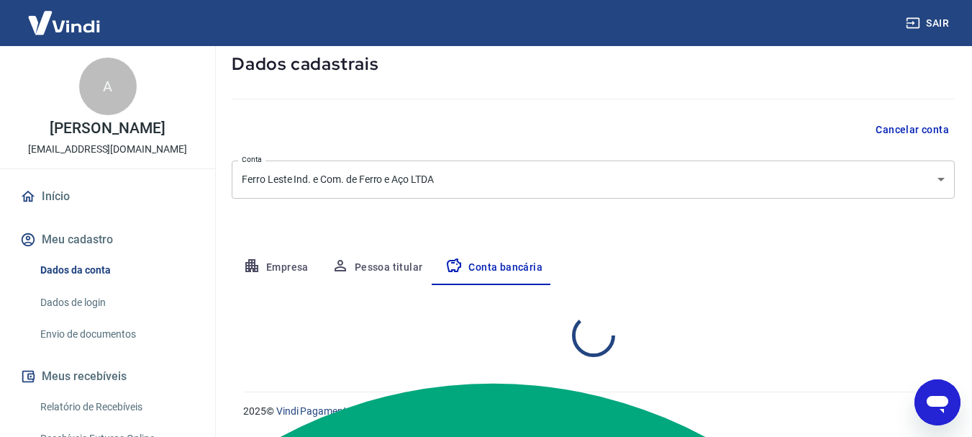
scroll to position [216, 0]
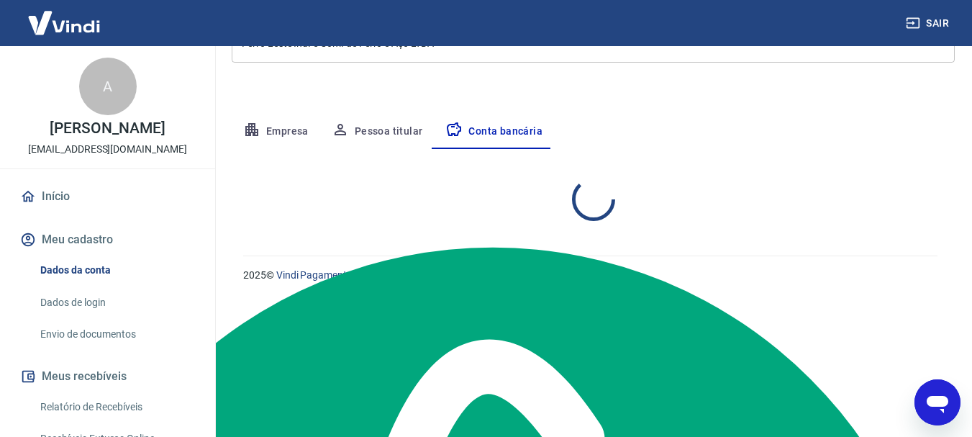
select select "1"
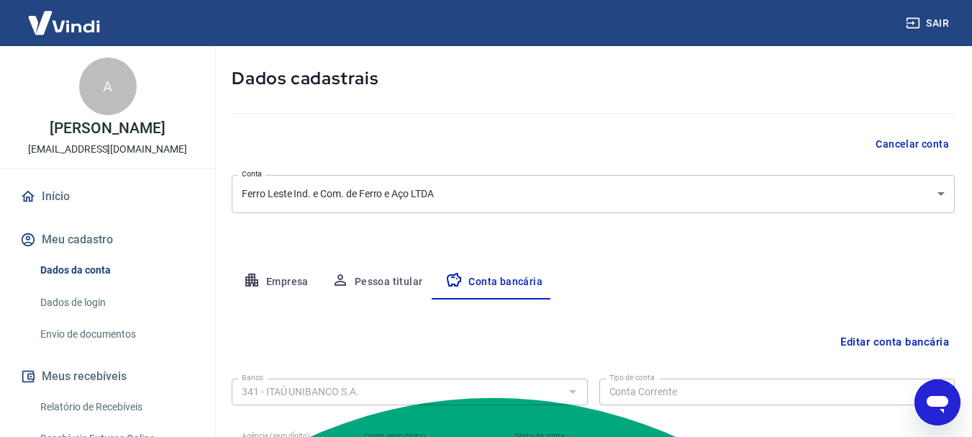
scroll to position [0, 0]
